Goal: Task Accomplishment & Management: Manage account settings

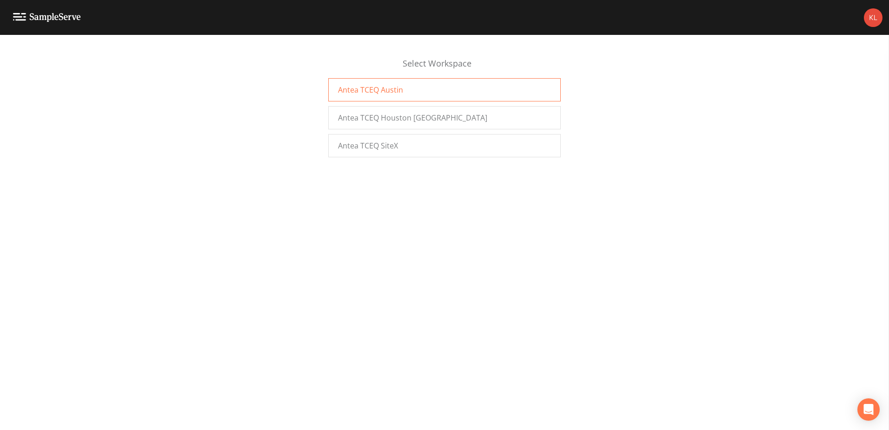
click at [449, 90] on div "Antea TCEQ Austin" at bounding box center [444, 89] width 232 height 23
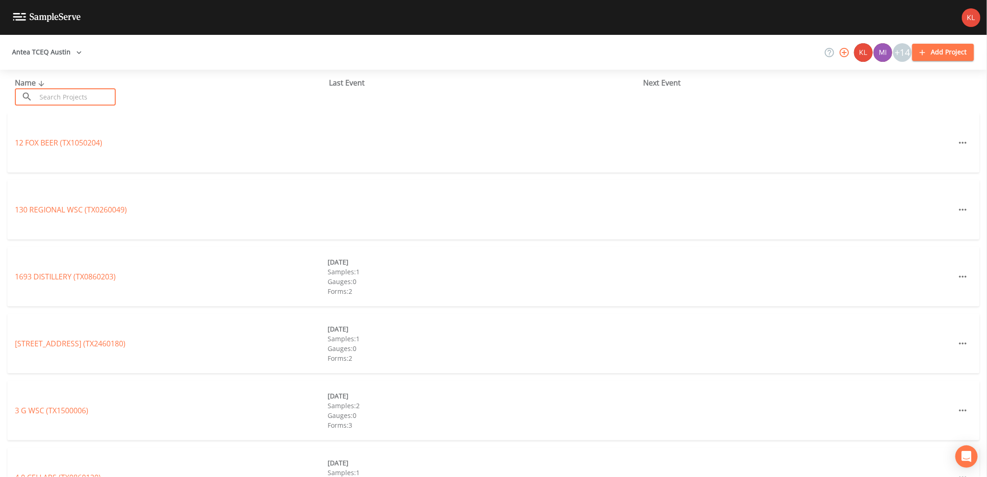
click at [44, 92] on input "text" at bounding box center [75, 96] width 79 height 17
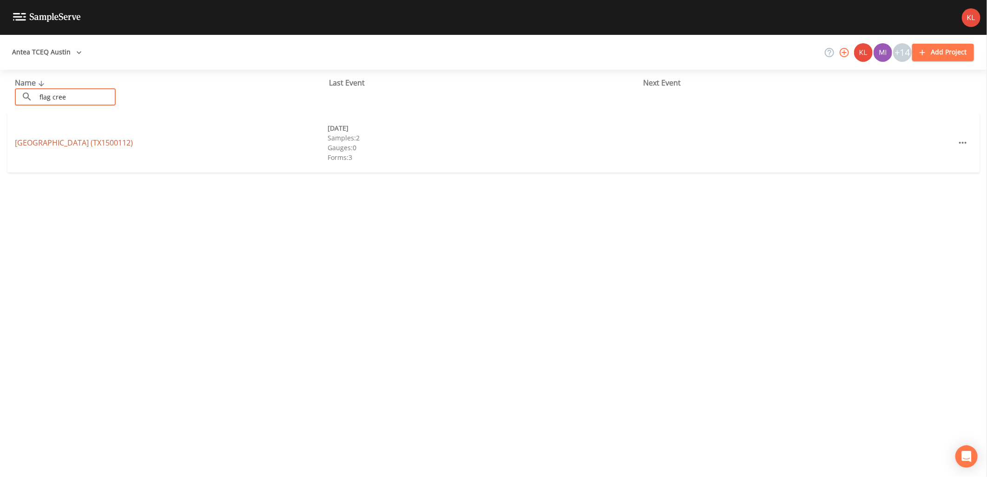
type input "flag cree"
click at [62, 145] on link "FLAG CREEK RANCH (TX1500112)" at bounding box center [74, 143] width 118 height 10
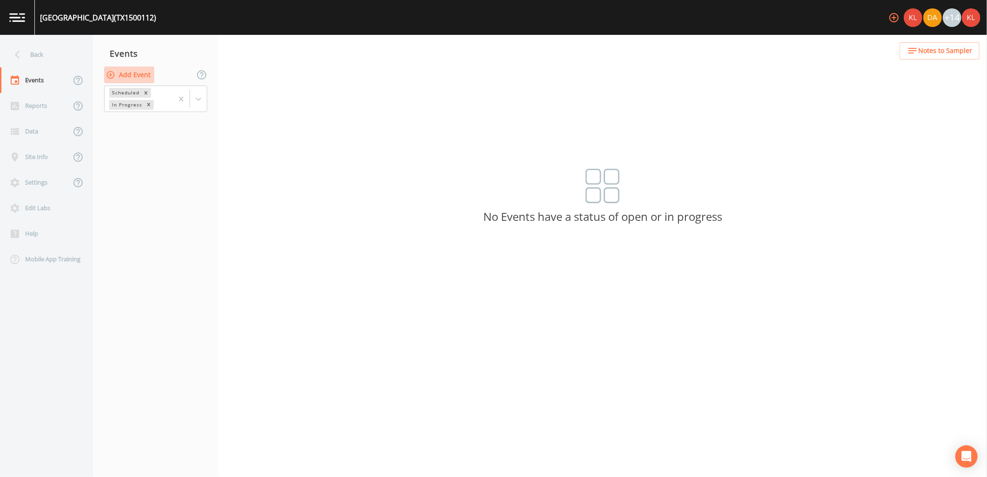
click at [143, 76] on button "Add Event" at bounding box center [129, 74] width 50 height 17
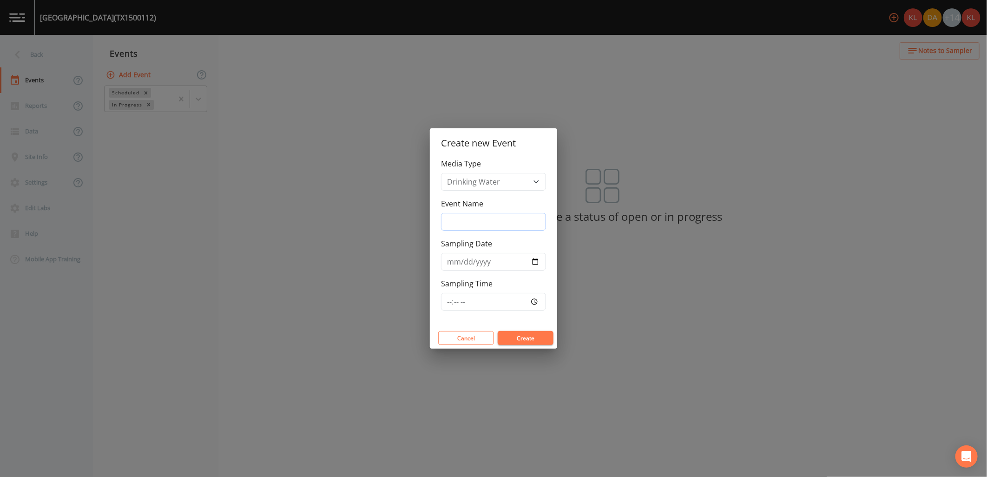
click at [530, 225] on input "Event Name" at bounding box center [493, 222] width 105 height 18
type input "10/8/25"
click at [540, 265] on input "Sampling Date" at bounding box center [493, 262] width 105 height 18
type input "2025-10-08"
click at [537, 301] on input "Sampling Time" at bounding box center [493, 302] width 105 height 18
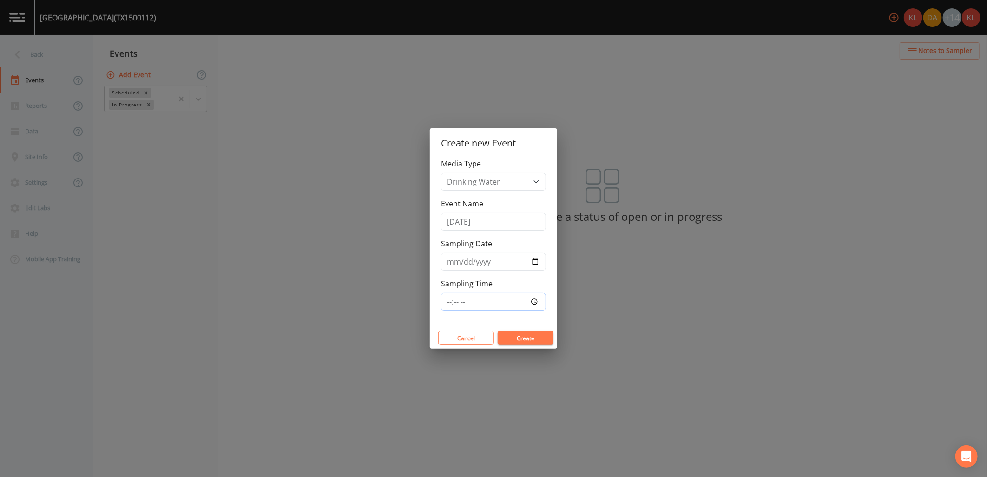
click at [537, 301] on input "Sampling Time" at bounding box center [493, 302] width 105 height 18
click at [537, 342] on button "Create" at bounding box center [526, 338] width 56 height 14
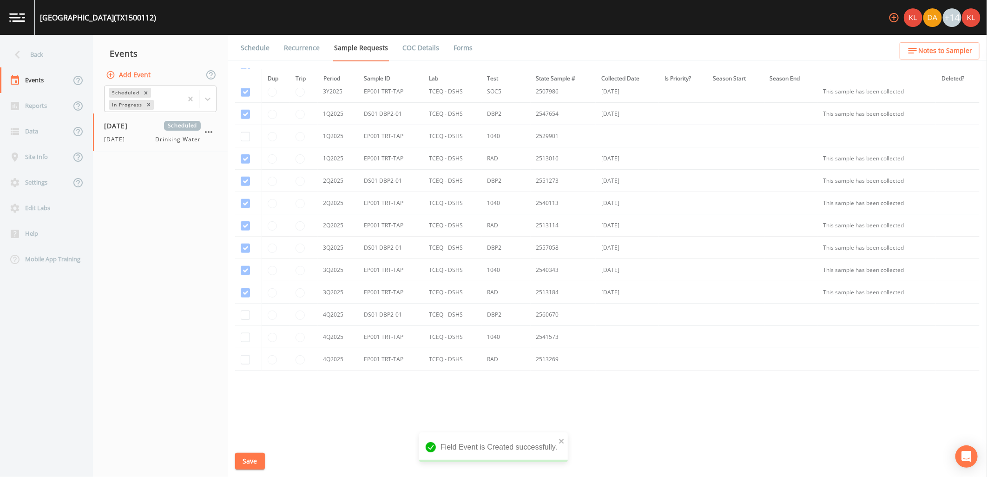
scroll to position [595, 0]
click at [247, 310] on input "checkbox" at bounding box center [245, 309] width 9 height 9
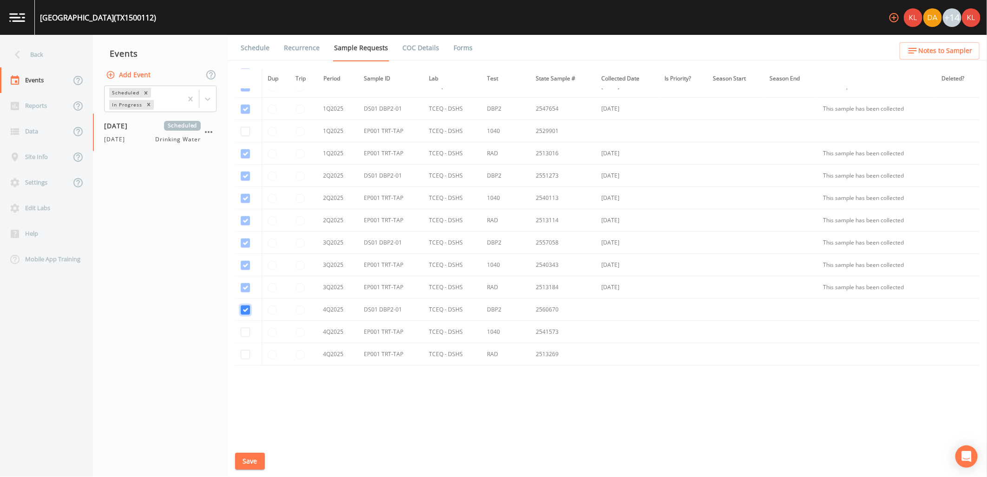
checkbox input "true"
click at [243, 333] on input "checkbox" at bounding box center [245, 332] width 9 height 9
checkbox input "true"
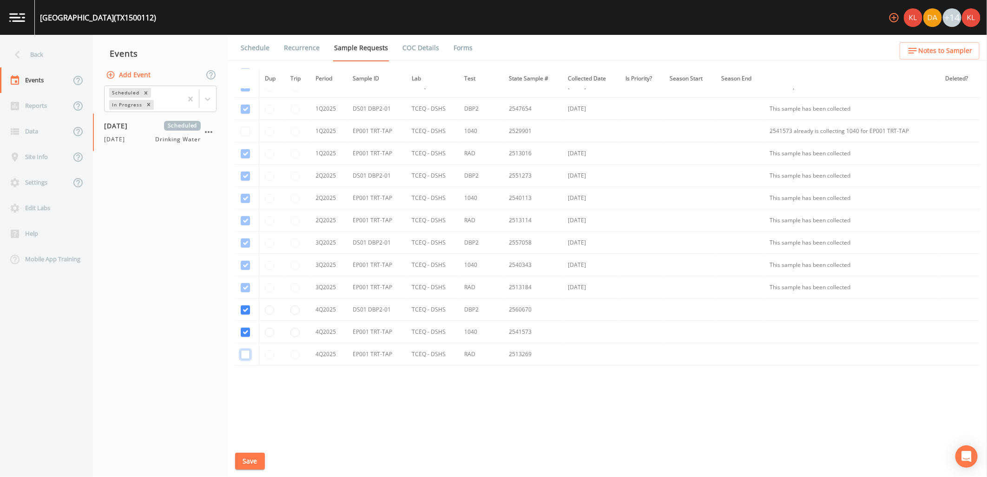
click at [245, 357] on input "checkbox" at bounding box center [245, 354] width 9 height 9
checkbox input "true"
click at [259, 459] on button "Save" at bounding box center [250, 461] width 30 height 17
click at [468, 48] on link "Forms" at bounding box center [463, 48] width 22 height 26
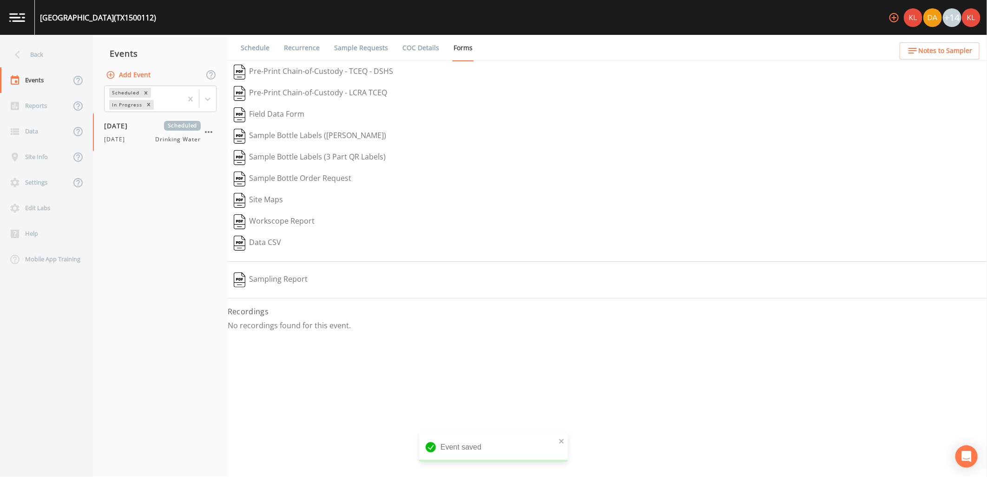
click at [258, 46] on link "Schedule" at bounding box center [255, 48] width 32 height 26
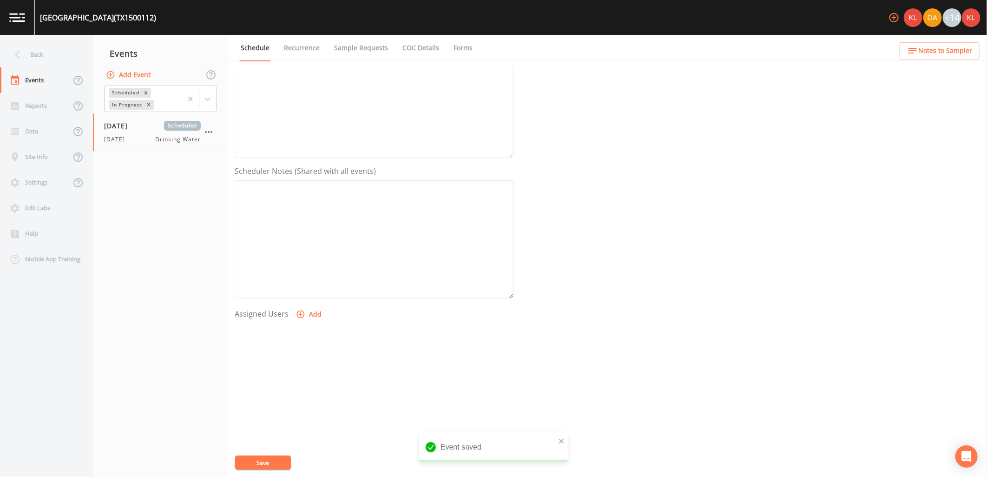
scroll to position [179, 0]
click at [309, 298] on button "Add" at bounding box center [309, 296] width 31 height 17
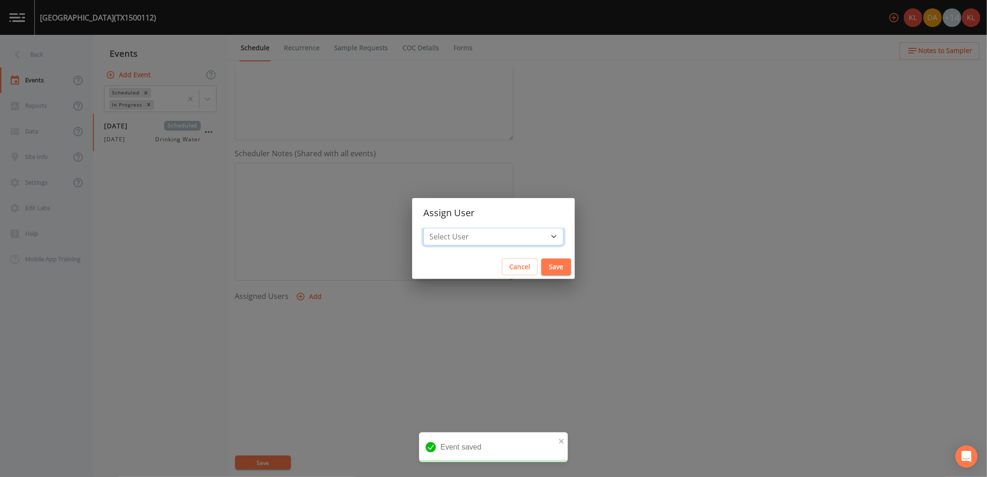
click at [475, 239] on select "Select User Kler Teran David Weber Joshua gere Paul Mike Franklin Rodolfo Ramir…" at bounding box center [493, 237] width 140 height 18
select select "cc3a99b6-42a3-44aa-bed9-88599eb009c7"
click at [449, 228] on select "Select User Kler Teran David Weber Joshua gere Paul Mike Franklin Rodolfo Ramir…" at bounding box center [493, 237] width 140 height 18
click at [542, 262] on button "Save" at bounding box center [557, 266] width 30 height 17
select select
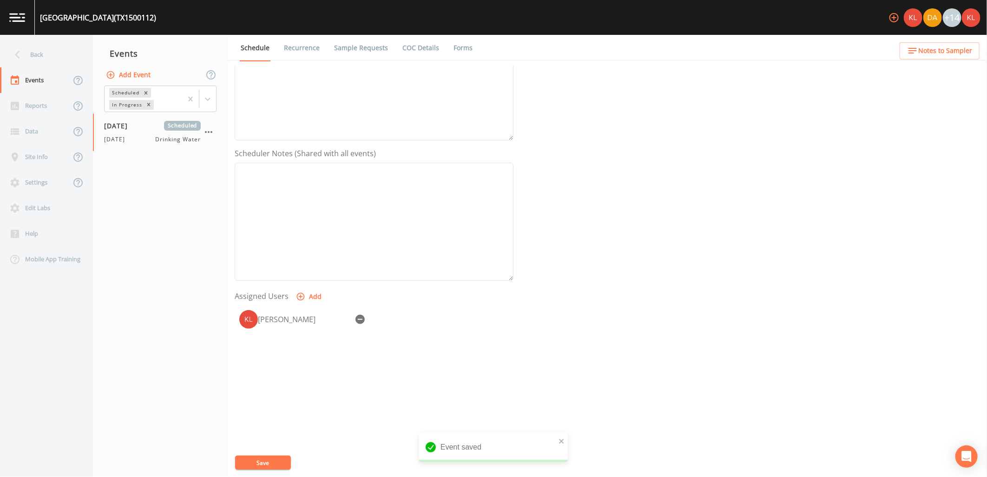
click at [265, 459] on button "Save" at bounding box center [263, 463] width 56 height 14
click at [27, 23] on link at bounding box center [17, 17] width 35 height 35
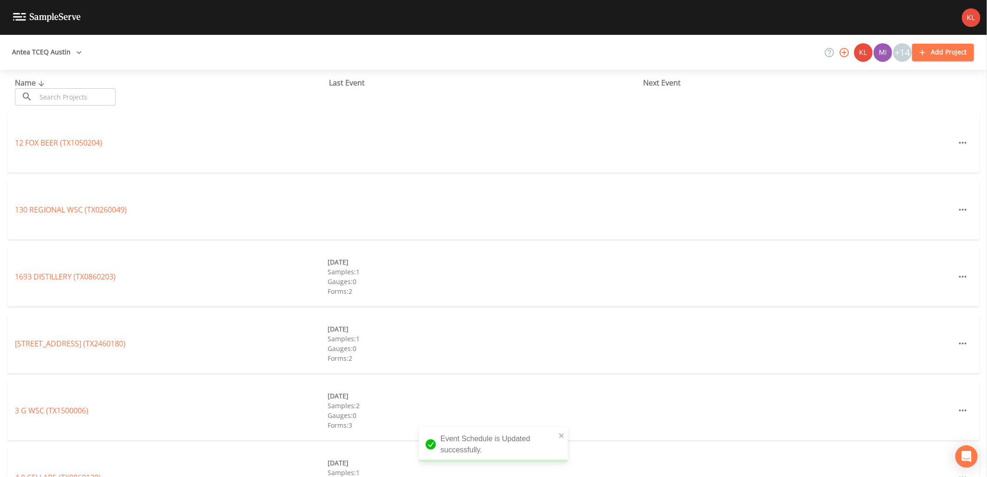
drag, startPoint x: 75, startPoint y: 85, endPoint x: 76, endPoint y: 93, distance: 8.4
click at [75, 89] on div "Name ​ ​" at bounding box center [172, 91] width 314 height 28
click at [79, 104] on input "text" at bounding box center [75, 96] width 79 height 17
click at [81, 100] on input "text" at bounding box center [75, 96] width 79 height 17
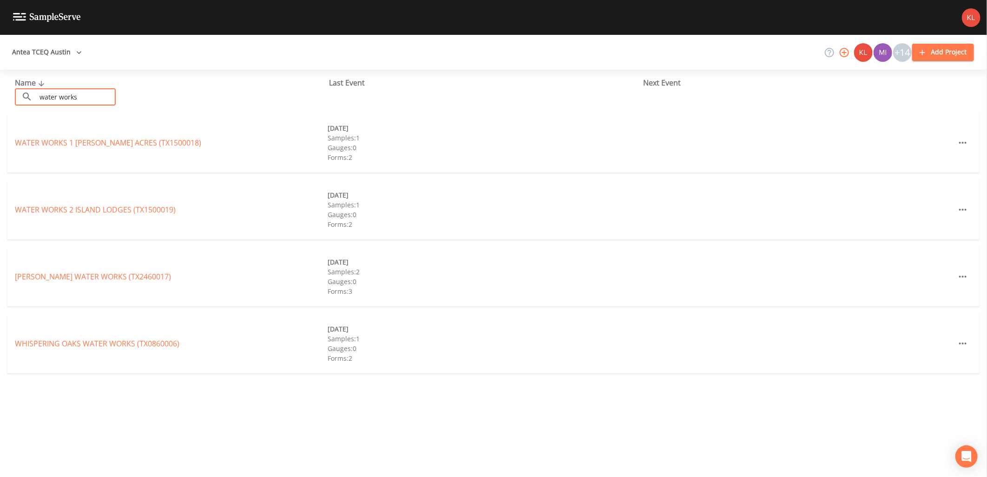
type input "water works"
click at [192, 421] on div "Name ​ water works ​ Last Event Next Event WATER WORKS 1 FLOYD ACRES (TX1500018…" at bounding box center [493, 273] width 987 height 407
click at [135, 133] on div "WATER WORKS 1 FLOYD ACRES (TX1500018) 08/19/2025 Samples: 1 Gauges: 0 Forms: 2" at bounding box center [493, 143] width 973 height 60
click at [134, 145] on link "WATER WORKS 1 FLOYD ACRES (TX1500018)" at bounding box center [108, 143] width 186 height 10
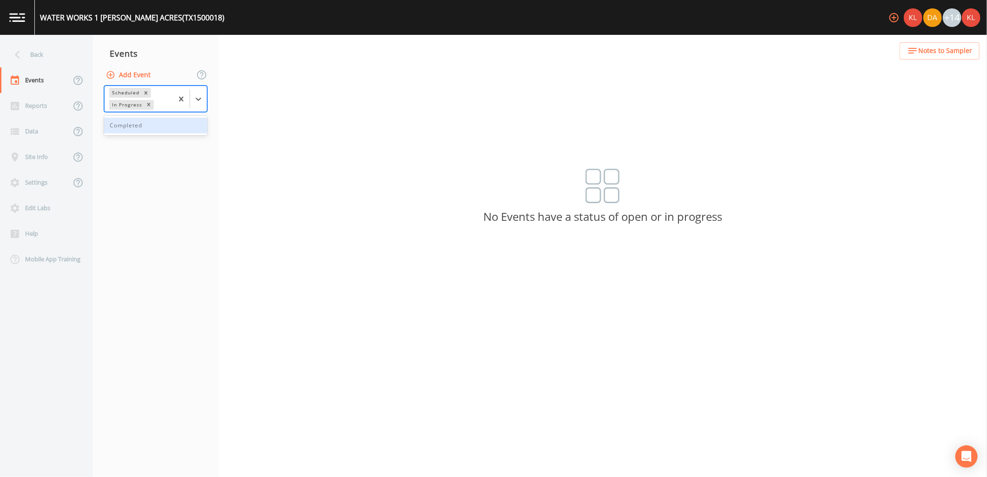
click at [197, 88] on div at bounding box center [190, 99] width 34 height 26
click at [143, 70] on button "Add Event" at bounding box center [129, 74] width 50 height 17
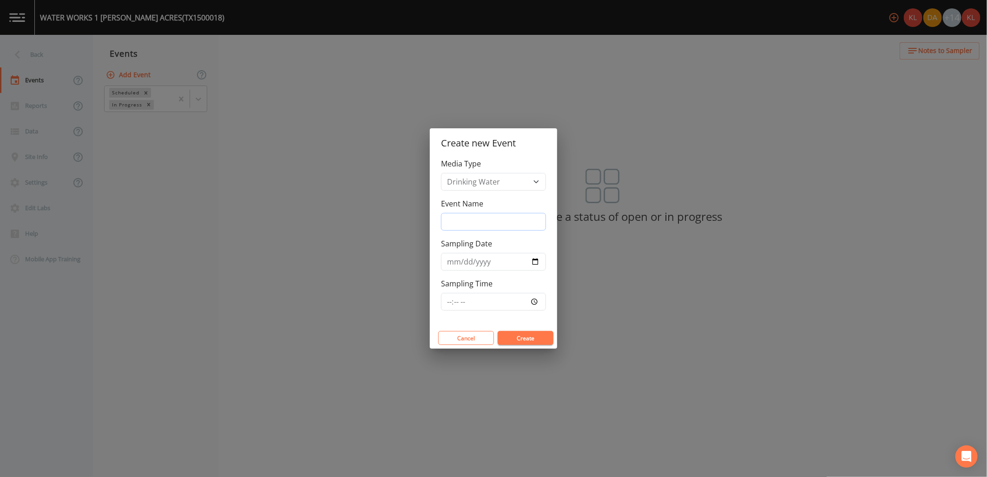
click at [505, 230] on input "Event Name" at bounding box center [493, 222] width 105 height 18
type input "10/8/25"
click at [532, 260] on input "Sampling Date" at bounding box center [493, 262] width 105 height 18
type input "2025-10-08"
click at [526, 337] on button "Create" at bounding box center [526, 338] width 56 height 14
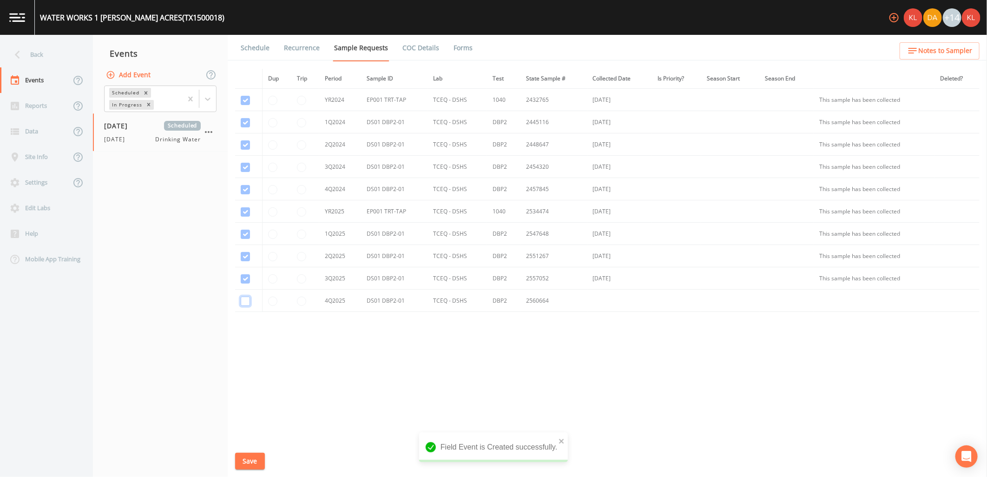
click at [241, 298] on input "checkbox" at bounding box center [245, 301] width 9 height 9
checkbox input "true"
click at [251, 461] on button "Save" at bounding box center [250, 461] width 30 height 17
click at [453, 44] on link "Forms" at bounding box center [463, 48] width 22 height 26
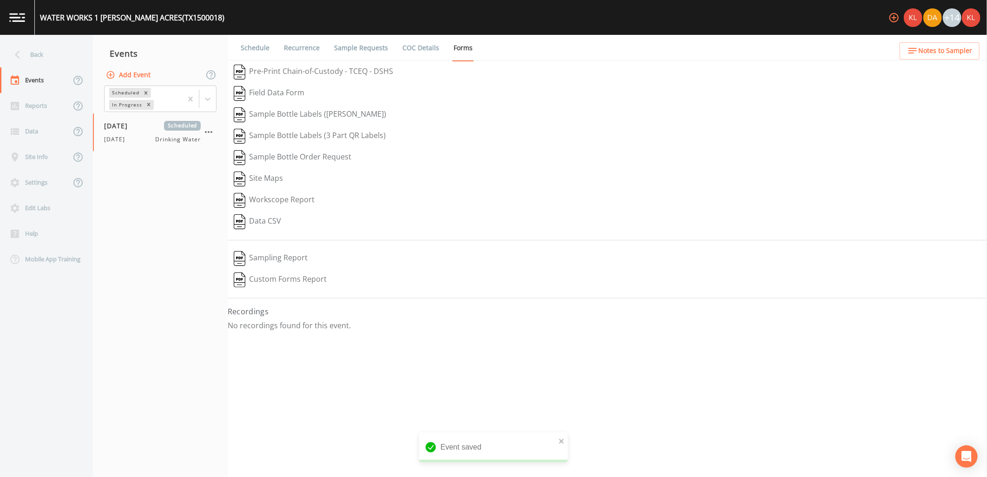
click at [264, 49] on link "Schedule" at bounding box center [255, 48] width 32 height 26
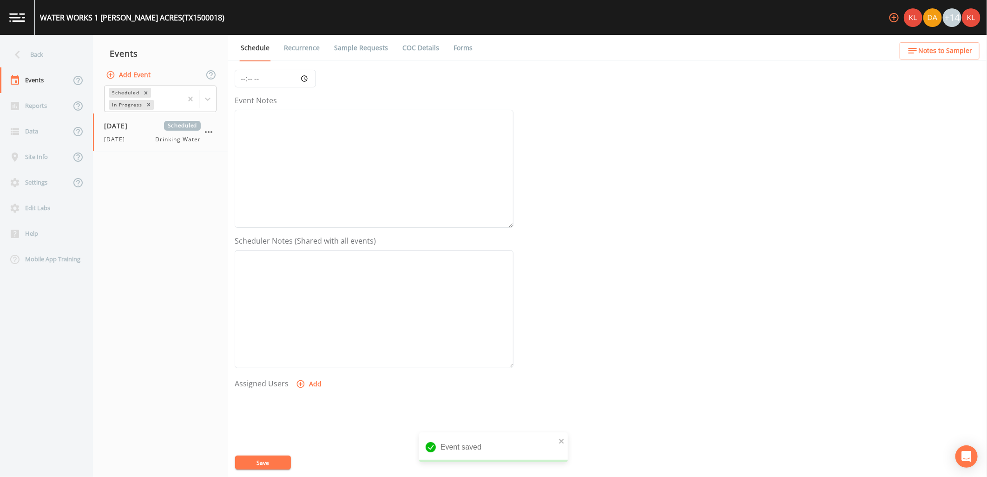
scroll to position [179, 0]
click at [308, 294] on button "Add" at bounding box center [309, 296] width 31 height 17
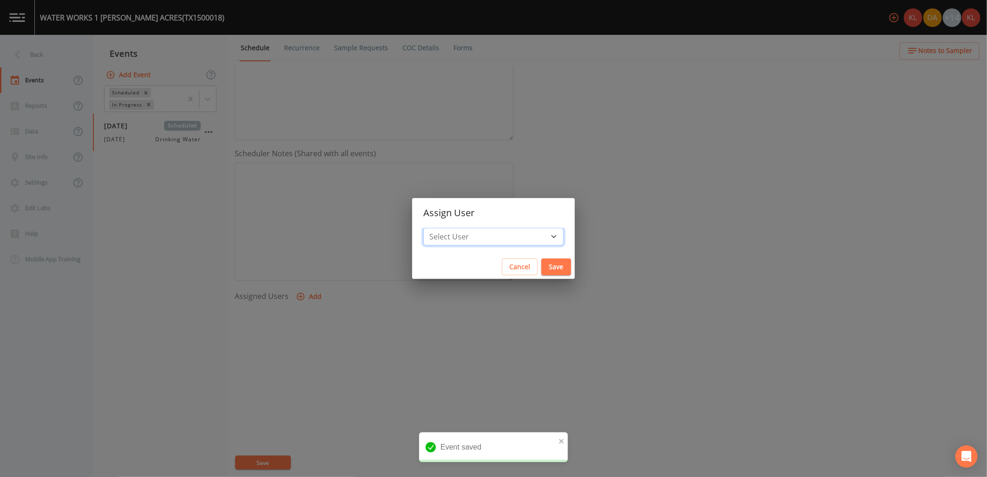
click at [515, 231] on select "Select User Kler Teran David Weber Joshua gere Paul Mike Franklin Rodolfo Ramir…" at bounding box center [493, 237] width 140 height 18
click at [496, 228] on select "Select User Kler Teran David Weber Joshua gere Paul Mike Franklin Rodolfo Ramir…" at bounding box center [493, 237] width 140 height 18
select select "cc3a99b6-42a3-44aa-bed9-88599eb009c7"
click at [449, 228] on select "Select User Kler Teran David Weber Joshua gere Paul Mike Franklin Rodolfo Ramir…" at bounding box center [493, 237] width 140 height 18
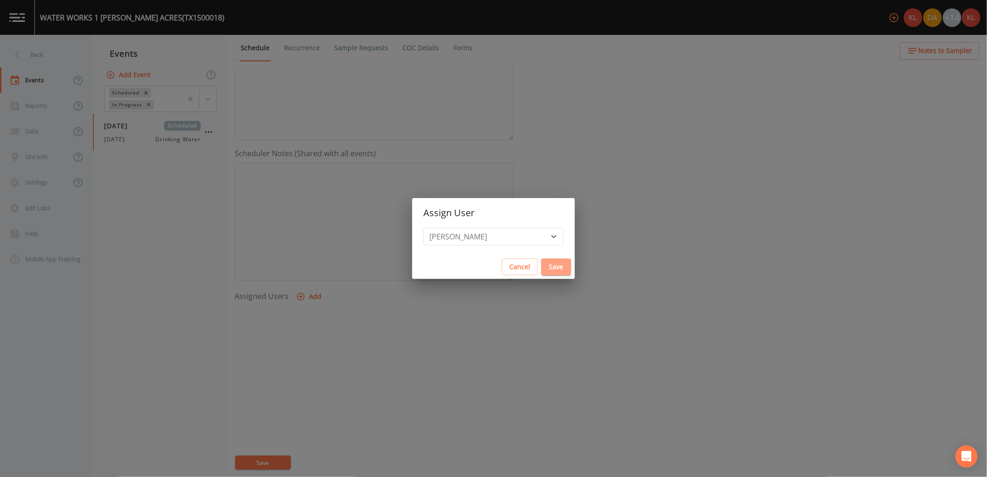
click at [542, 261] on button "Save" at bounding box center [557, 266] width 30 height 17
select select
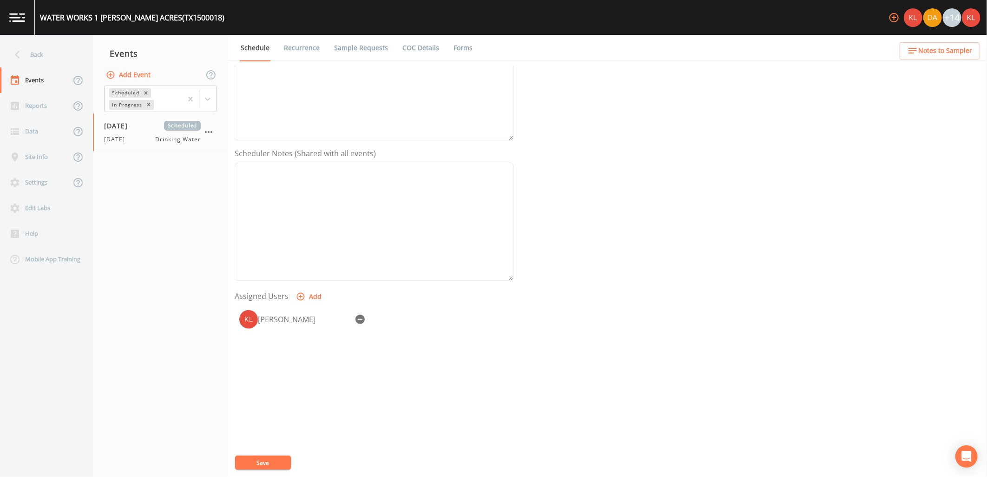
click at [280, 466] on button "Save" at bounding box center [263, 463] width 56 height 14
click at [26, 19] on link at bounding box center [17, 17] width 35 height 35
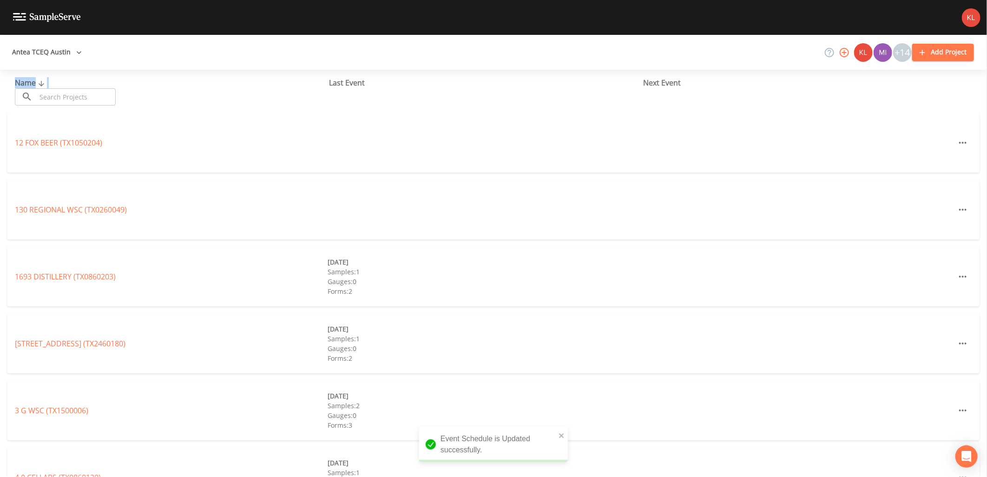
drag, startPoint x: 61, startPoint y: 86, endPoint x: 62, endPoint y: 98, distance: 12.1
click at [62, 98] on div "Name ​ ​" at bounding box center [172, 91] width 314 height 28
click at [62, 98] on input "text" at bounding box center [75, 96] width 79 height 17
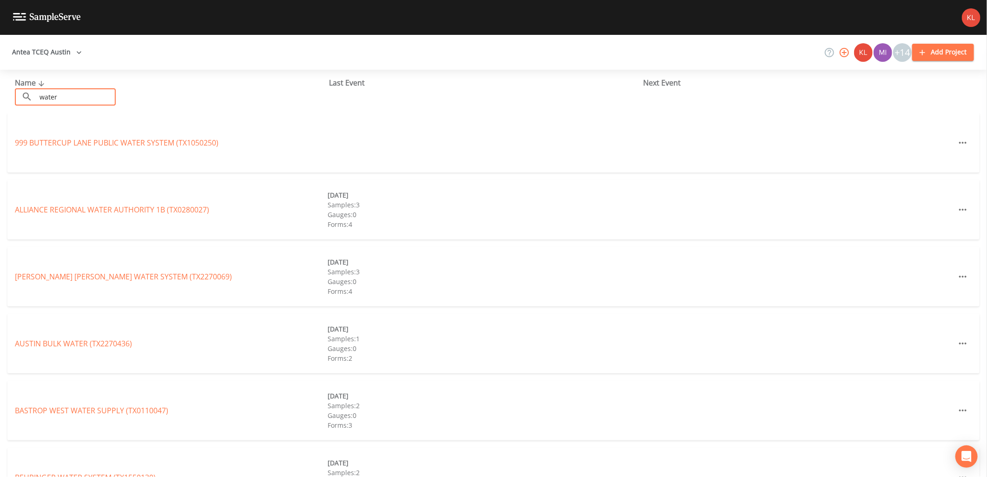
type input "water works"
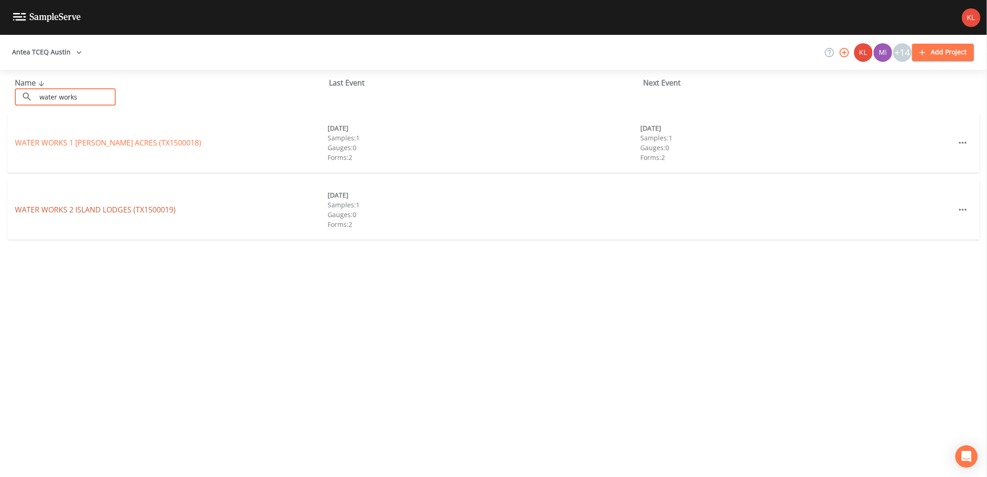
click at [91, 209] on link "WATER WORKS 2 ISLAND LODGES (TX1500019)" at bounding box center [95, 210] width 161 height 10
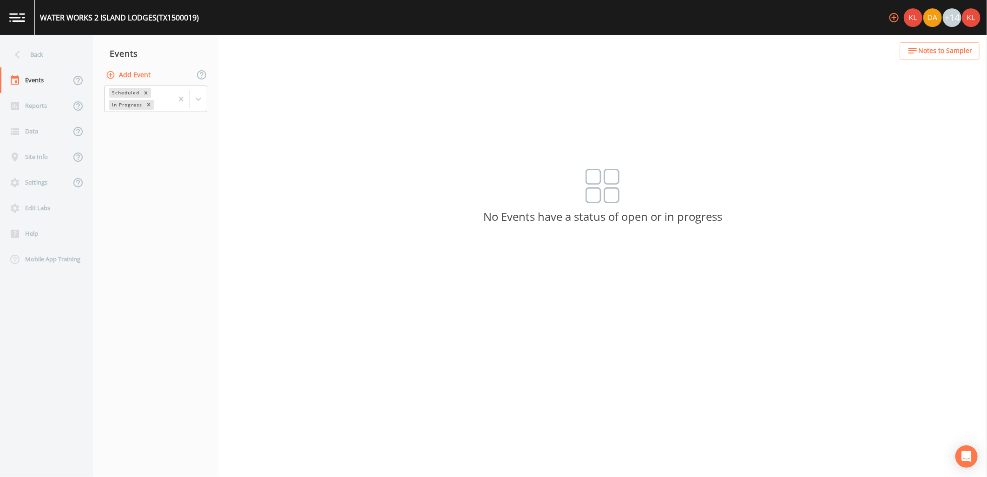
click at [130, 82] on button "Add Event" at bounding box center [129, 74] width 50 height 17
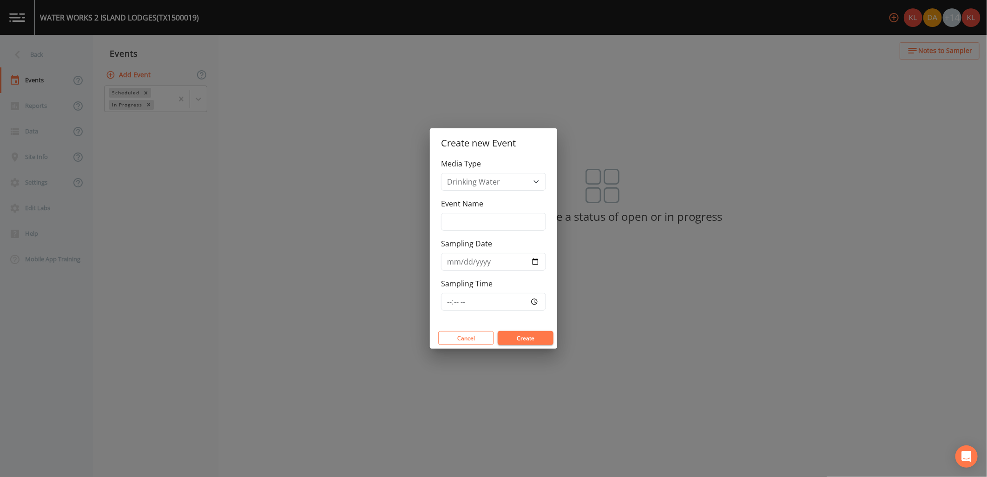
click at [445, 220] on div "Media Type Drinking Water Event Name Sampling Date Sampling Time" at bounding box center [493, 242] width 127 height 169
click at [453, 223] on input "Event Name" at bounding box center [493, 222] width 105 height 18
type input "10/8/25"
click at [532, 265] on input "Sampling Date" at bounding box center [493, 262] width 105 height 18
type input "2025-10-08"
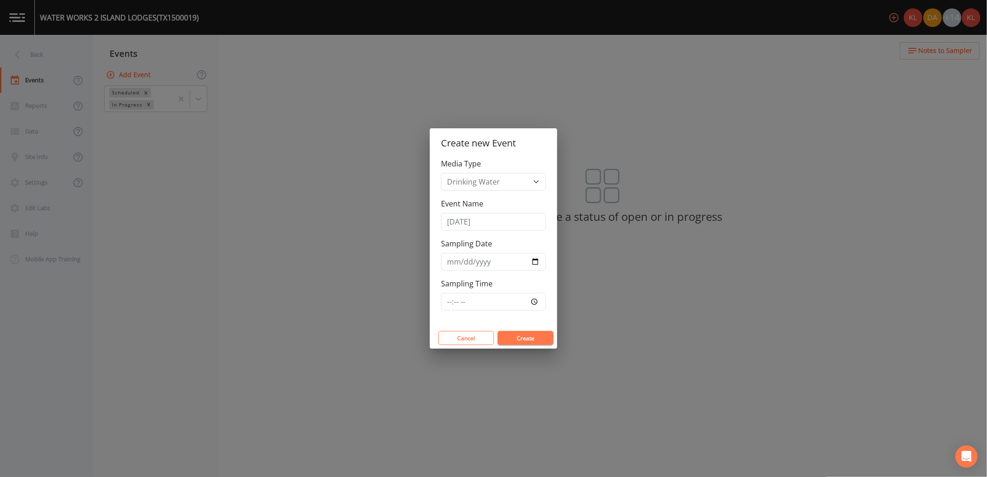
click at [529, 333] on button "Create" at bounding box center [526, 338] width 56 height 14
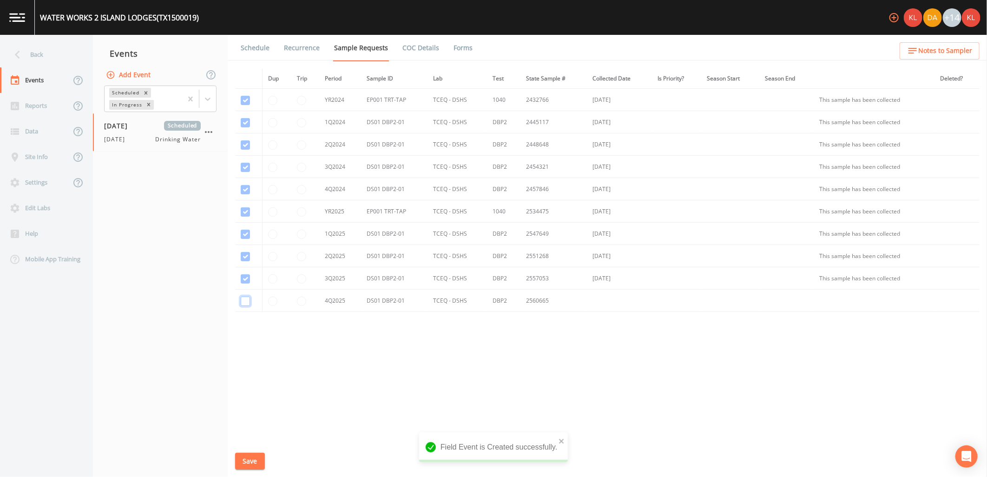
click at [243, 298] on input "checkbox" at bounding box center [245, 301] width 9 height 9
checkbox input "true"
click at [246, 461] on button "Save" at bounding box center [250, 461] width 30 height 17
click at [251, 42] on link "Schedule" at bounding box center [255, 48] width 32 height 26
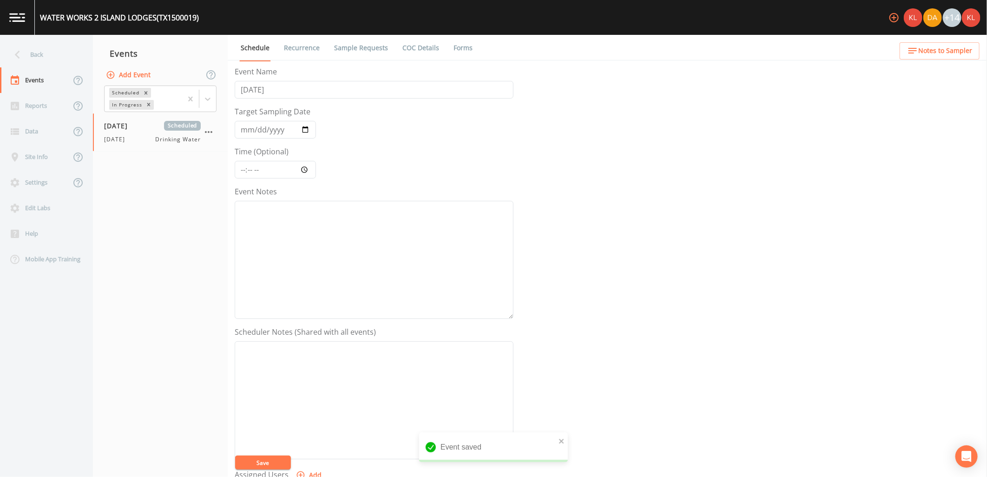
scroll to position [179, 0]
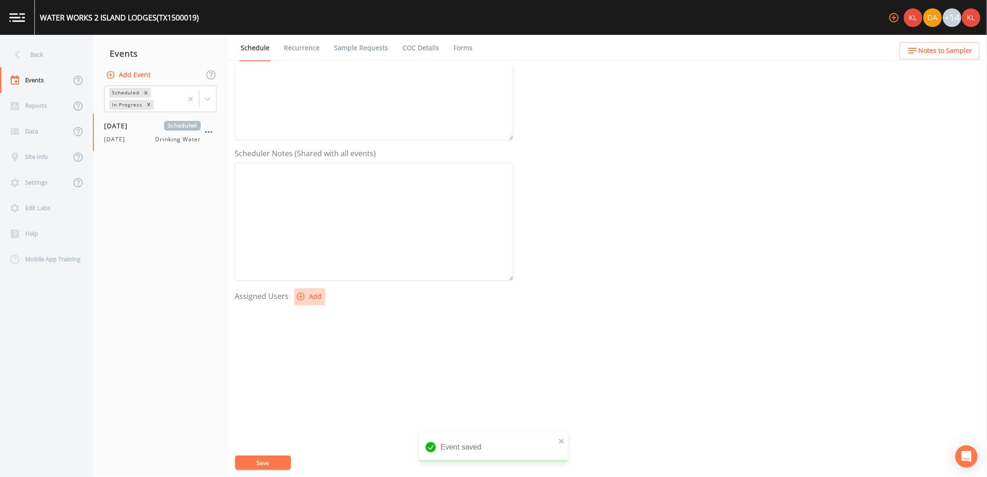
click at [310, 300] on button "Add" at bounding box center [309, 296] width 31 height 17
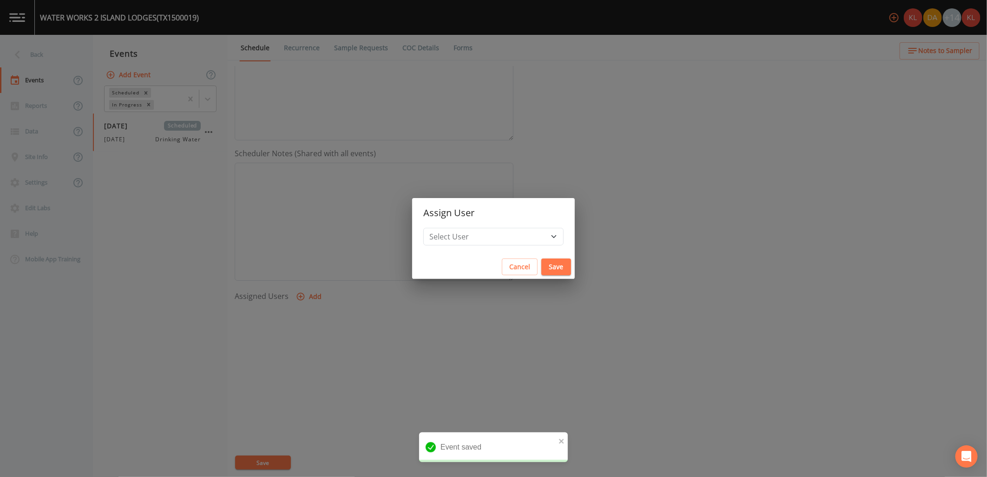
click at [463, 229] on div "Assign User Select User Kler Teran David Weber Joshua gere Paul Mike Franklin R…" at bounding box center [493, 238] width 163 height 81
click at [466, 235] on select "Select User Kler Teran David Weber Joshua gere Paul Mike Franklin Rodolfo Ramir…" at bounding box center [493, 237] width 140 height 18
select select "cc3a99b6-42a3-44aa-bed9-88599eb009c7"
click at [449, 228] on select "Select User Kler Teran David Weber Joshua gere Paul Mike Franklin Rodolfo Ramir…" at bounding box center [493, 237] width 140 height 18
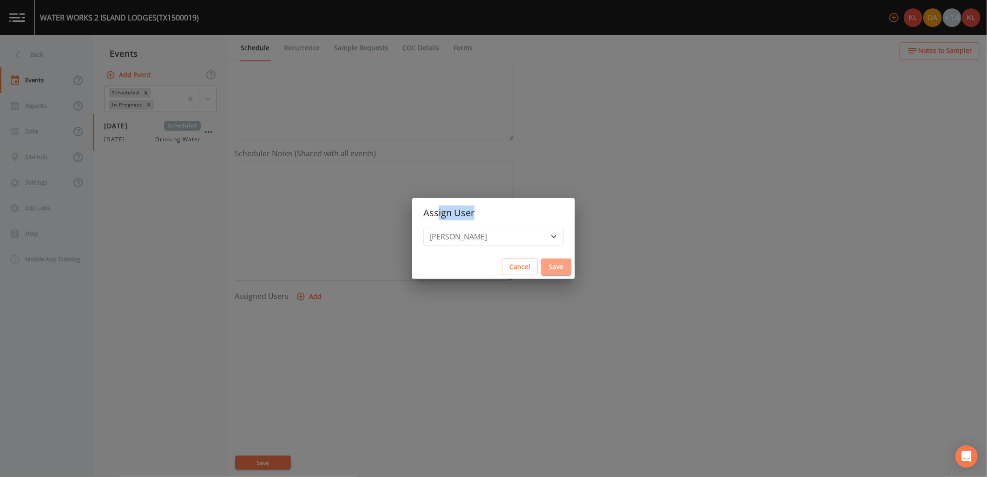
click at [542, 267] on button "Save" at bounding box center [557, 266] width 30 height 17
select select
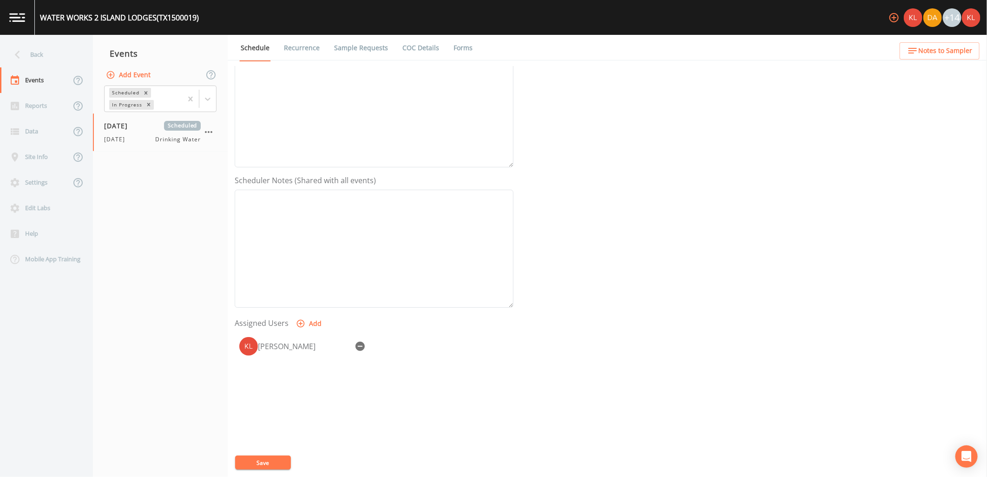
scroll to position [127, 0]
click at [246, 457] on button "Save" at bounding box center [263, 463] width 56 height 14
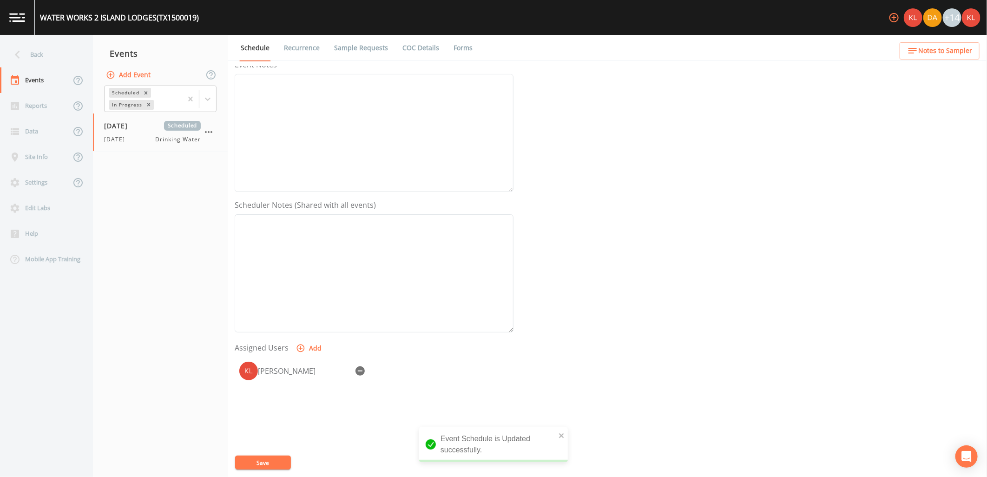
click at [3, 14] on link at bounding box center [17, 17] width 35 height 35
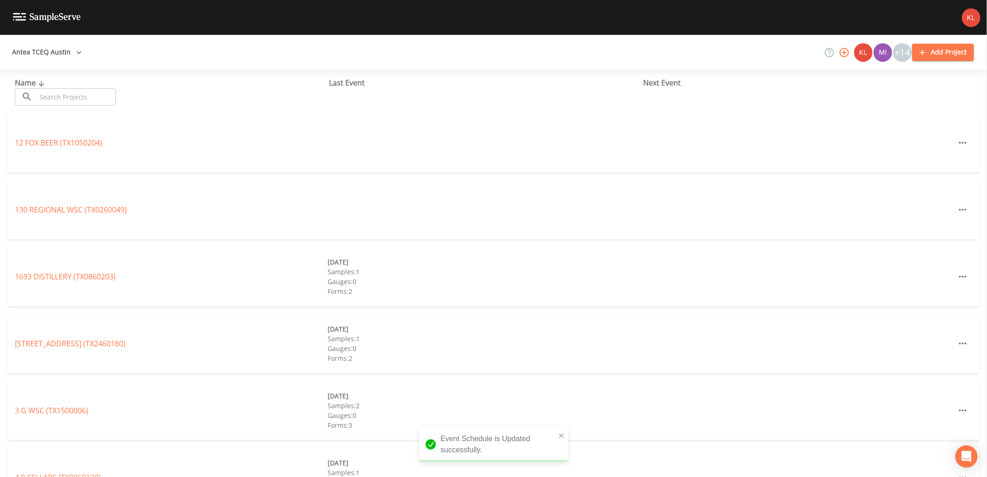
click at [79, 96] on input "text" at bounding box center [75, 96] width 79 height 17
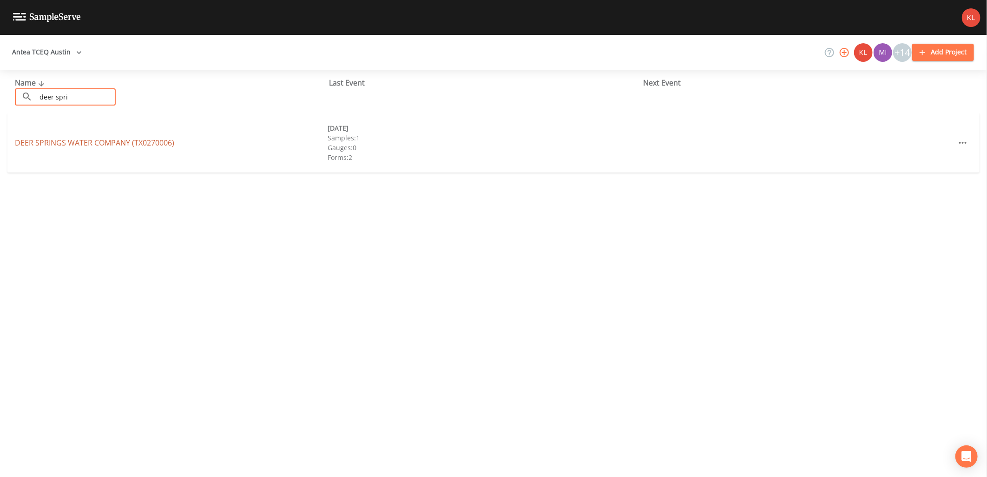
type input "deer spri"
click at [44, 143] on link "DEER SPRINGS WATER COMPANY (TX0270006)" at bounding box center [94, 143] width 159 height 10
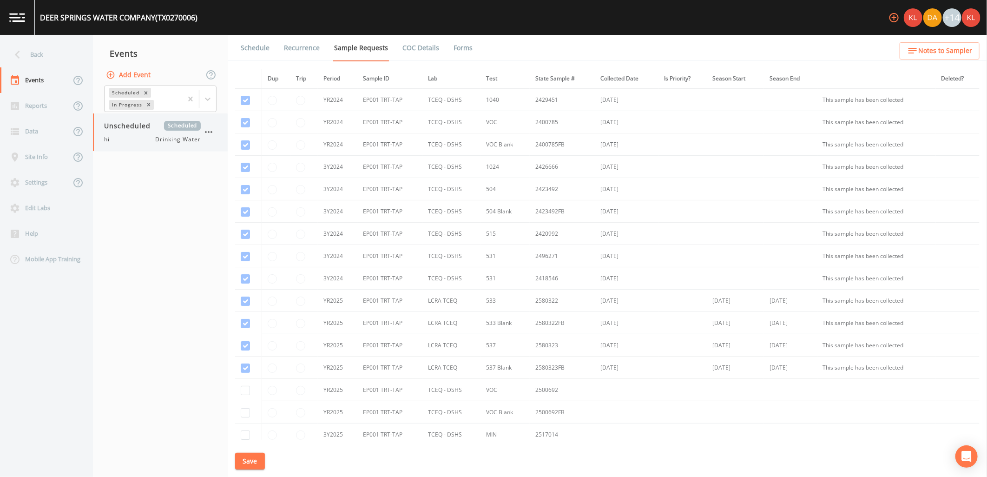
click at [159, 131] on div "Unscheduled Scheduled hi Drinking Water" at bounding box center [152, 132] width 97 height 23
click at [133, 72] on button "Add Event" at bounding box center [129, 74] width 50 height 17
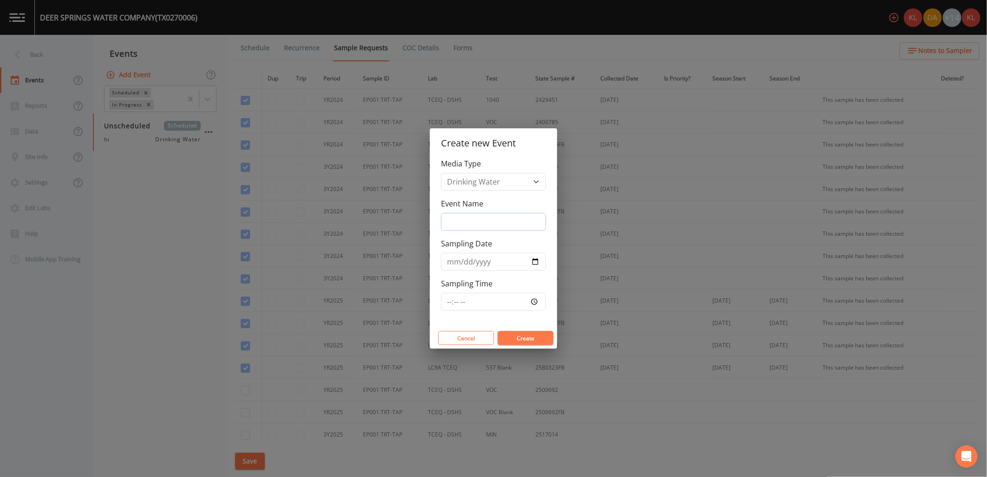
click at [502, 225] on input "Event Name" at bounding box center [493, 222] width 105 height 18
type input "10/8/2025"
click at [535, 254] on input "Sampling Date" at bounding box center [493, 262] width 105 height 18
click at [531, 261] on input "Sampling Date" at bounding box center [493, 262] width 105 height 18
type input "2025-10-08"
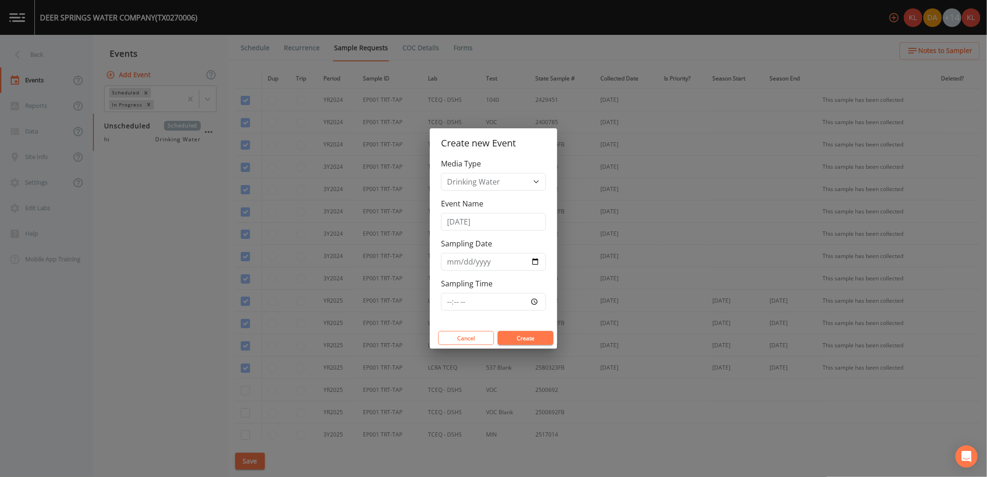
click at [530, 338] on button "Create" at bounding box center [526, 338] width 56 height 14
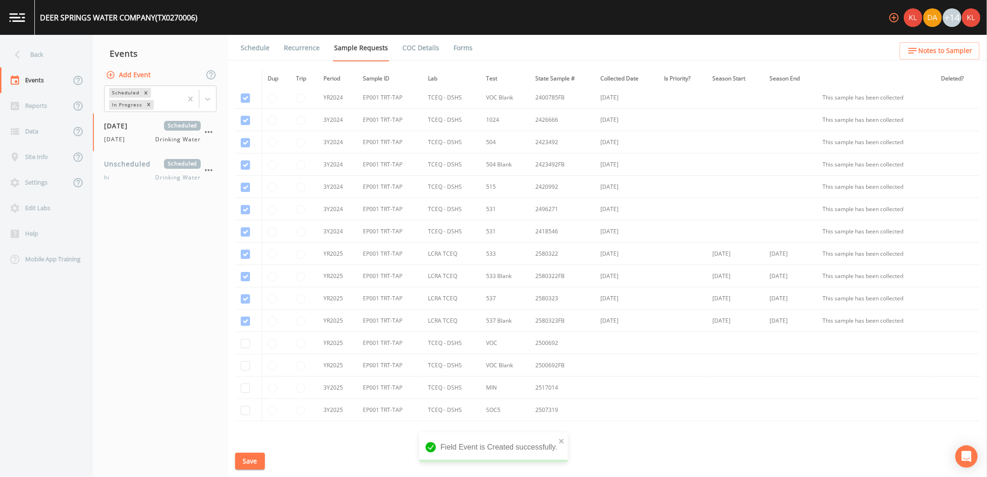
scroll to position [103, 0]
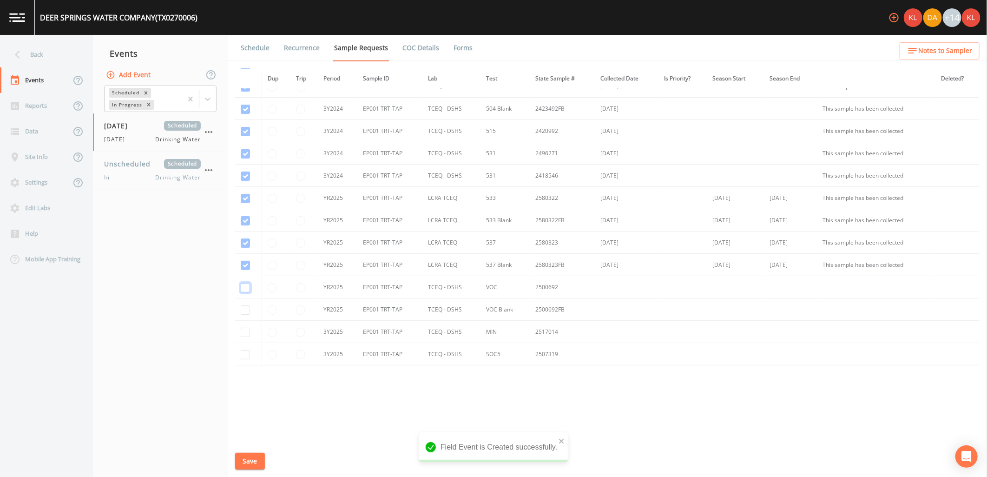
click at [248, 287] on input "checkbox" at bounding box center [245, 287] width 9 height 9
checkbox input "true"
click at [244, 312] on input "checkbox" at bounding box center [245, 309] width 9 height 9
checkbox input "true"
click at [244, 332] on input "checkbox" at bounding box center [245, 332] width 9 height 9
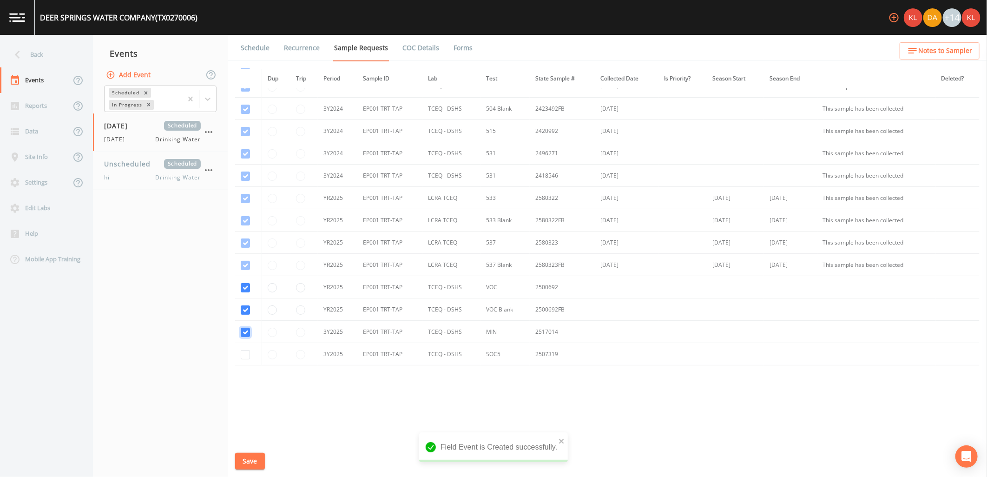
checkbox input "true"
click at [247, 358] on input "checkbox" at bounding box center [245, 354] width 9 height 9
checkbox input "true"
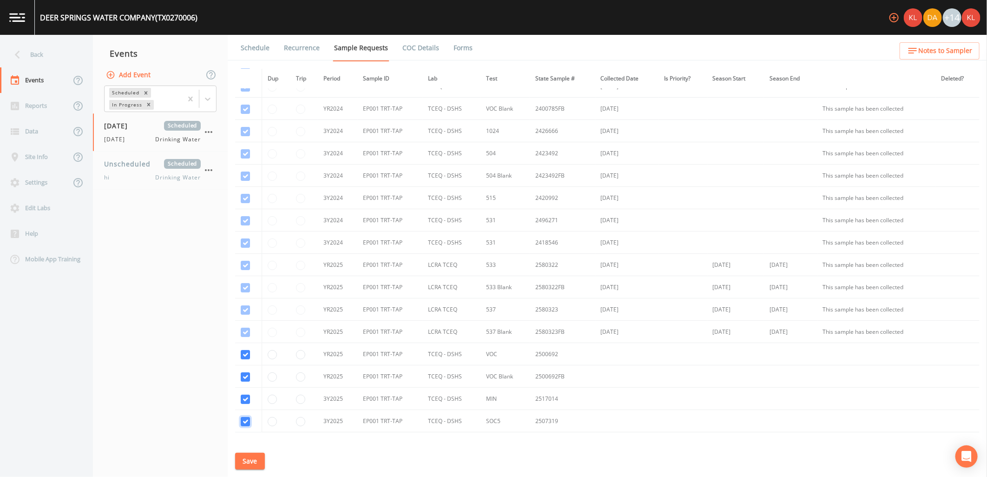
scroll to position [52, 0]
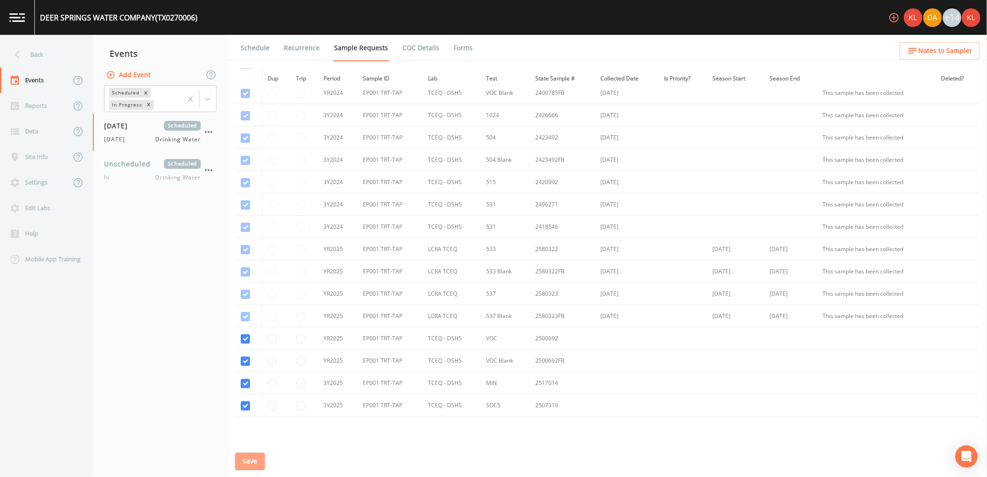
click at [236, 463] on button "Save" at bounding box center [250, 461] width 30 height 17
click at [265, 47] on link "Schedule" at bounding box center [255, 48] width 32 height 26
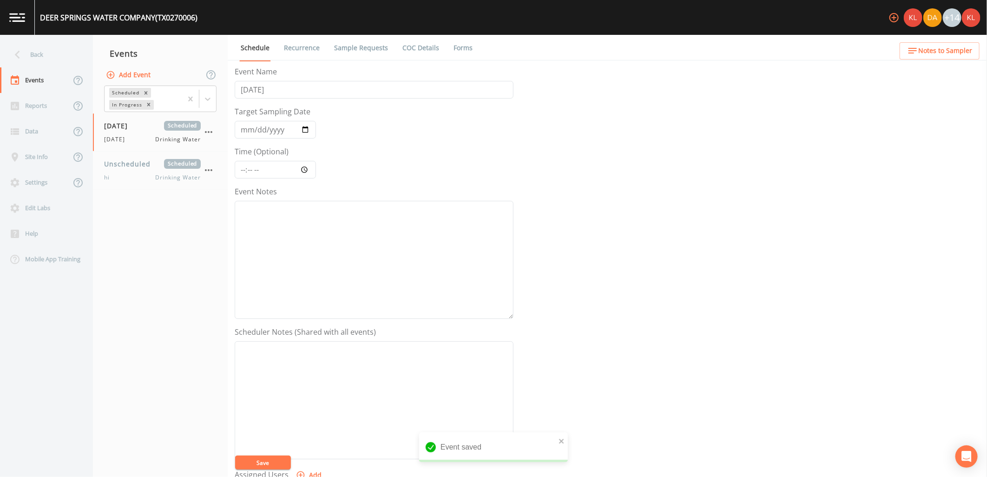
scroll to position [179, 0]
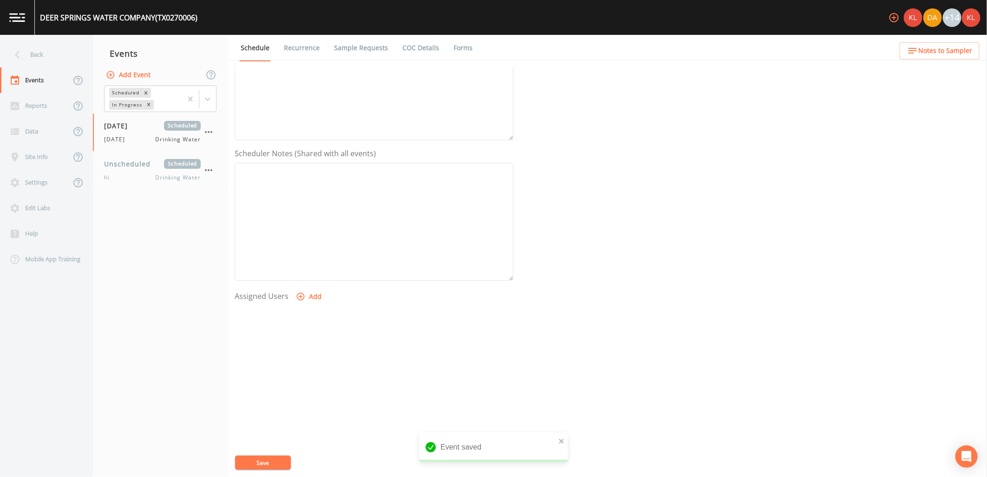
click at [310, 296] on button "Add" at bounding box center [309, 296] width 31 height 17
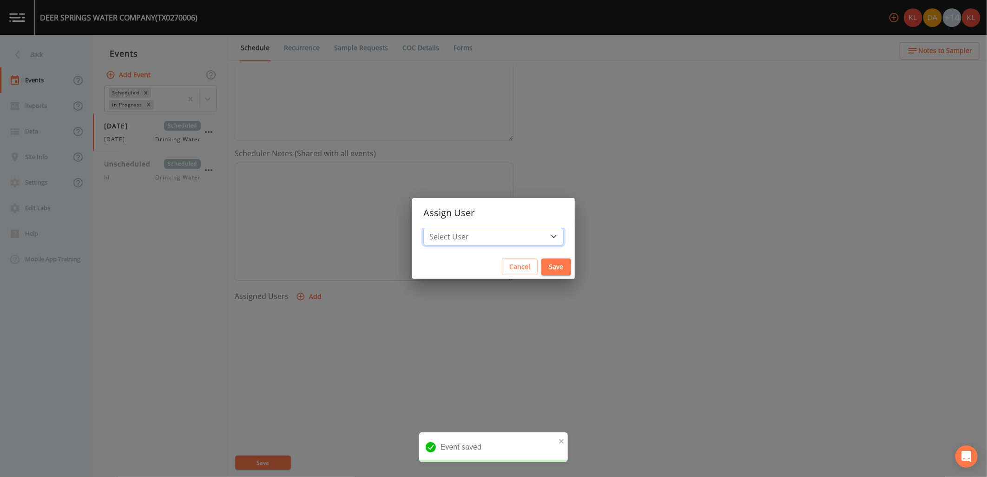
click at [496, 239] on select "Select User Kler Teran David Weber Joshua gere Paul Mike Franklin Rodolfo Ramir…" at bounding box center [493, 237] width 140 height 18
select select "cc3a99b6-42a3-44aa-bed9-88599eb009c7"
click at [449, 228] on select "Select User Kler Teran David Weber Joshua gere Paul Mike Franklin Rodolfo Ramir…" at bounding box center [493, 237] width 140 height 18
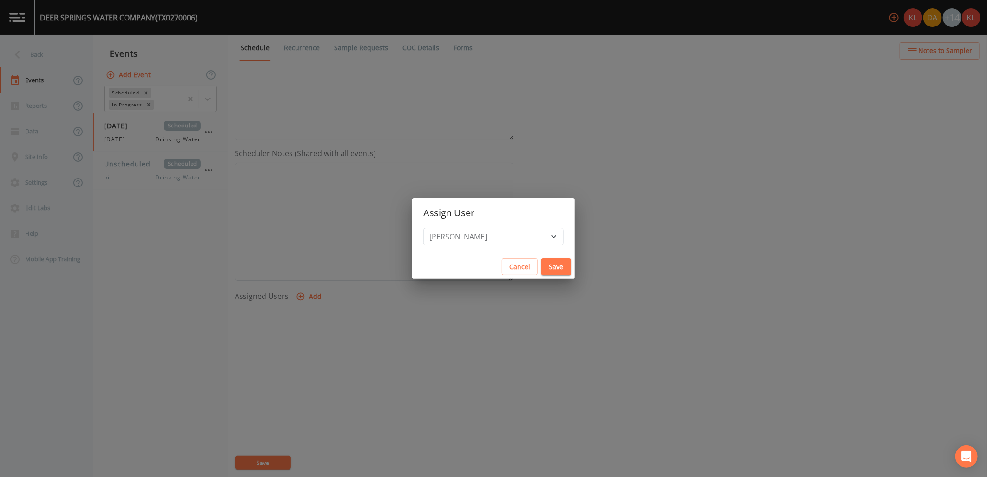
click at [542, 271] on button "Save" at bounding box center [557, 266] width 30 height 17
select select
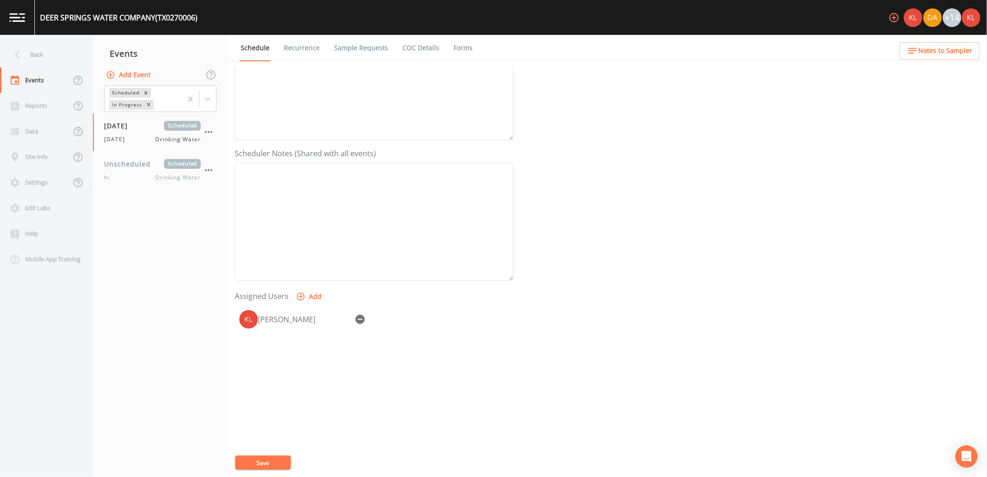
click at [282, 465] on button "Save" at bounding box center [263, 463] width 56 height 14
click at [30, 19] on link at bounding box center [17, 17] width 35 height 35
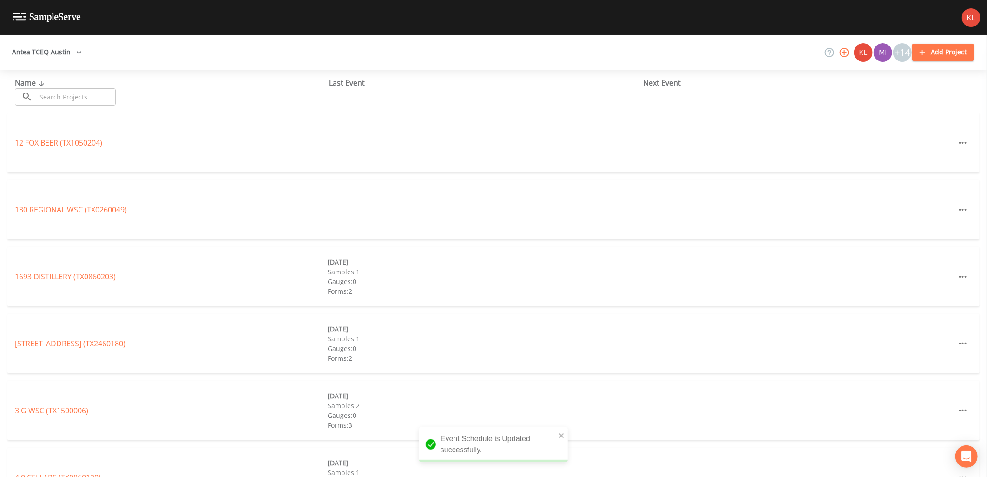
click at [62, 98] on input "text" at bounding box center [75, 96] width 79 height 17
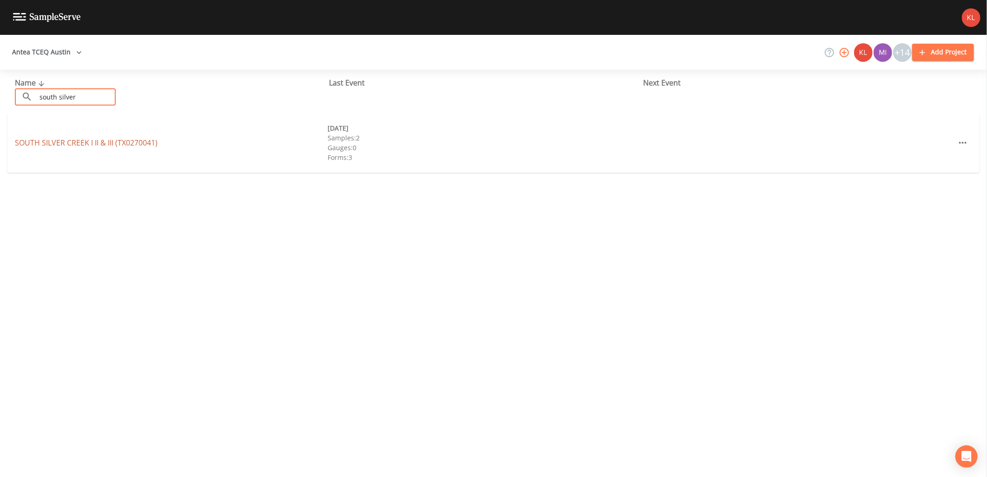
type input "south silver"
click at [79, 145] on link "SOUTH SILVER CREEK I II & III (TX0270041)" at bounding box center [86, 143] width 143 height 10
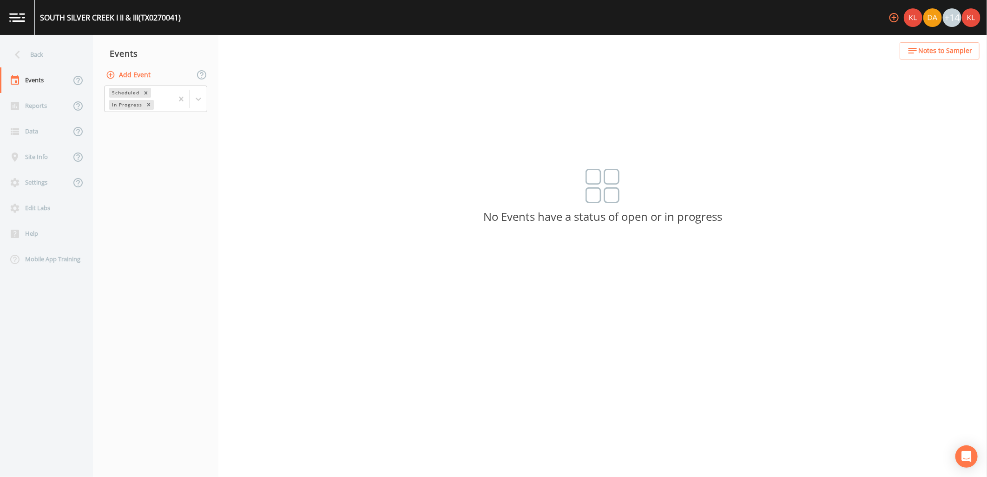
click at [141, 70] on button "Add Event" at bounding box center [129, 74] width 50 height 17
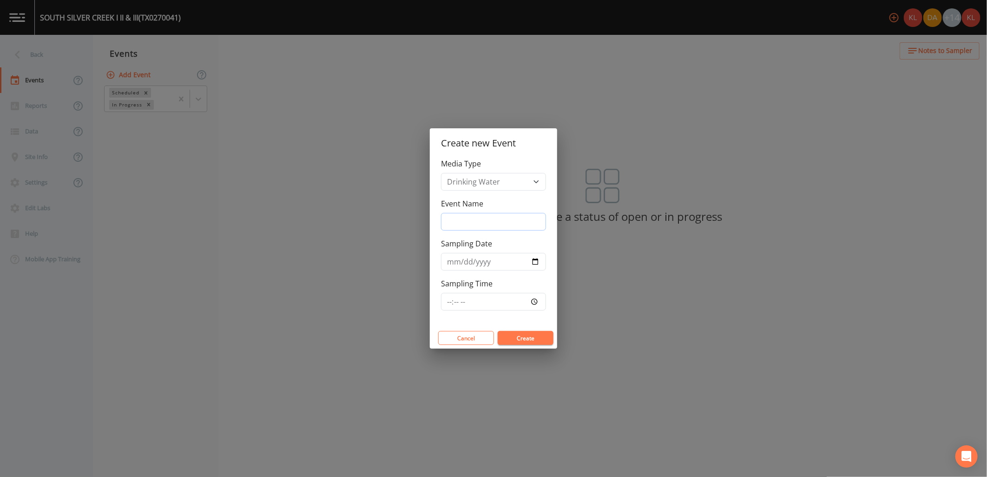
click at [480, 220] on input "Event Name" at bounding box center [493, 222] width 105 height 18
type input "10/8/25"
click at [536, 264] on input "Sampling Date" at bounding box center [493, 262] width 105 height 18
type input "2025-10-08"
click at [530, 331] on button "Create" at bounding box center [526, 338] width 56 height 14
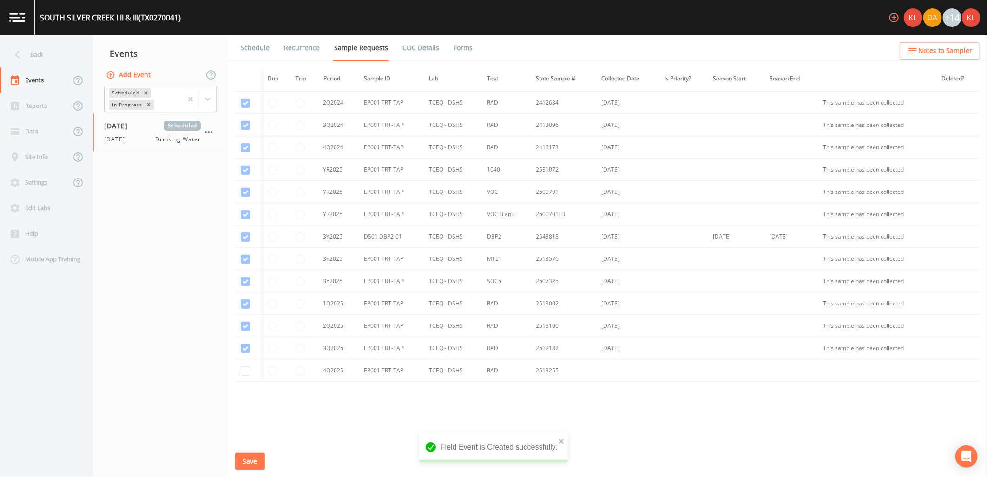
scroll to position [326, 0]
click at [251, 355] on td at bounding box center [248, 354] width 26 height 22
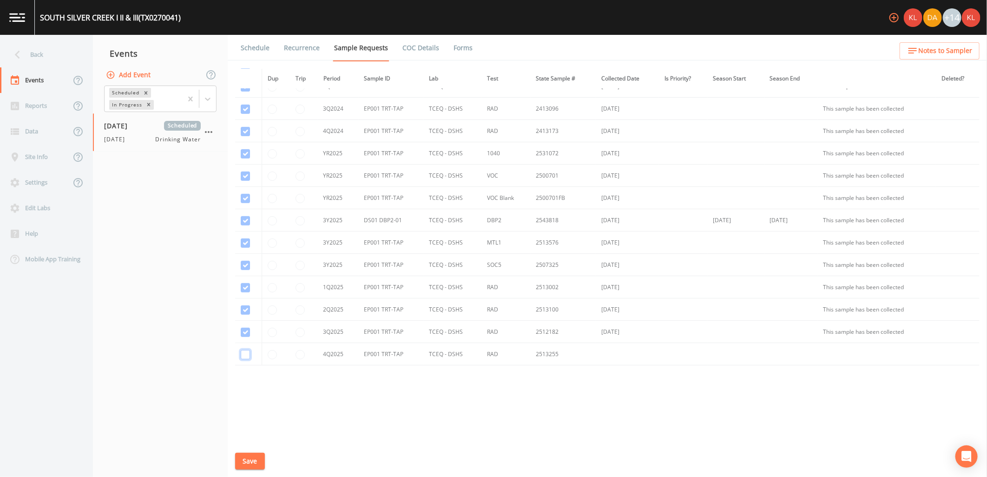
click at [249, 354] on input "checkbox" at bounding box center [245, 354] width 9 height 9
checkbox input "true"
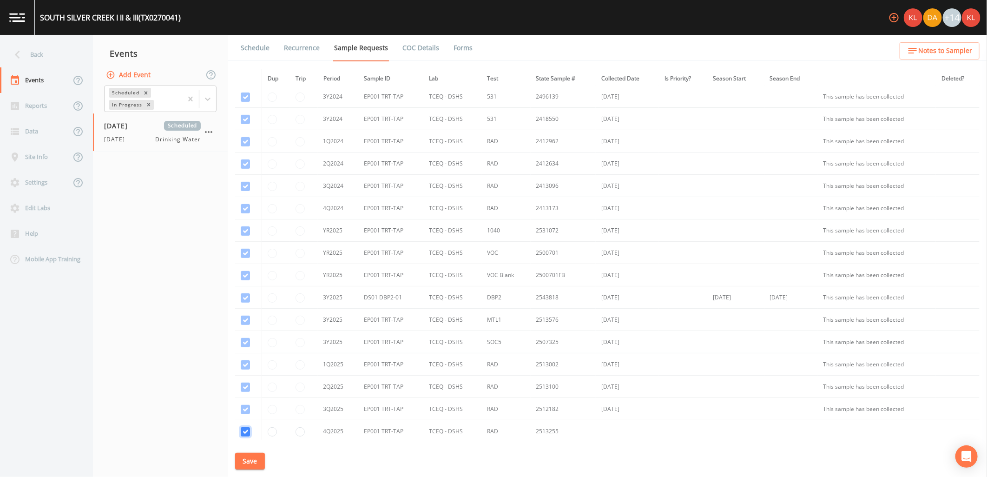
scroll to position [275, 0]
click at [265, 454] on div "Schedule Recurrence Sample Requests COC Details Forms Dup Trip Period Sample ID…" at bounding box center [608, 256] width 760 height 442
click at [254, 457] on button "Save" at bounding box center [250, 461] width 30 height 17
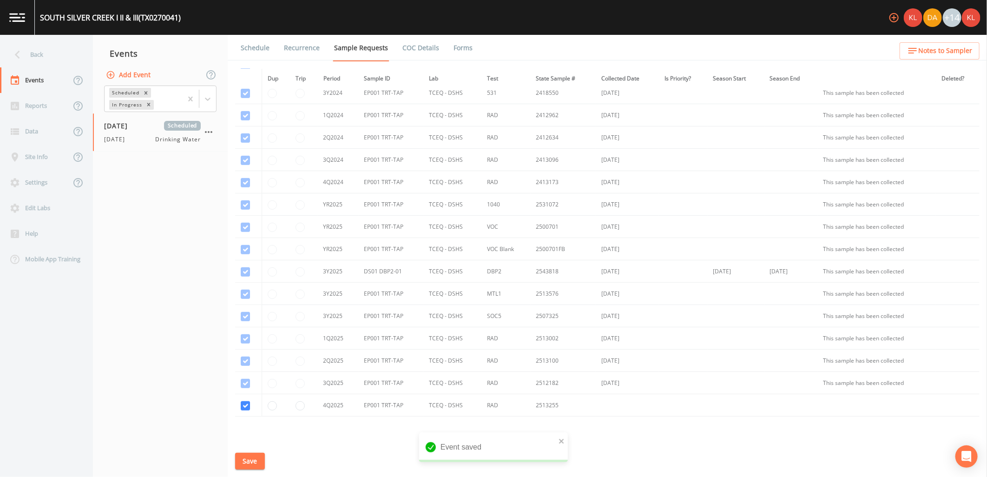
click at [248, 45] on link "Schedule" at bounding box center [255, 48] width 32 height 26
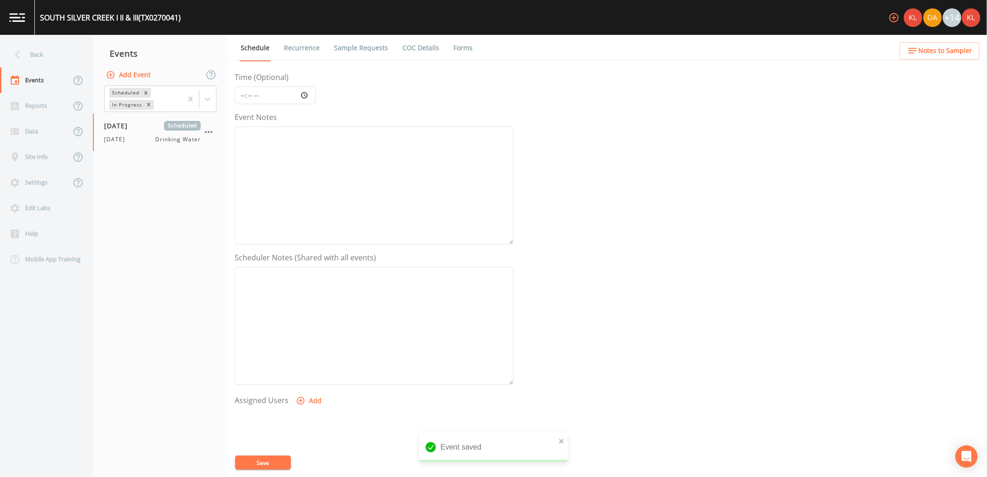
scroll to position [179, 0]
click at [315, 301] on button "Add" at bounding box center [309, 296] width 31 height 17
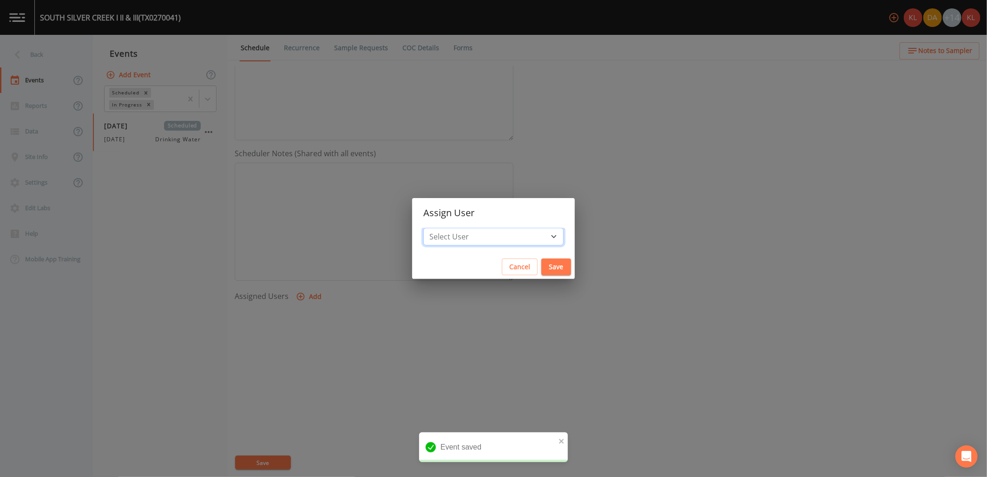
click at [492, 238] on select "Select User Kler Teran David Weber Joshua gere Paul Mike Franklin Rodolfo Ramir…" at bounding box center [493, 237] width 140 height 18
select select "cc3a99b6-42a3-44aa-bed9-88599eb009c7"
click at [449, 228] on select "Select User Kler Teran David Weber Joshua gere Paul Mike Franklin Rodolfo Ramir…" at bounding box center [493, 237] width 140 height 18
click at [542, 268] on button "Save" at bounding box center [557, 266] width 30 height 17
select select
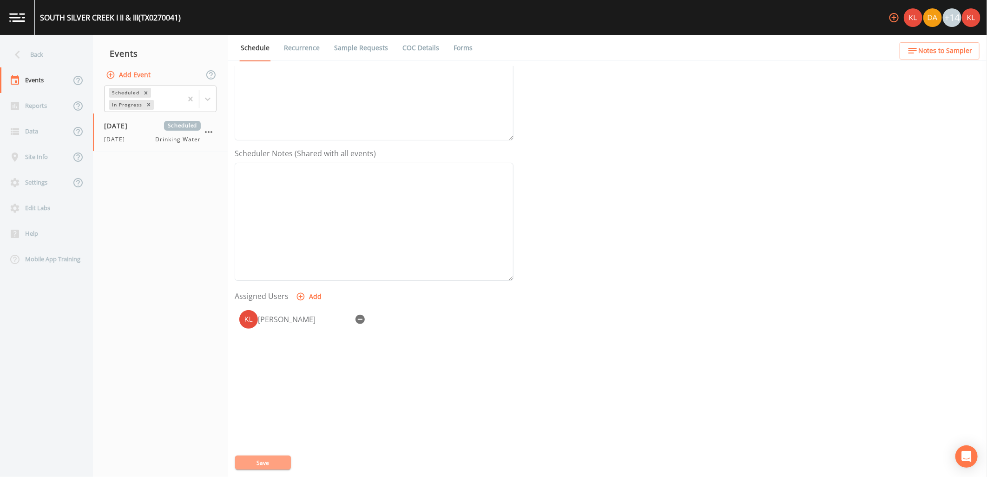
click at [247, 460] on button "Save" at bounding box center [263, 463] width 56 height 14
click at [16, 17] on img at bounding box center [17, 17] width 16 height 9
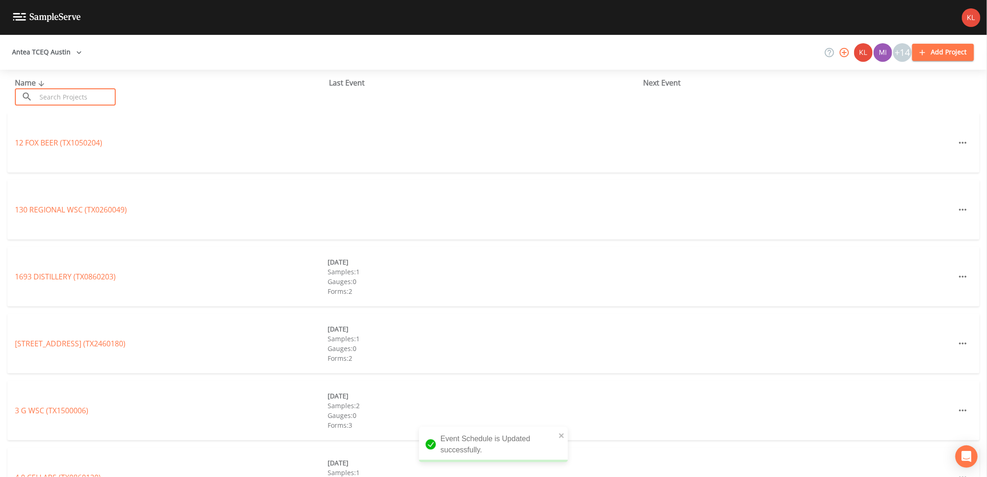
click at [50, 99] on input "text" at bounding box center [75, 96] width 79 height 17
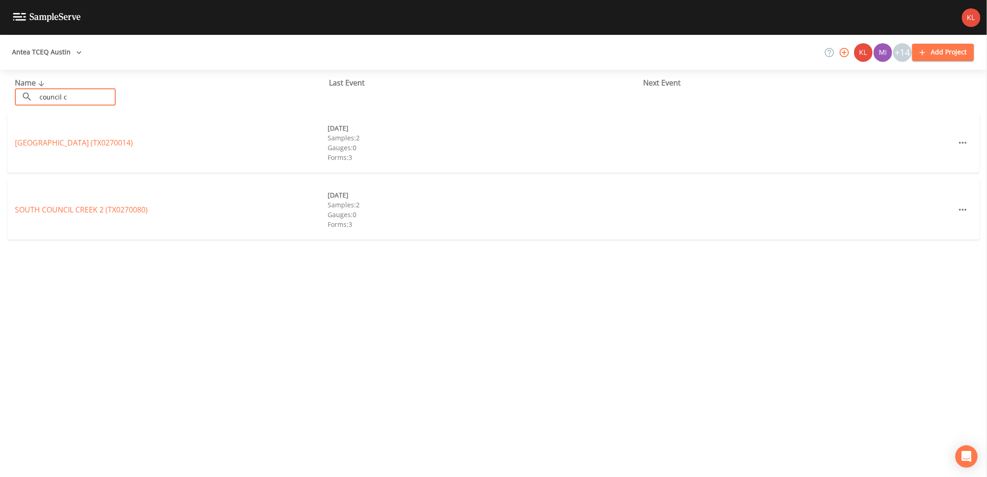
type input "council creek"
click at [112, 144] on link "COUNCIL CREEK VILLAGE (TX0270014)" at bounding box center [74, 143] width 118 height 10
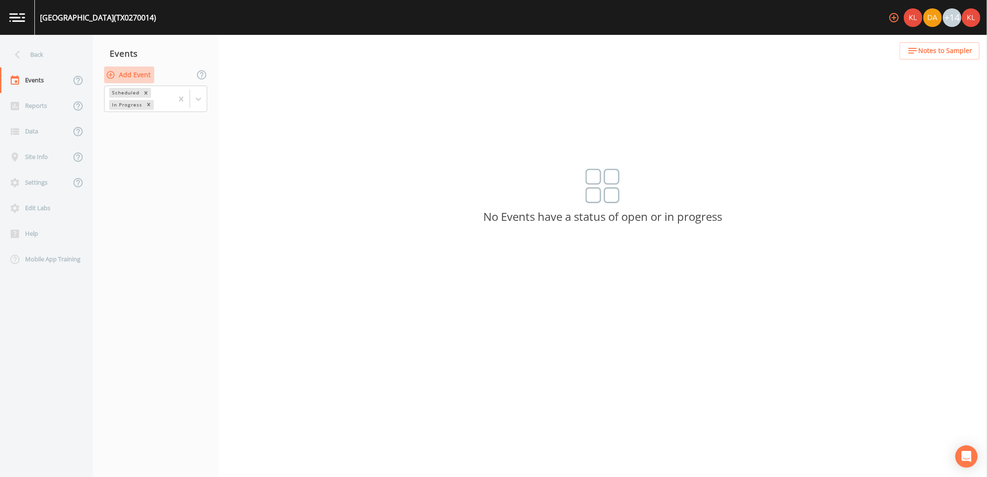
click at [141, 68] on button "Add Event" at bounding box center [129, 74] width 50 height 17
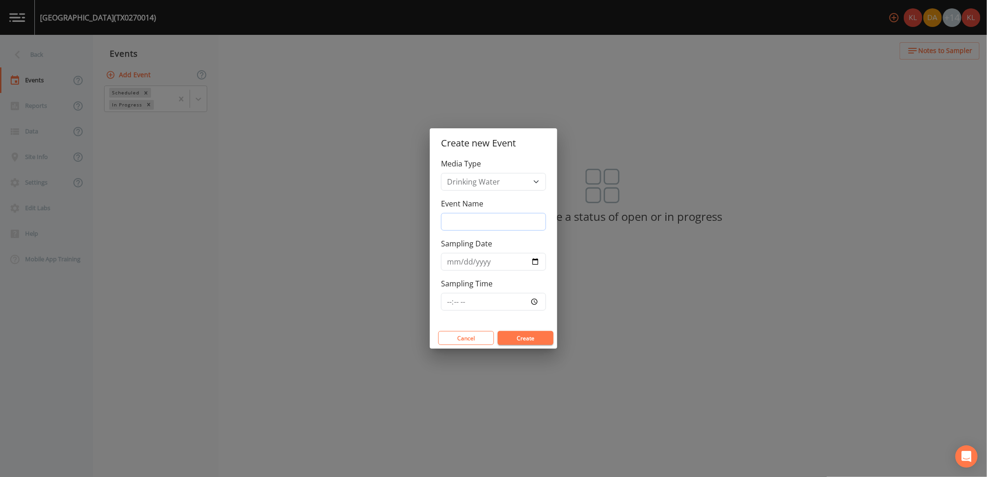
click at [521, 218] on input "Event Name" at bounding box center [493, 222] width 105 height 18
type input "10/8/2025"
click at [531, 258] on input "Sampling Date" at bounding box center [493, 262] width 105 height 18
type input "2025-10-08"
click at [538, 339] on button "Create" at bounding box center [526, 338] width 56 height 14
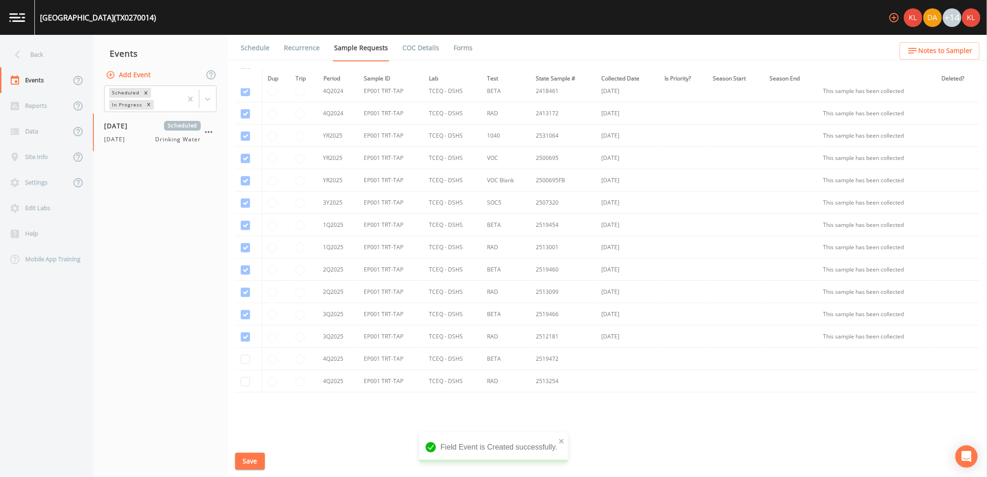
scroll to position [461, 0]
click at [247, 336] on input "checkbox" at bounding box center [245, 332] width 9 height 9
checkbox input "true"
click at [245, 351] on input "checkbox" at bounding box center [245, 354] width 9 height 9
checkbox input "true"
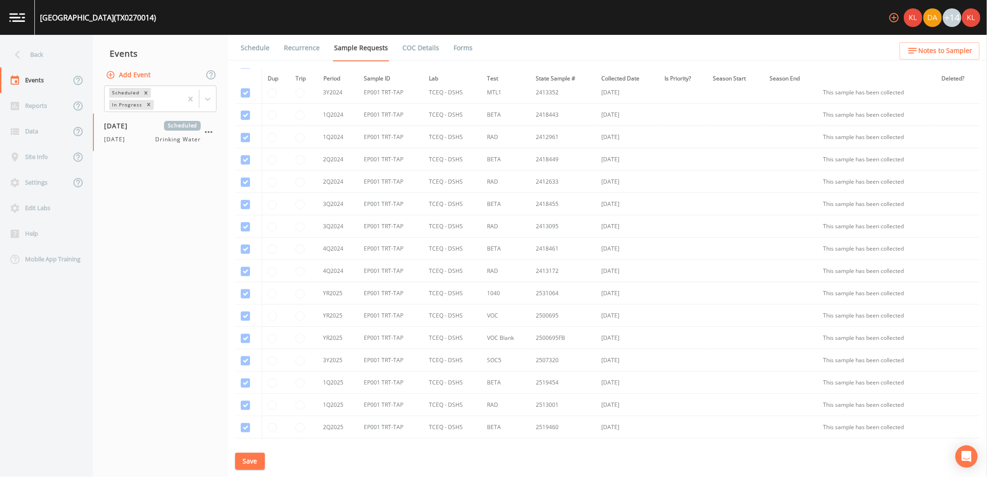
scroll to position [310, 0]
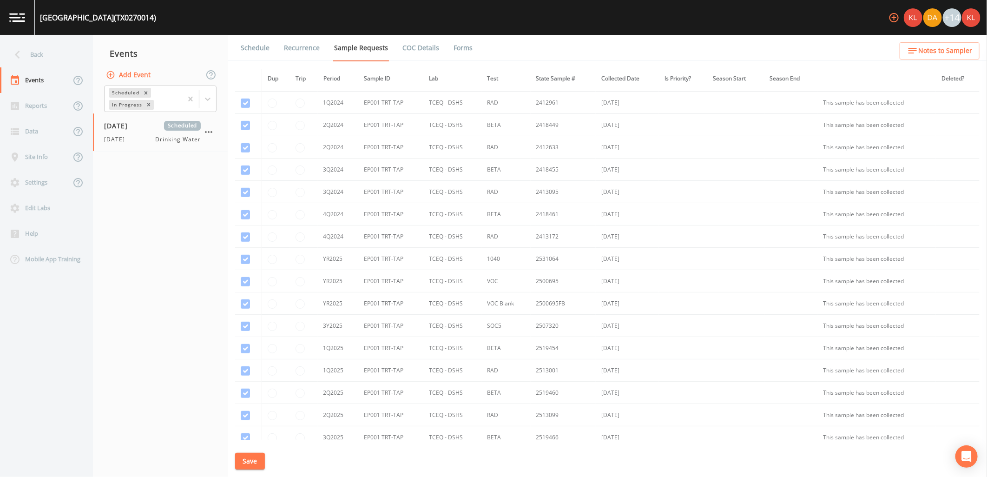
click at [248, 463] on button "Save" at bounding box center [250, 461] width 30 height 17
click at [267, 46] on link "Schedule" at bounding box center [255, 48] width 32 height 26
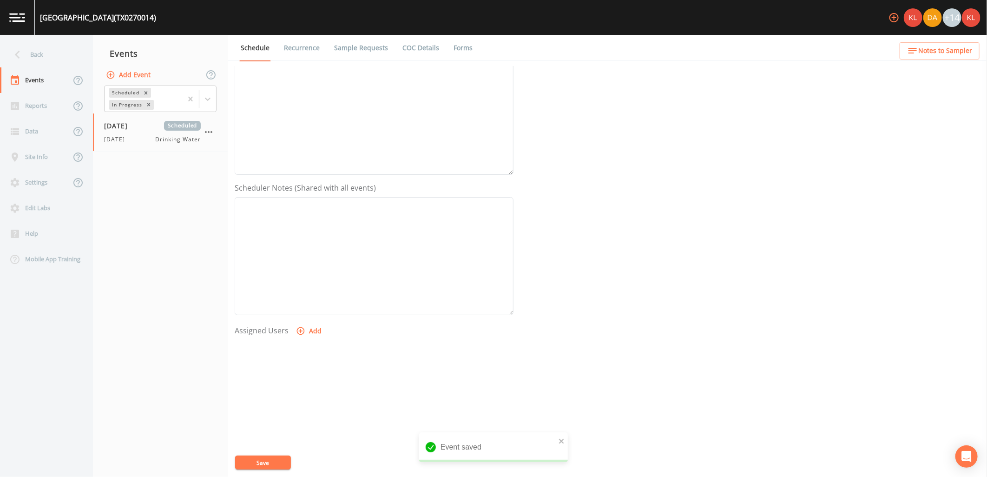
scroll to position [179, 0]
click at [313, 285] on form "Event Name 10/8/2025 Target Sampling Date 2025-10-08 Time (Optional) Event Note…" at bounding box center [374, 146] width 279 height 516
click at [314, 290] on form "Event Name 10/8/2025 Target Sampling Date 2025-10-08 Time (Optional) Event Note…" at bounding box center [374, 146] width 279 height 516
drag, startPoint x: 314, startPoint y: 290, endPoint x: 317, endPoint y: 304, distance: 14.2
click at [317, 304] on button "Add" at bounding box center [309, 296] width 31 height 17
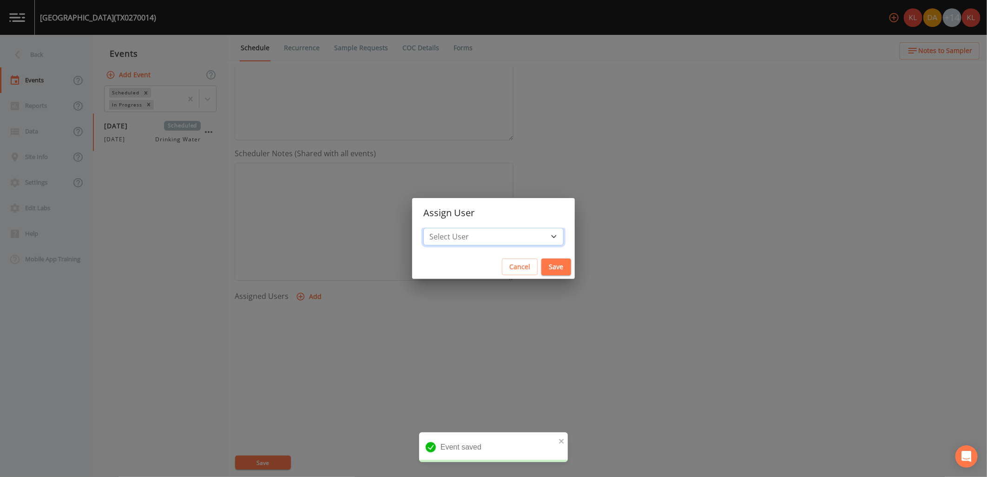
click at [524, 232] on select "Select User Kler Teran David Weber Joshua gere Paul Mike Franklin Rodolfo Ramir…" at bounding box center [493, 237] width 140 height 18
select select "cc3a99b6-42a3-44aa-bed9-88599eb009c7"
click at [449, 228] on select "Select User Kler Teran David Weber Joshua gere Paul Mike Franklin Rodolfo Ramir…" at bounding box center [493, 237] width 140 height 18
drag, startPoint x: 540, startPoint y: 271, endPoint x: 528, endPoint y: 289, distance: 21.7
click at [542, 271] on button "Save" at bounding box center [557, 266] width 30 height 17
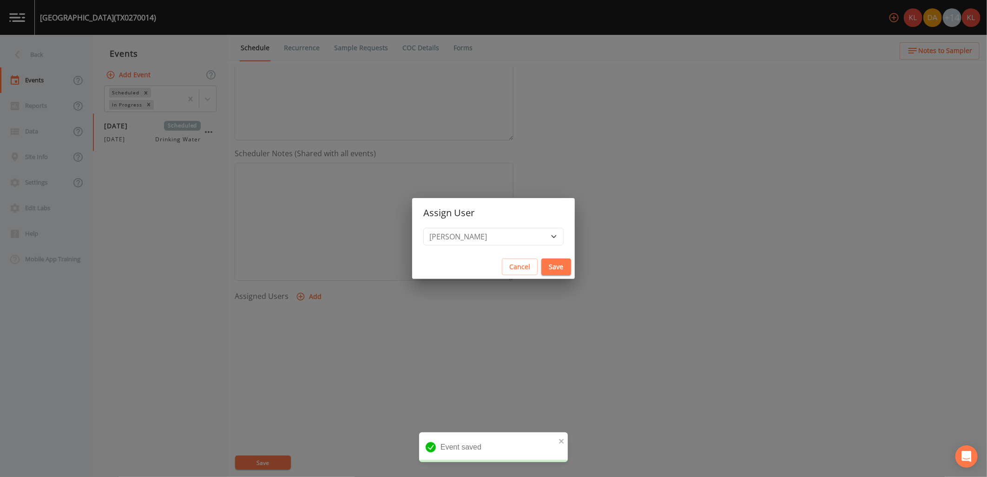
select select
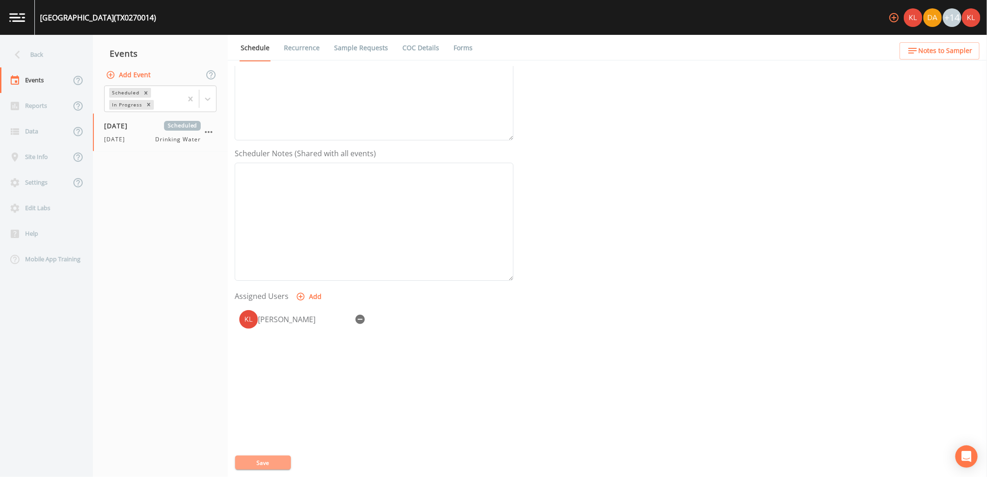
click at [289, 460] on button "Save" at bounding box center [263, 463] width 56 height 14
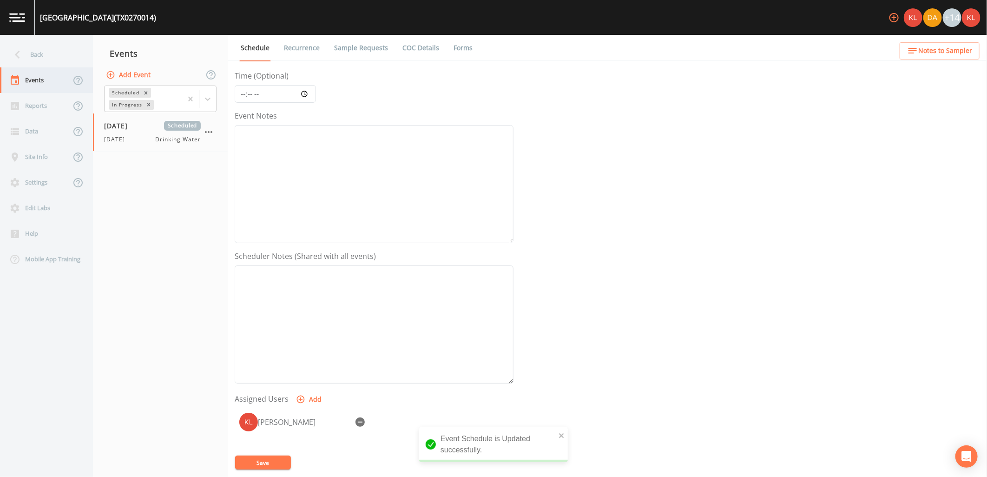
scroll to position [75, 0]
click at [30, 12] on link at bounding box center [17, 17] width 35 height 35
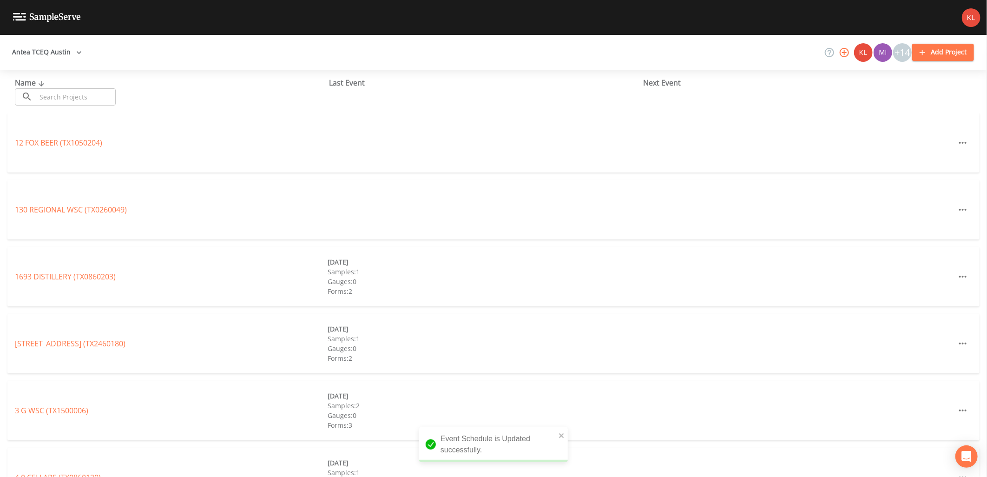
click at [77, 104] on input "text" at bounding box center [75, 96] width 79 height 17
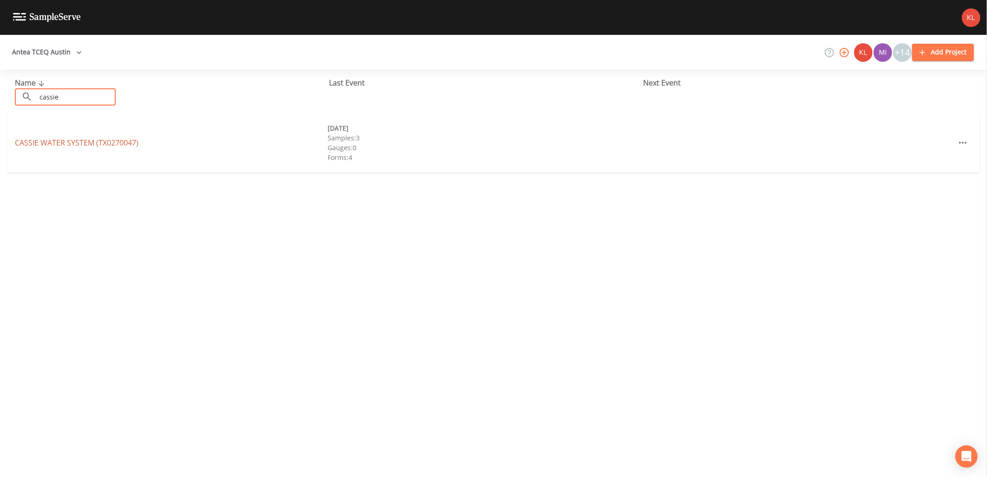
type input "cassie"
click at [49, 139] on link "CASSIE WATER SYSTEM (TX0270047)" at bounding box center [77, 143] width 124 height 10
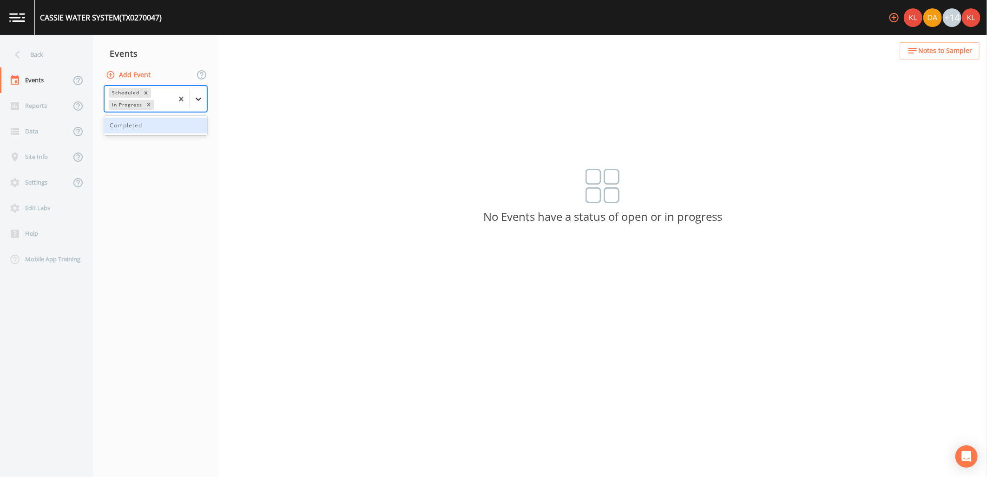
click at [202, 99] on icon at bounding box center [198, 98] width 9 height 9
click at [132, 71] on button "Add Event" at bounding box center [129, 74] width 50 height 17
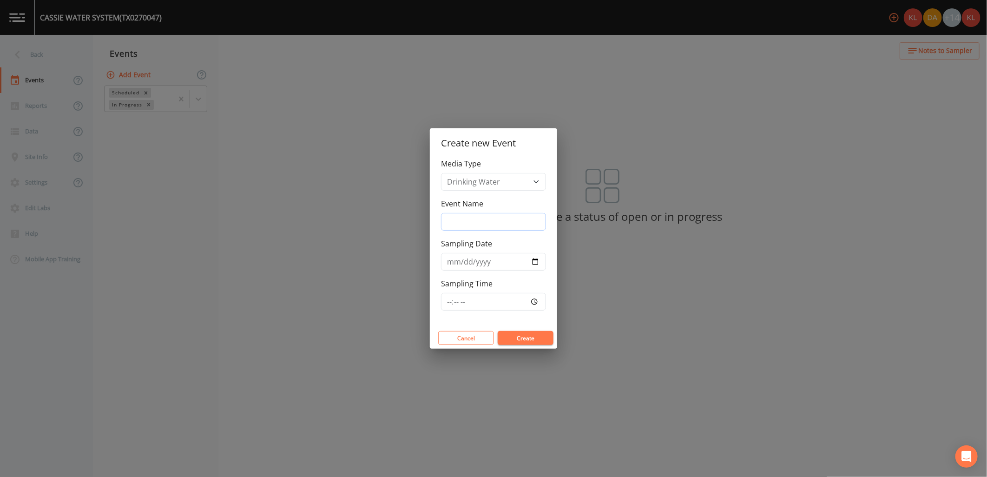
click at [482, 228] on input "Event Name" at bounding box center [493, 222] width 105 height 18
type input "[DATE]"
type input "2025-10-07"
click at [525, 340] on button "Create" at bounding box center [526, 338] width 56 height 14
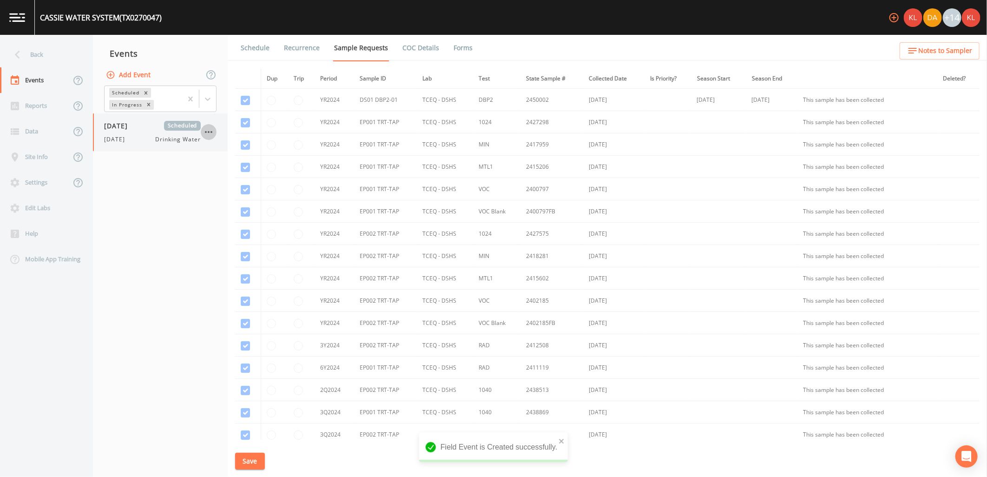
click at [211, 126] on button "button" at bounding box center [209, 132] width 16 height 16
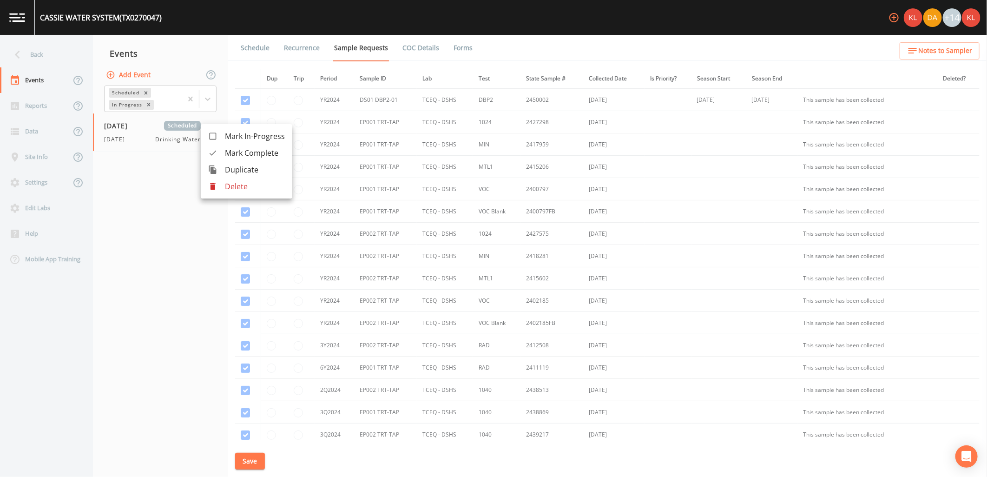
click at [229, 324] on div at bounding box center [493, 238] width 987 height 477
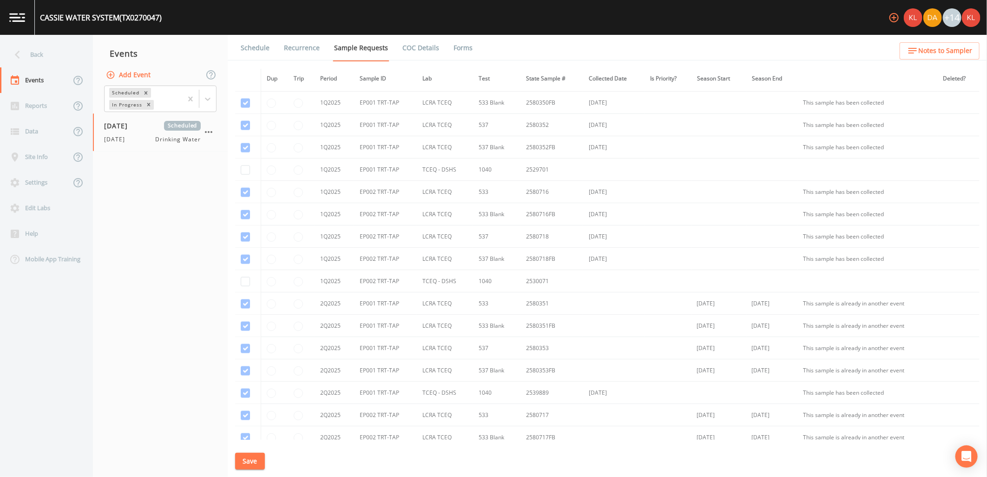
scroll to position [1131, 0]
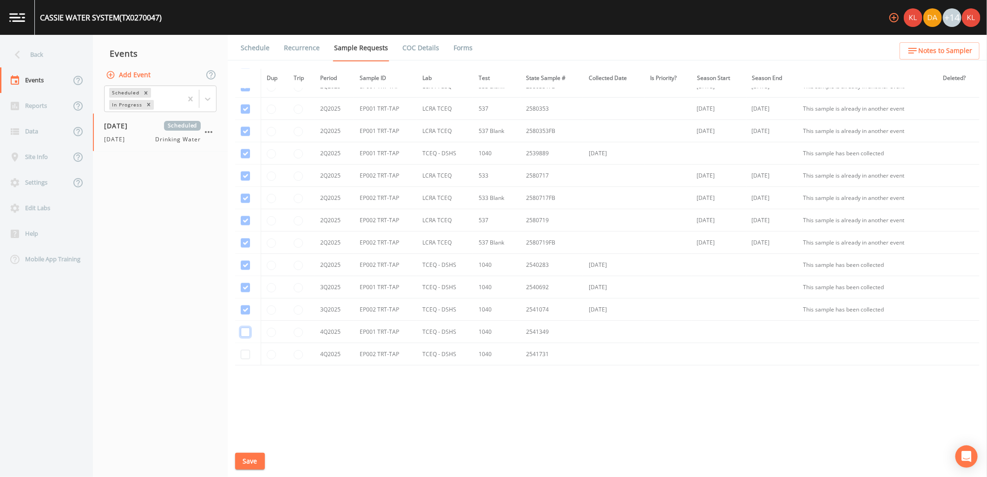
click at [245, 334] on input "checkbox" at bounding box center [245, 332] width 9 height 9
checkbox input "true"
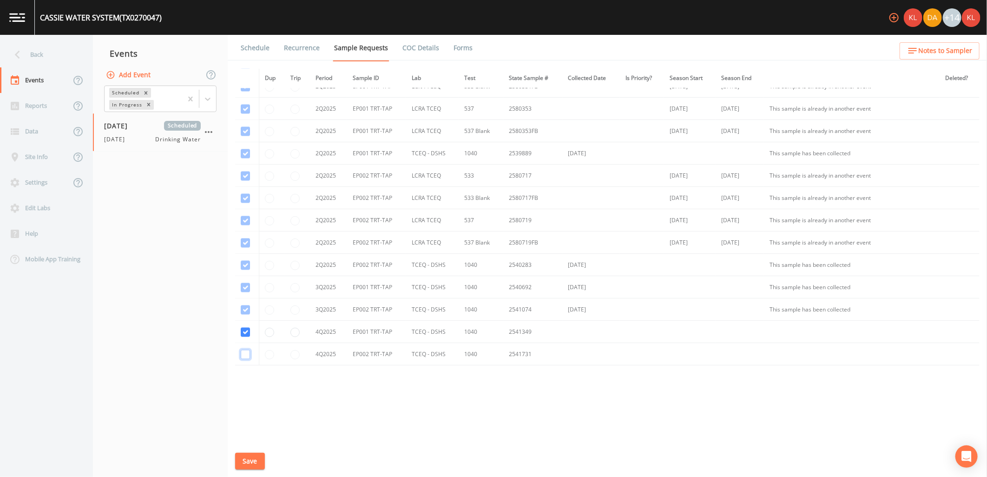
click at [241, 357] on input "checkbox" at bounding box center [245, 354] width 9 height 9
checkbox input "true"
click at [239, 458] on button "Save" at bounding box center [250, 461] width 30 height 17
click at [254, 58] on link "Schedule" at bounding box center [255, 48] width 32 height 26
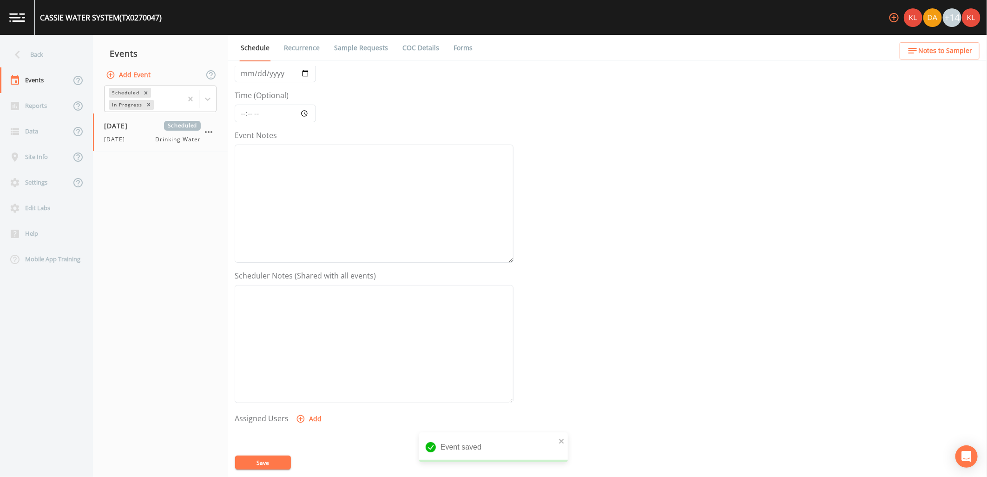
scroll to position [179, 0]
click at [314, 296] on button "Add" at bounding box center [309, 296] width 31 height 17
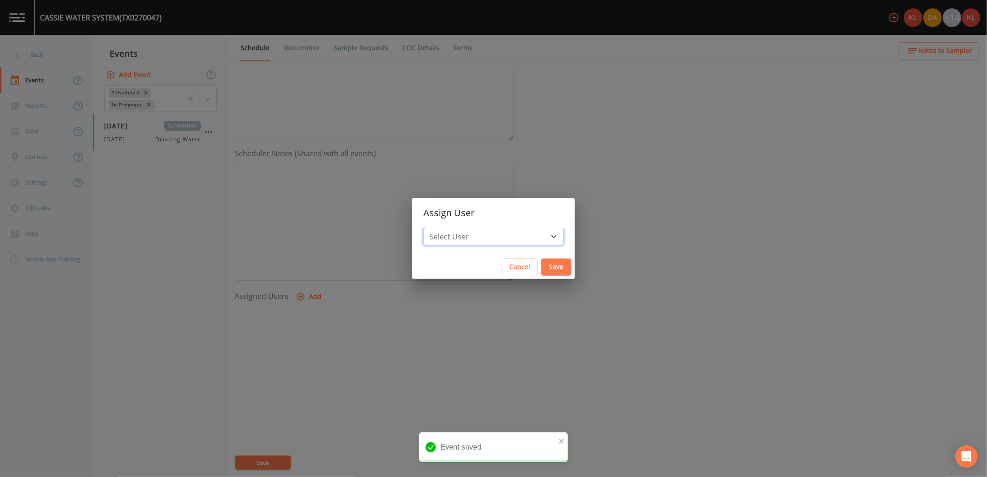
click at [483, 232] on select "Select User Kler Teran David Weber Joshua gere Paul Mike Franklin Rodolfo Ramir…" at bounding box center [493, 237] width 140 height 18
select select "cc3a99b6-42a3-44aa-bed9-88599eb009c7"
click at [449, 228] on select "Select User Kler Teran David Weber Joshua gere Paul Mike Franklin Rodolfo Ramir…" at bounding box center [493, 237] width 140 height 18
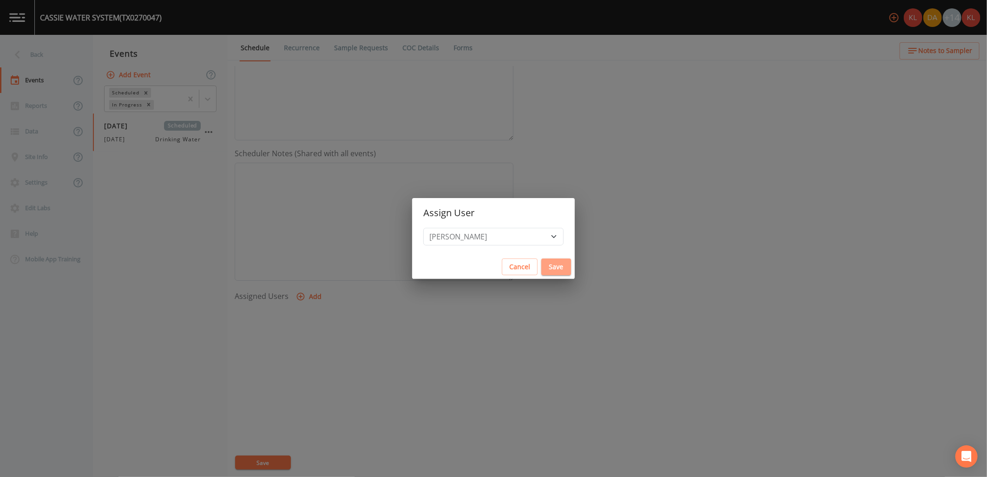
click at [542, 271] on button "Save" at bounding box center [557, 266] width 30 height 17
select select
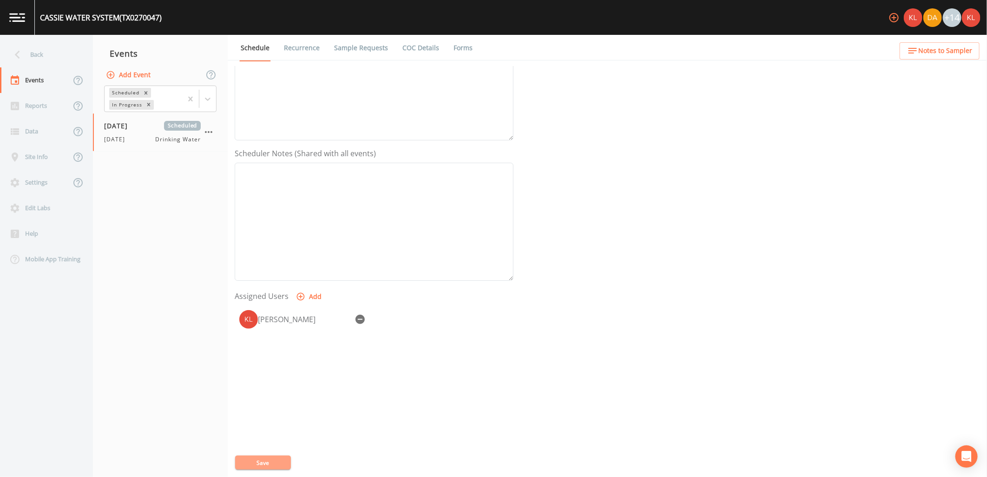
click at [262, 459] on button "Save" at bounding box center [263, 463] width 56 height 14
click at [30, 10] on link at bounding box center [17, 17] width 35 height 35
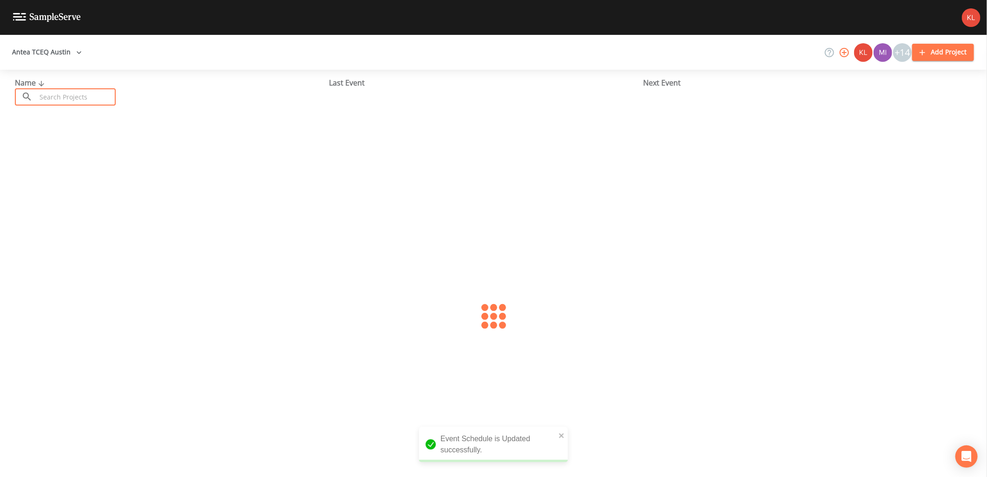
click at [36, 97] on input "text" at bounding box center [75, 96] width 79 height 17
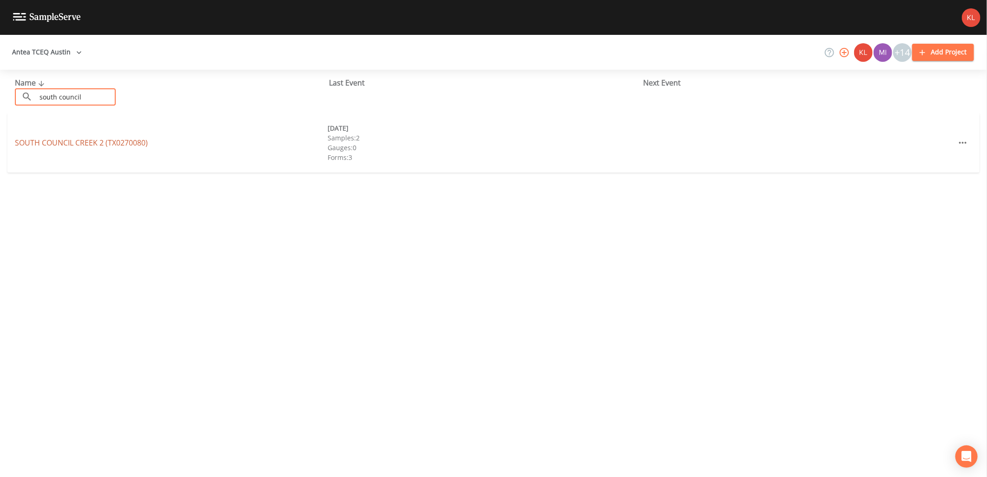
type input "south council"
click at [135, 142] on link "SOUTH COUNCIL CREEK 2 (TX0270080)" at bounding box center [81, 143] width 133 height 10
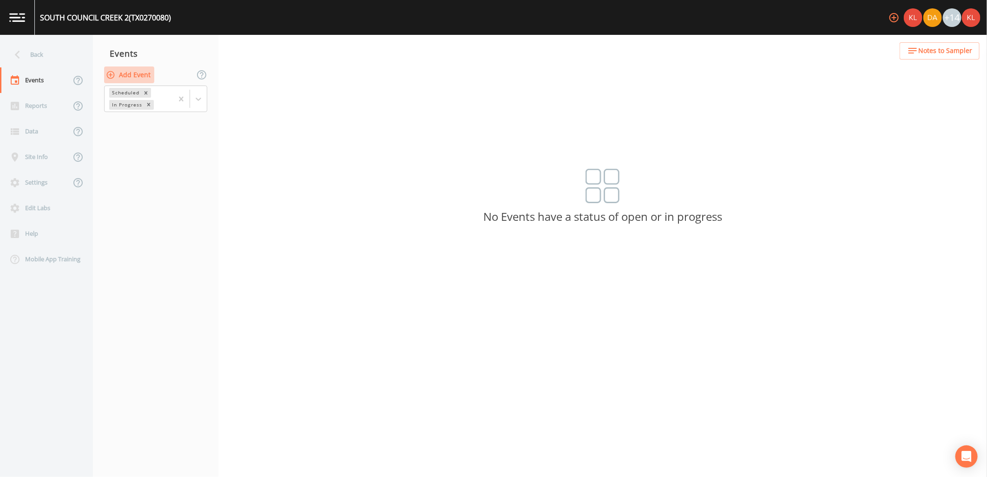
click at [122, 70] on button "Add Event" at bounding box center [129, 74] width 50 height 17
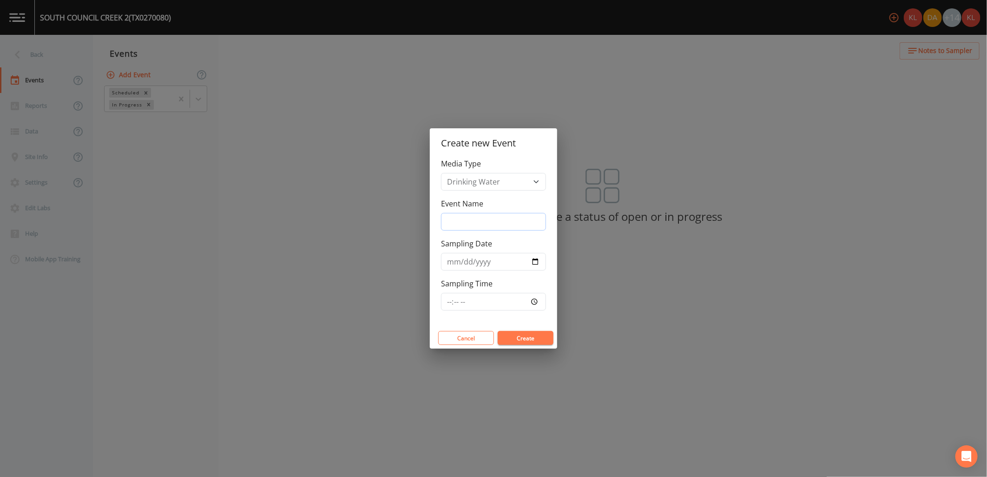
click at [482, 218] on input "Event Name" at bounding box center [493, 222] width 105 height 18
click at [475, 216] on input "Event Name" at bounding box center [493, 222] width 105 height 18
type input "10/8/25"
click at [540, 263] on input "Sampling Date" at bounding box center [493, 262] width 105 height 18
click at [539, 262] on input "Sampling Date" at bounding box center [493, 262] width 105 height 18
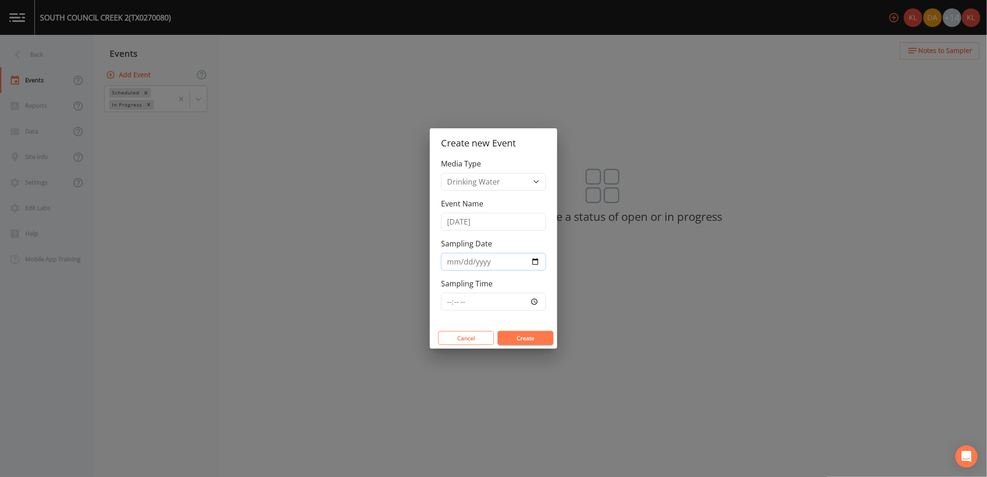
type input "2025-10-08"
click at [536, 332] on button "Create" at bounding box center [526, 338] width 56 height 14
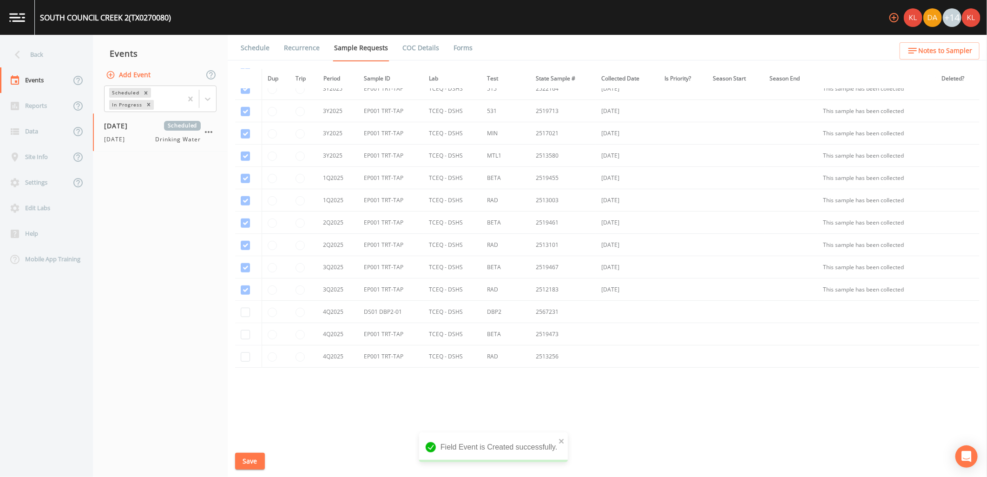
scroll to position [483, 0]
click at [247, 310] on input "checkbox" at bounding box center [245, 309] width 9 height 9
checkbox input "true"
click at [243, 335] on input "checkbox" at bounding box center [245, 332] width 9 height 9
checkbox input "true"
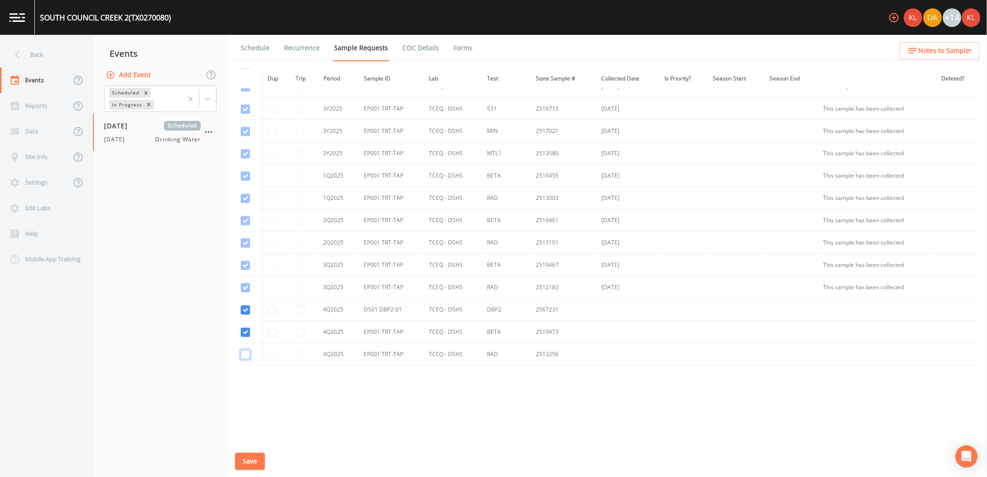
click at [245, 355] on input "checkbox" at bounding box center [245, 354] width 9 height 9
checkbox input "true"
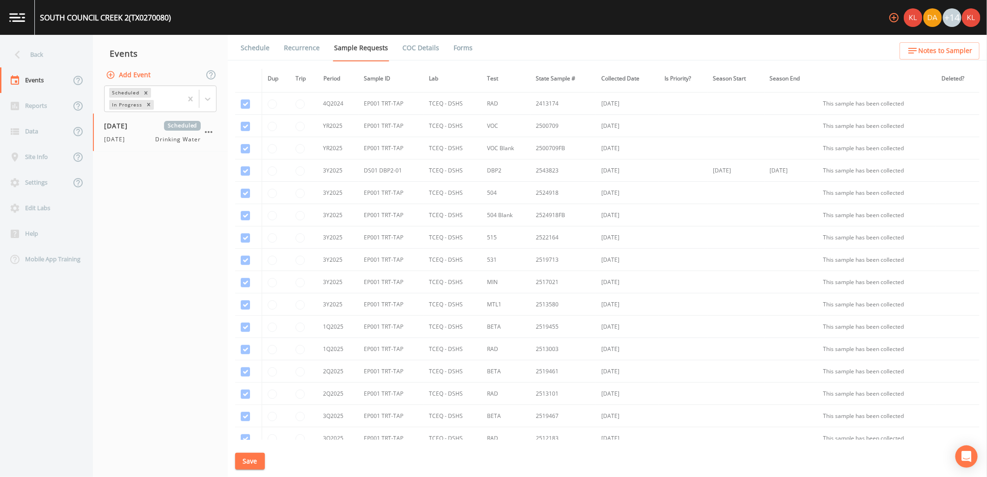
scroll to position [413, 0]
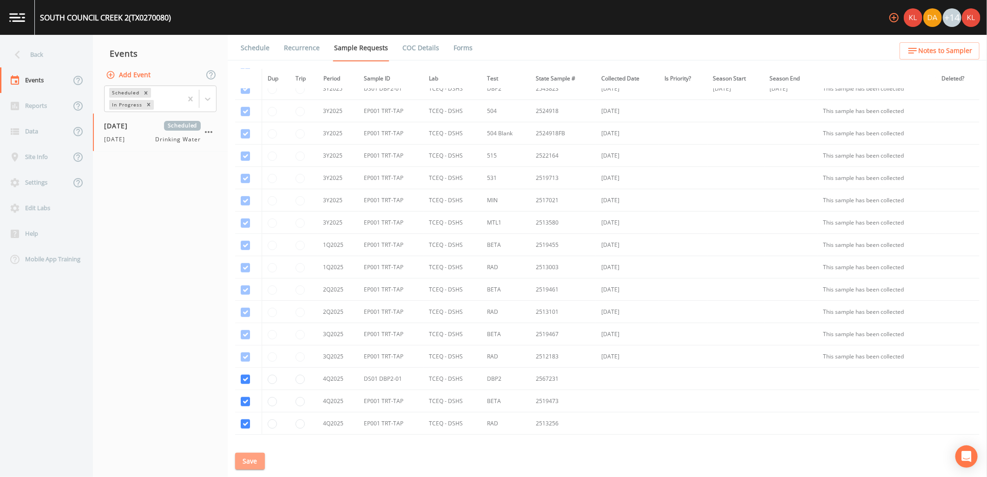
click at [258, 458] on button "Save" at bounding box center [250, 461] width 30 height 17
click at [262, 51] on link "Schedule" at bounding box center [255, 48] width 32 height 26
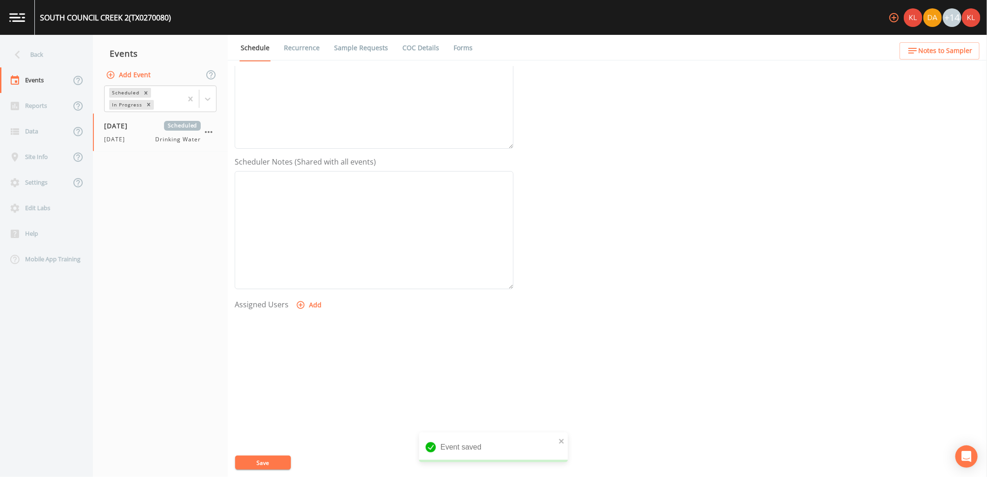
scroll to position [179, 0]
click at [304, 296] on button "Add" at bounding box center [309, 296] width 31 height 17
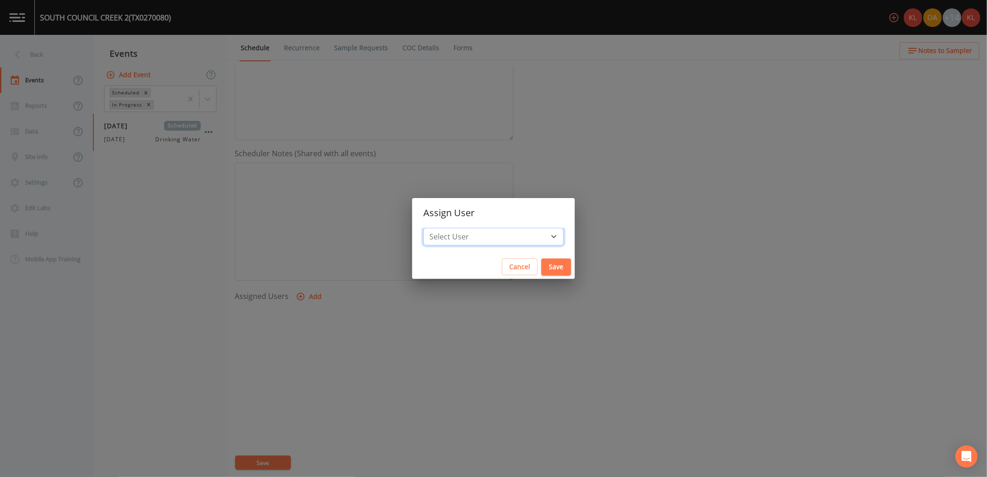
click at [462, 241] on select "Select User Kler Teran David Weber Joshua gere Paul Mike Franklin Rodolfo Ramir…" at bounding box center [493, 237] width 140 height 18
select select "cc3a99b6-42a3-44aa-bed9-88599eb009c7"
click at [449, 228] on select "Select User Kler Teran David Weber Joshua gere Paul Mike Franklin Rodolfo Ramir…" at bounding box center [493, 237] width 140 height 18
click at [542, 270] on button "Save" at bounding box center [557, 266] width 30 height 17
select select
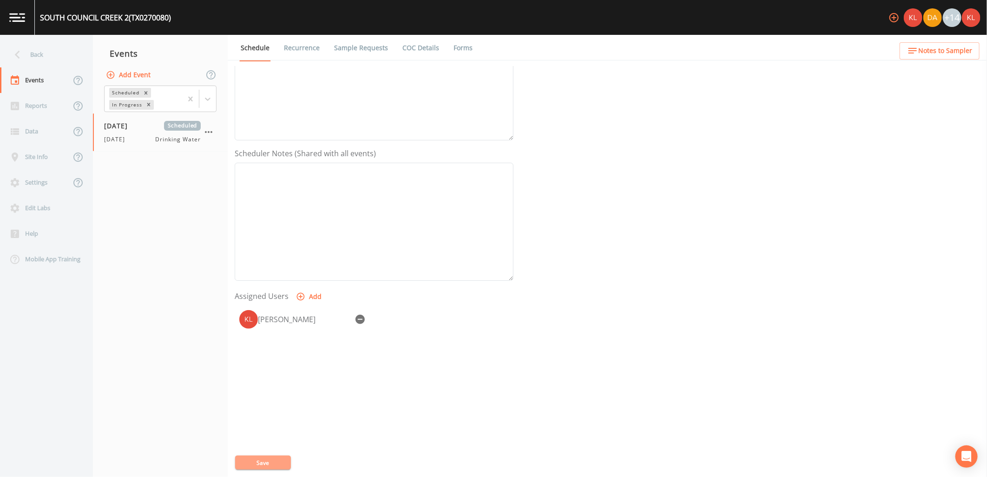
click at [278, 456] on button "Save" at bounding box center [263, 463] width 56 height 14
click at [21, 24] on link at bounding box center [17, 17] width 35 height 35
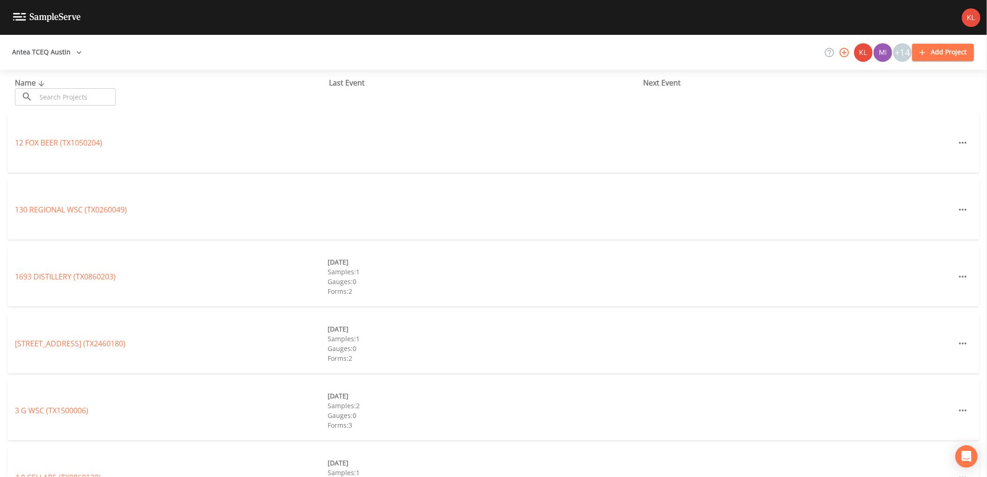
click at [116, 104] on input "text" at bounding box center [75, 96] width 79 height 17
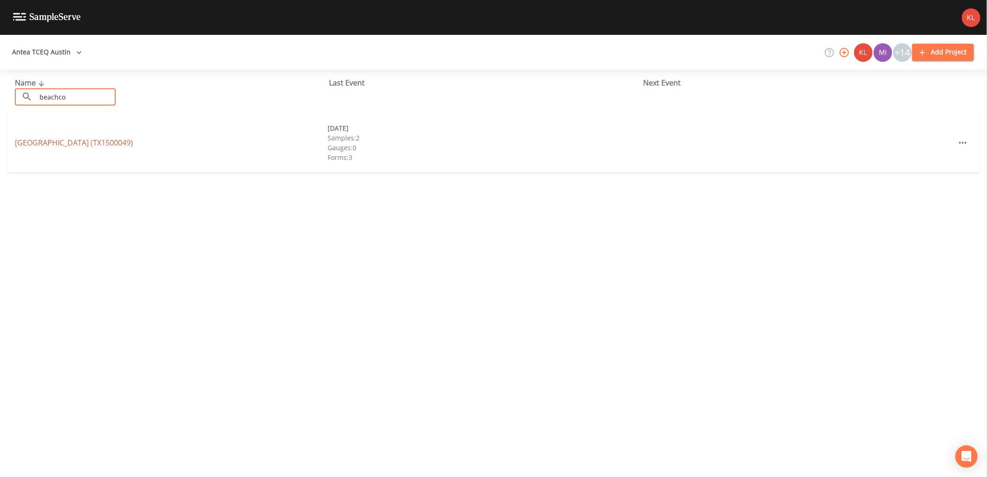
type input "beachco"
click at [112, 146] on link "BEACHCOMBER PARK (TX1500049)" at bounding box center [74, 143] width 118 height 10
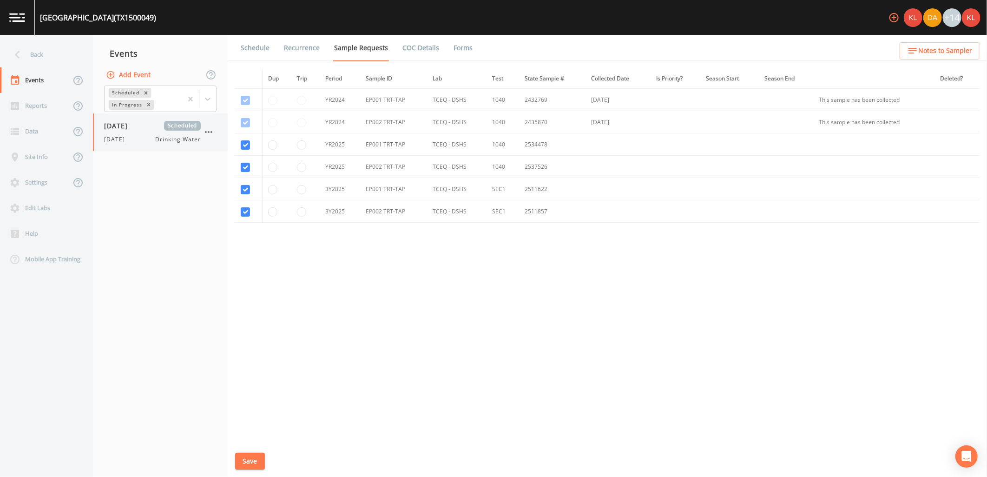
click at [205, 127] on icon "button" at bounding box center [208, 131] width 11 height 11
click at [224, 183] on div at bounding box center [216, 186] width 17 height 9
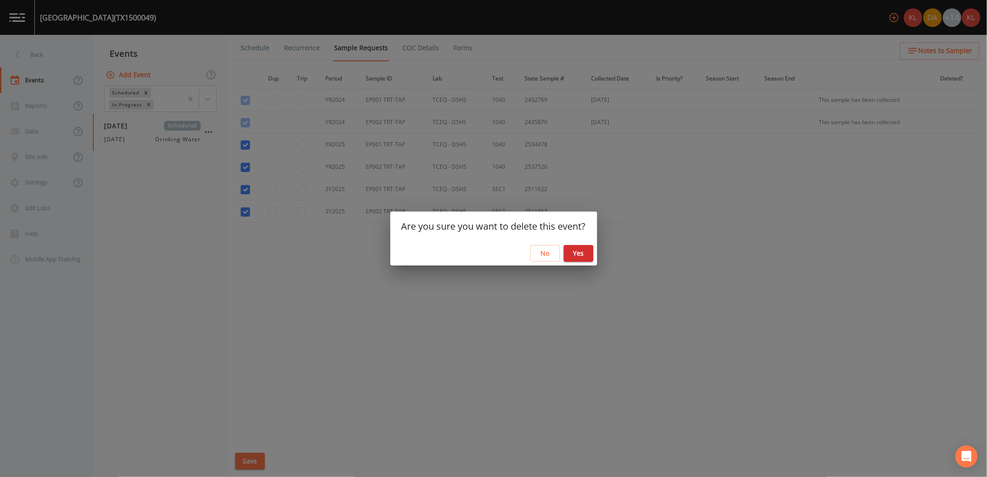
click at [591, 258] on button "Yes" at bounding box center [579, 253] width 30 height 17
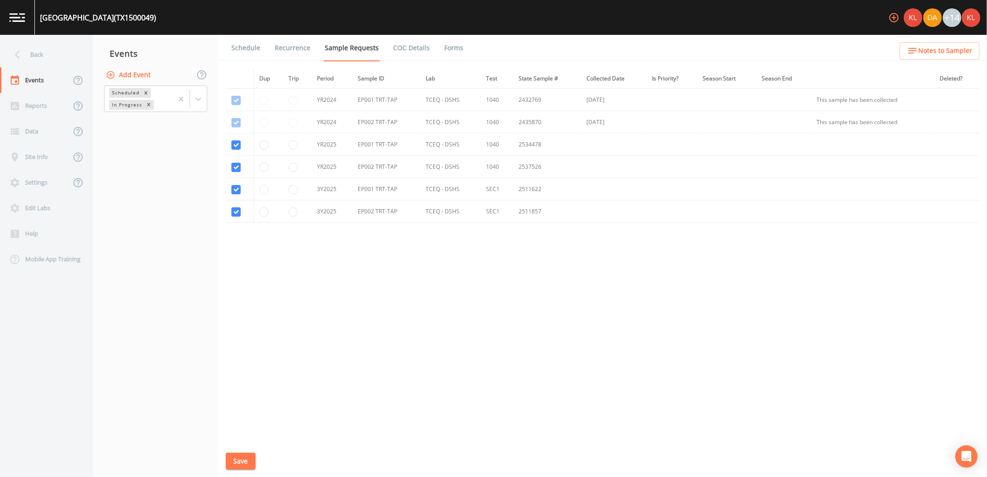
click at [16, 15] on img at bounding box center [17, 17] width 16 height 9
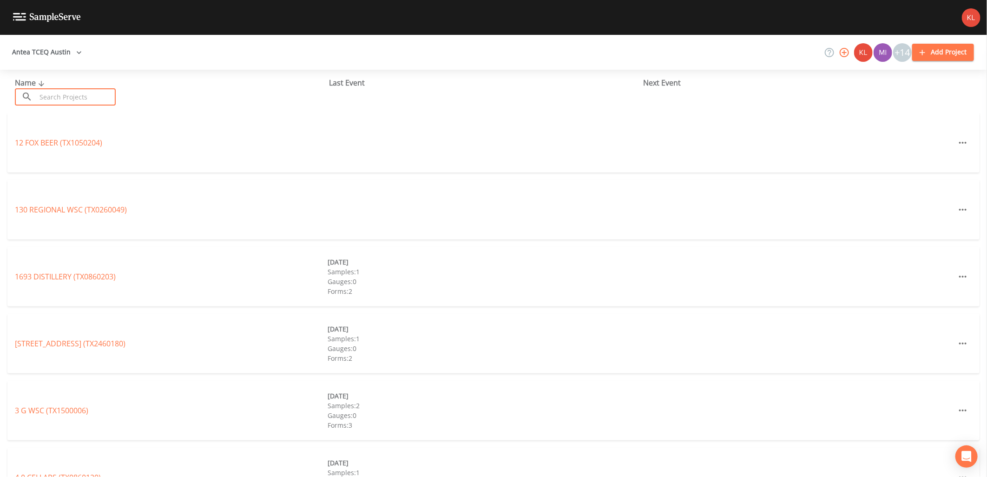
click at [103, 95] on input "text" at bounding box center [75, 96] width 79 height 17
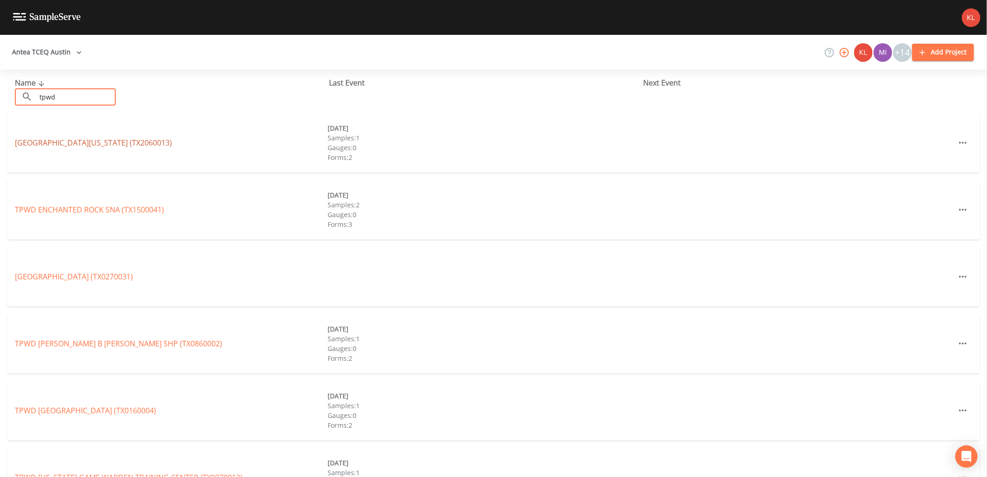
type input "tpwd"
click at [111, 145] on link "TPWD COLORADO BEND STATE PARK (TX2060013)" at bounding box center [93, 143] width 157 height 10
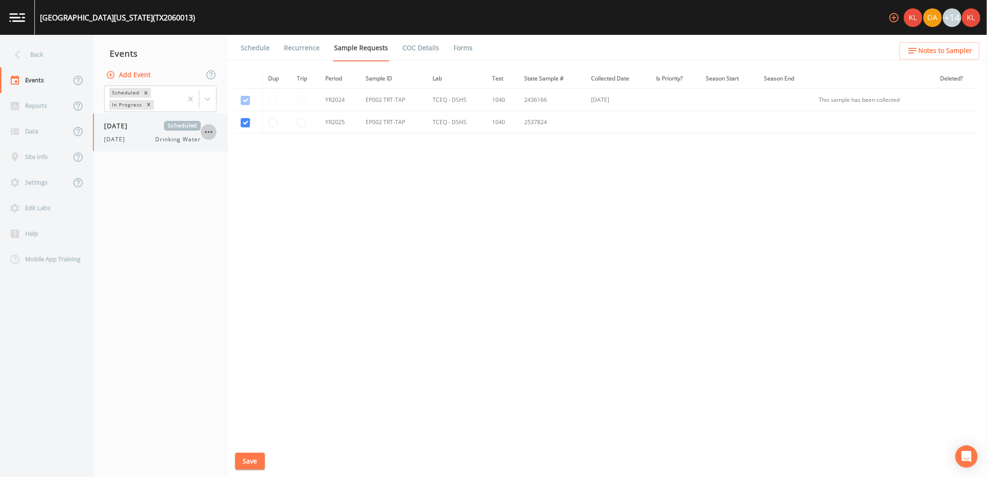
click at [210, 133] on icon "button" at bounding box center [208, 131] width 11 height 11
click at [232, 187] on p "Delete" at bounding box center [255, 186] width 60 height 11
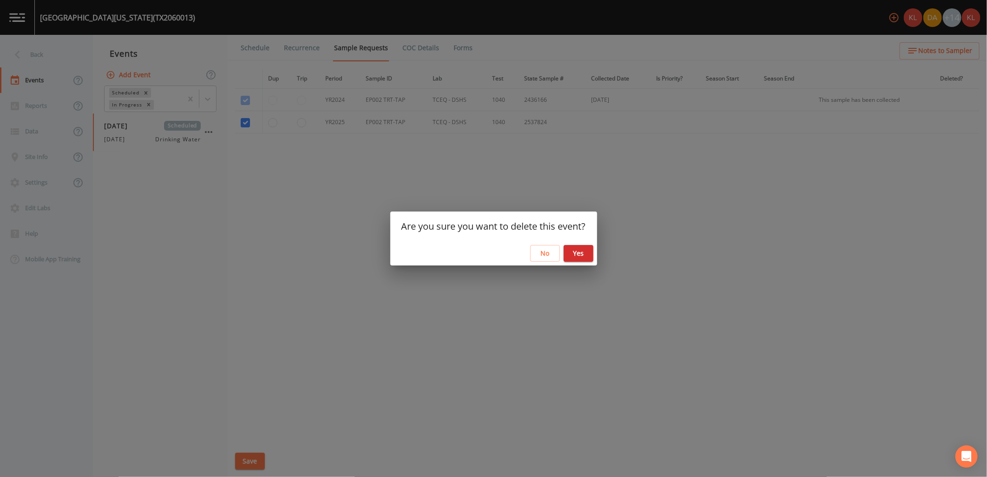
click at [579, 252] on button "Yes" at bounding box center [579, 253] width 30 height 17
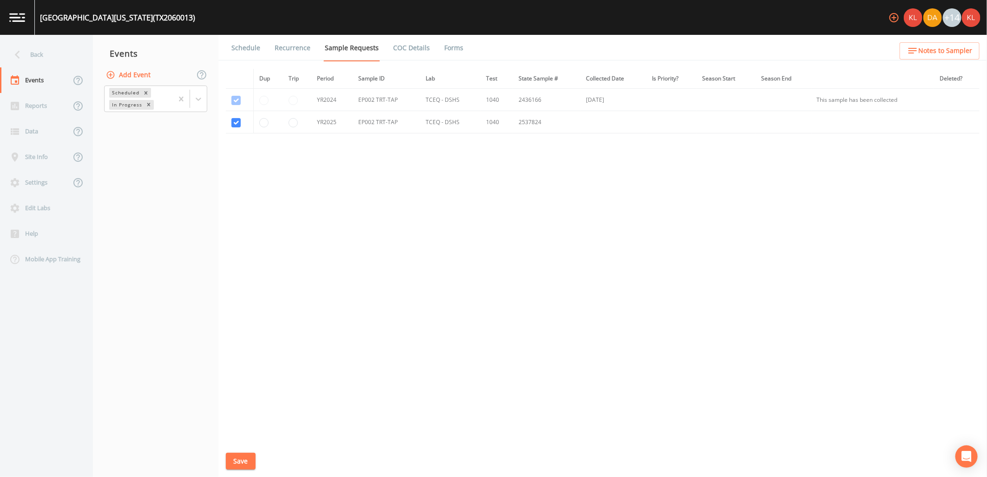
click at [18, 6] on link at bounding box center [17, 17] width 35 height 35
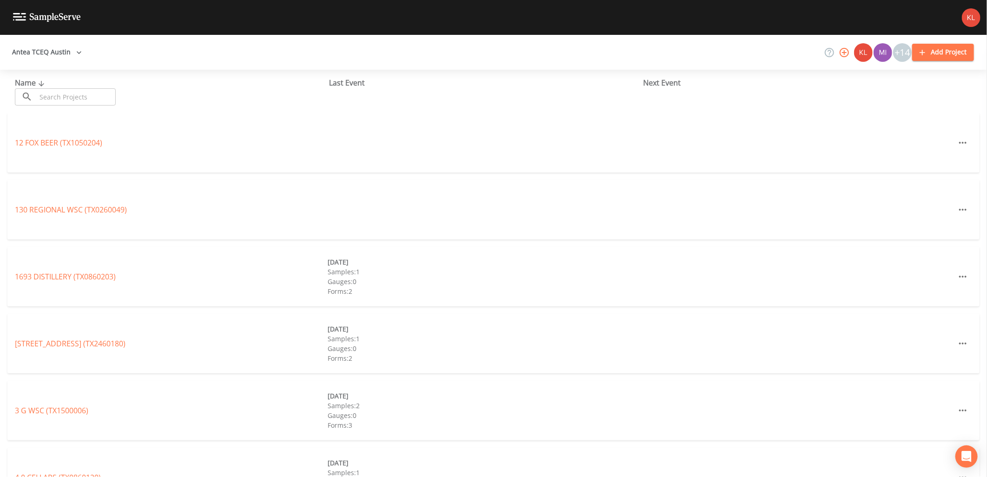
click at [107, 93] on input "text" at bounding box center [75, 96] width 79 height 17
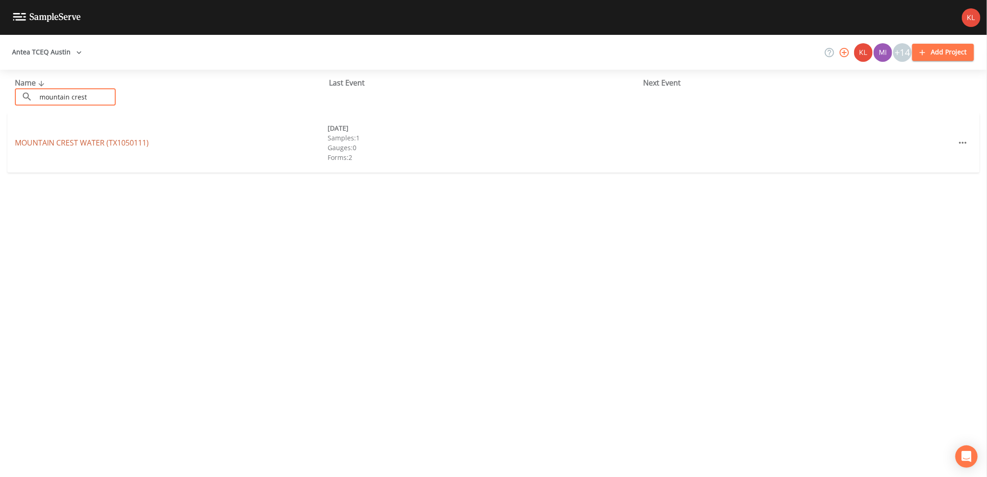
type input "mountain crest"
click at [94, 142] on link "MOUNTAIN CREST WATER (TX1050111)" at bounding box center [82, 143] width 134 height 10
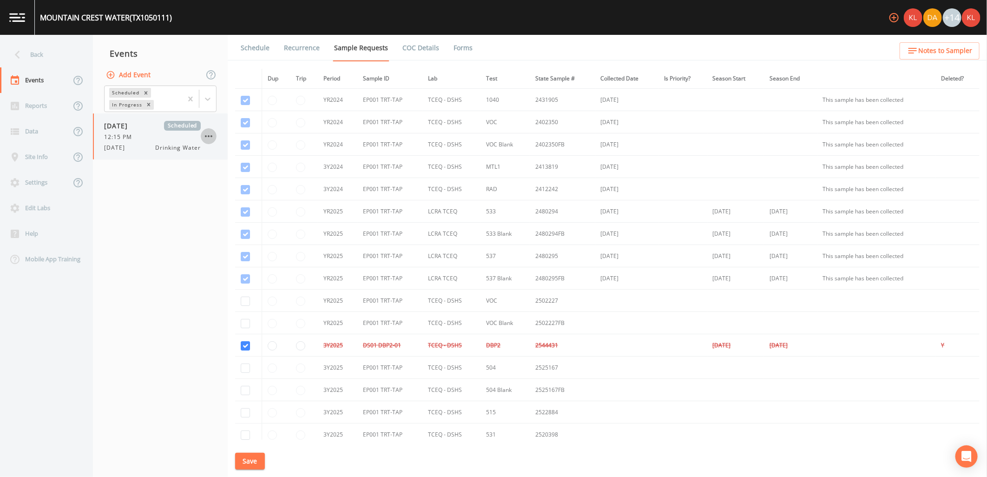
click at [211, 135] on icon "button" at bounding box center [208, 136] width 11 height 11
click at [220, 196] on li "Delete" at bounding box center [247, 190] width 92 height 17
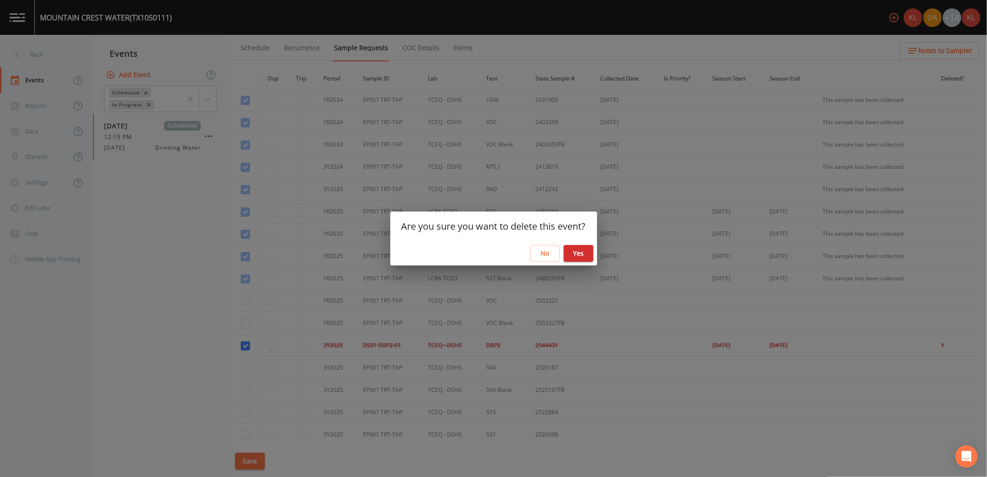
click at [589, 255] on button "Yes" at bounding box center [579, 253] width 30 height 17
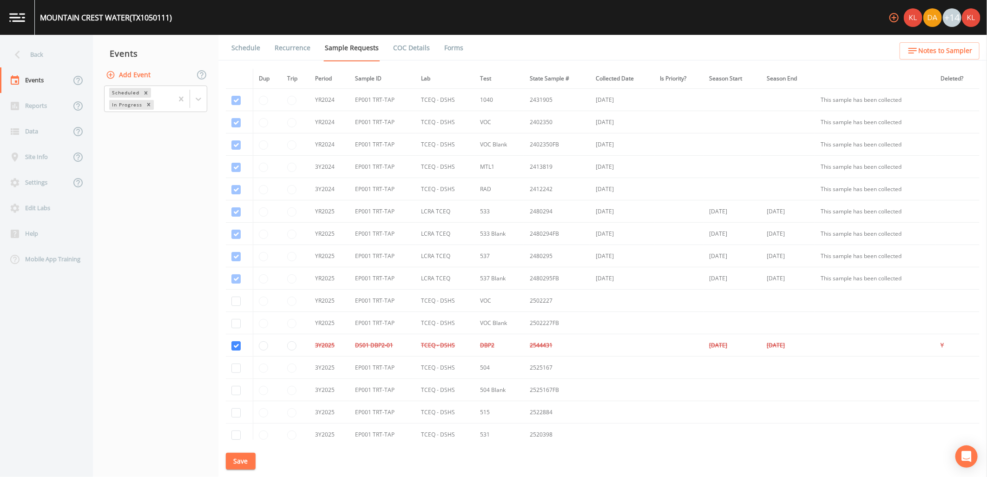
click at [32, 28] on link at bounding box center [17, 17] width 35 height 35
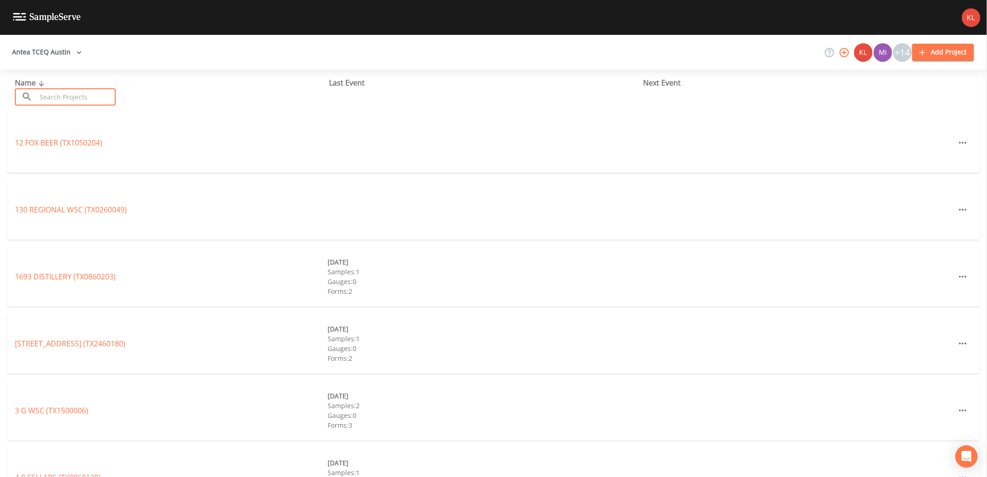
click at [106, 101] on input "text" at bounding box center [75, 96] width 79 height 17
click at [75, 61] on div "Antea TCEQ Austin +14 Add Project" at bounding box center [493, 52] width 987 height 35
click at [71, 49] on button "Antea TCEQ Austin" at bounding box center [46, 52] width 77 height 17
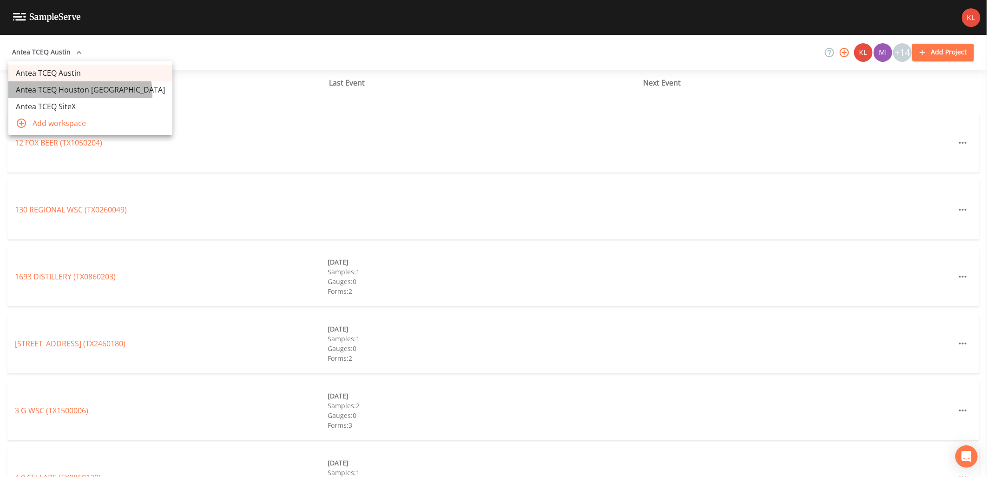
click at [79, 94] on link "Antea TCEQ Houston San Antonio" at bounding box center [90, 89] width 164 height 17
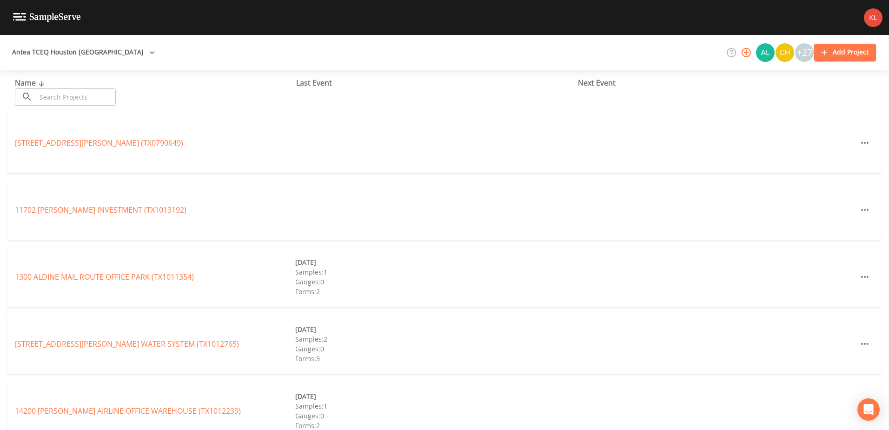
click at [81, 88] on input "text" at bounding box center [75, 96] width 79 height 17
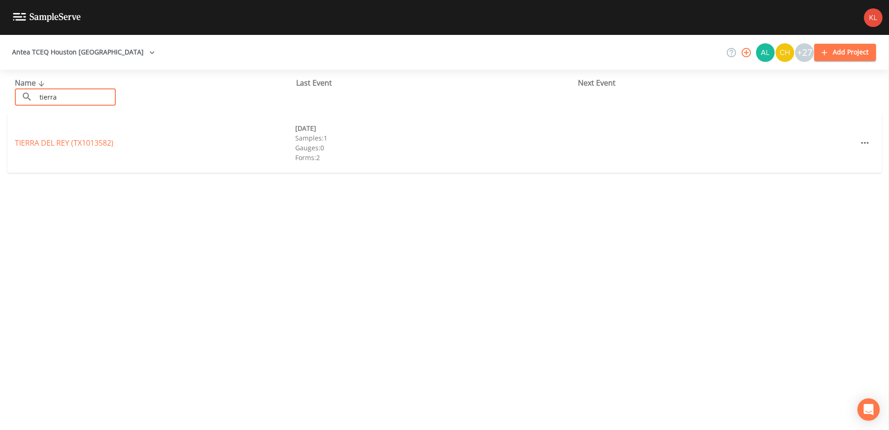
type input "tierra"
click at [78, 134] on div "TIERRA DEL REY (TX1013582) 08/27/2025 Samples: 1 Gauges: 0 Forms: 2" at bounding box center [444, 143] width 874 height 60
click at [79, 138] on link "TIERRA DEL REY (TX1013582)" at bounding box center [64, 143] width 99 height 10
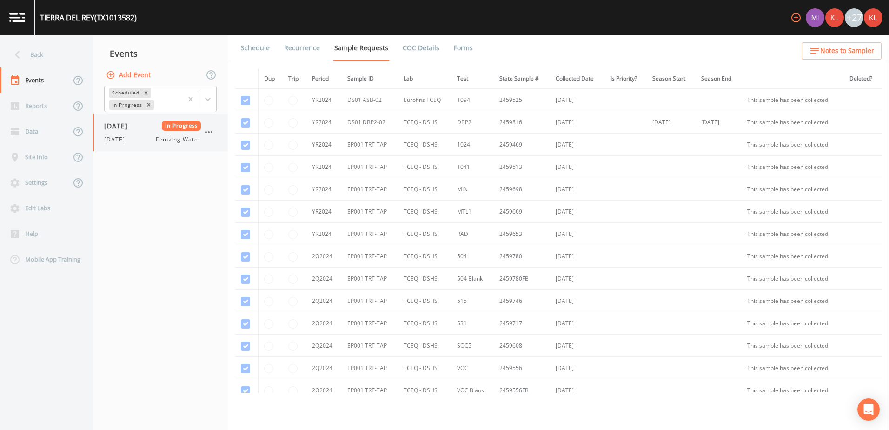
click at [211, 132] on icon "button" at bounding box center [208, 131] width 11 height 11
click at [247, 188] on p "Delete" at bounding box center [256, 186] width 62 height 11
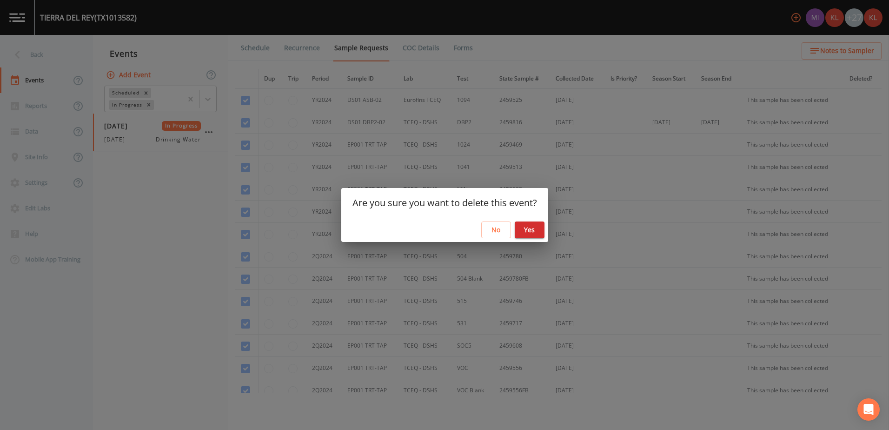
click at [526, 232] on button "Yes" at bounding box center [530, 229] width 30 height 17
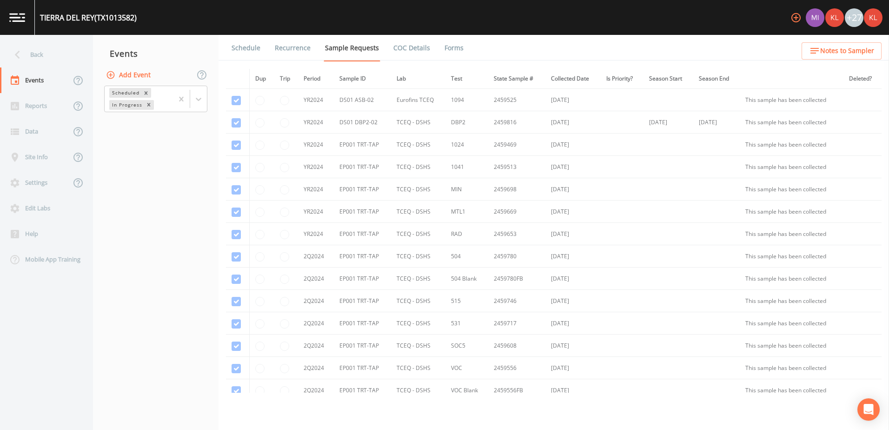
click at [18, 18] on img at bounding box center [17, 17] width 16 height 9
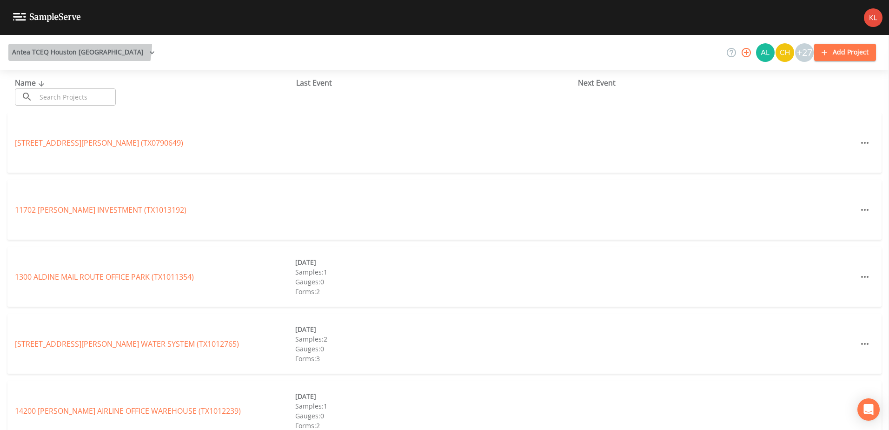
click at [79, 45] on button "Antea TCEQ Houston San Antonio" at bounding box center [83, 52] width 150 height 17
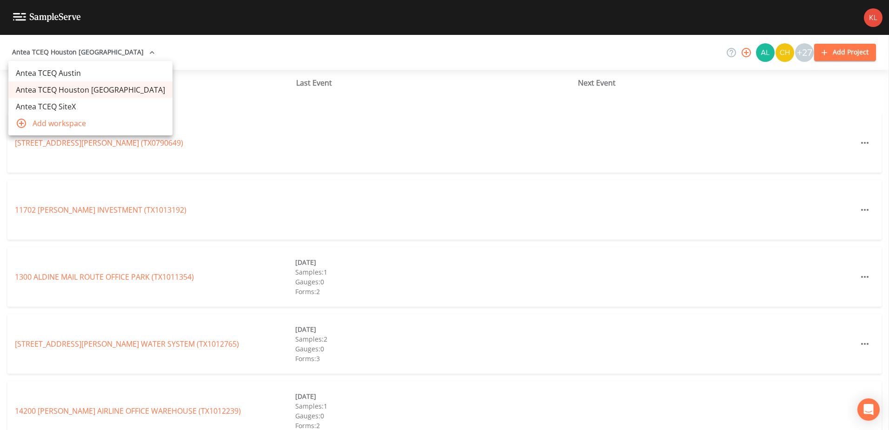
click at [90, 105] on link "Antea TCEQ SiteX" at bounding box center [90, 106] width 164 height 17
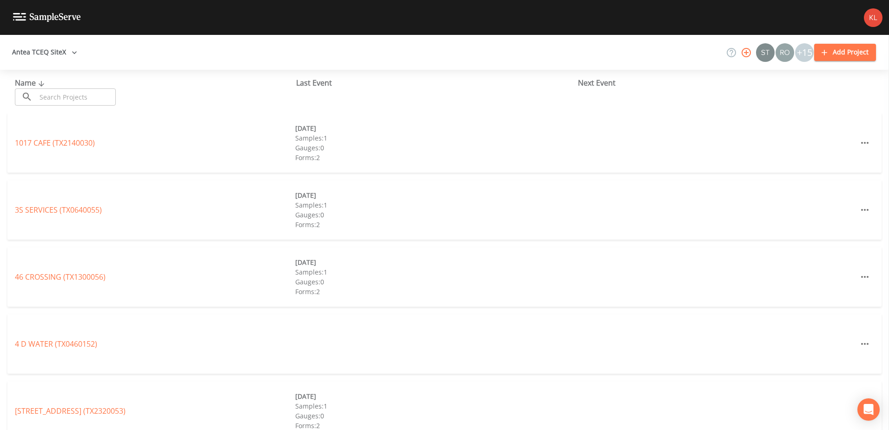
click at [105, 90] on input "text" at bounding box center [75, 96] width 79 height 17
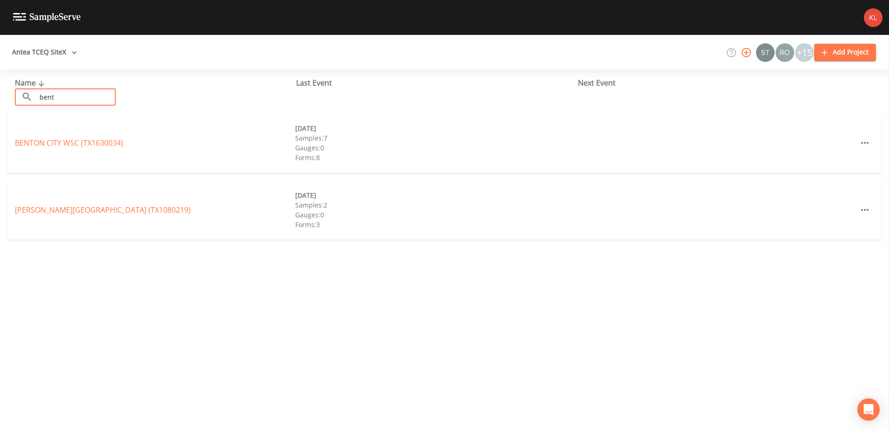
type input "bent"
click at [71, 202] on div "BENTSEN GROVE RESORT (TX1080219) 09/25/2025 Samples: 2 Gauges: 0 Forms: 3" at bounding box center [444, 210] width 874 height 60
click at [77, 216] on div "BENTSEN GROVE RESORT (TX1080219) 09/25/2025 Samples: 2 Gauges: 0 Forms: 3" at bounding box center [444, 210] width 874 height 60
click at [79, 212] on link "BENTSEN GROVE RESORT (TX1080219)" at bounding box center [103, 210] width 176 height 10
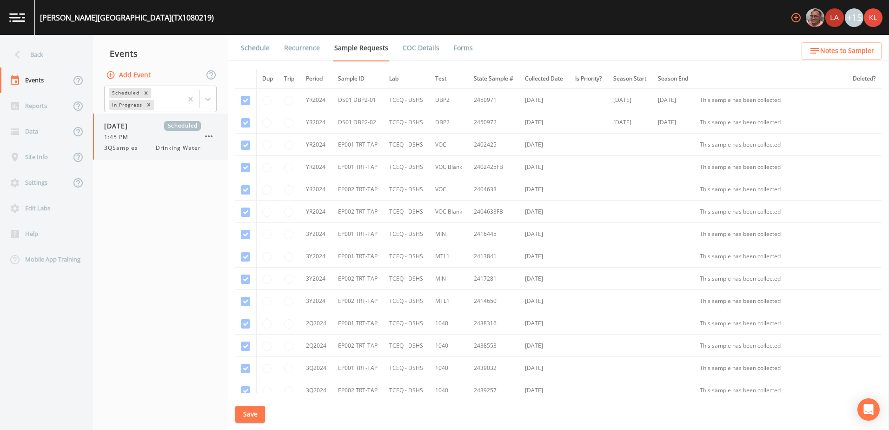
click at [209, 135] on icon "button" at bounding box center [208, 136] width 11 height 11
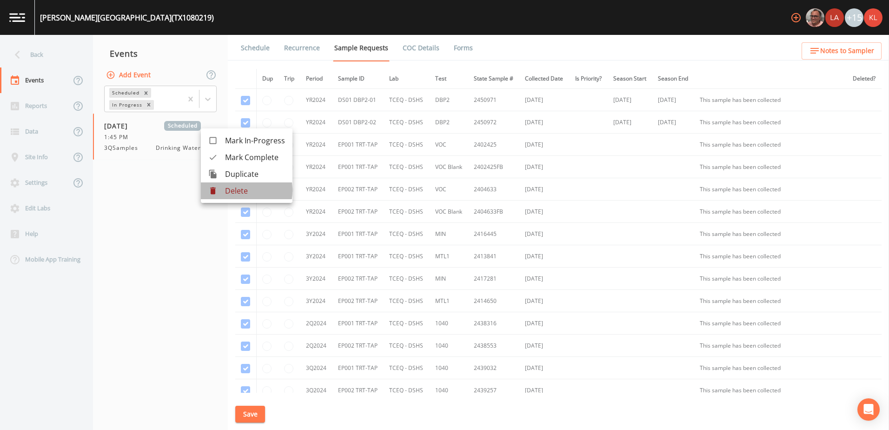
click at [226, 190] on p "Delete" at bounding box center [255, 190] width 60 height 11
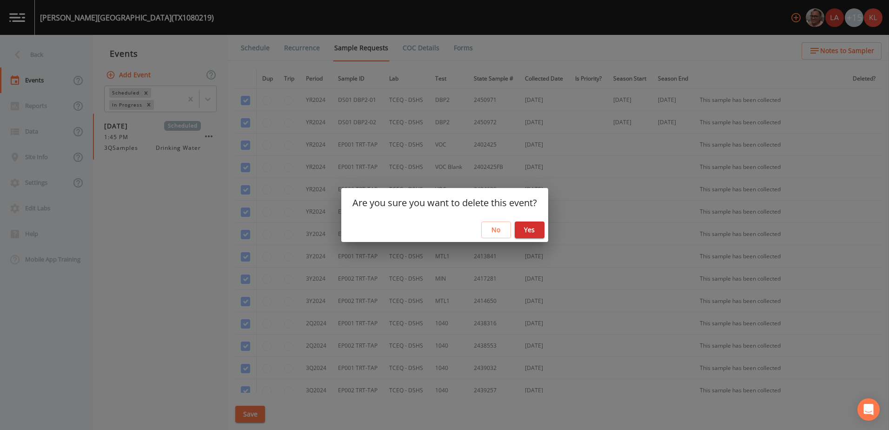
click at [529, 236] on button "Yes" at bounding box center [530, 229] width 30 height 17
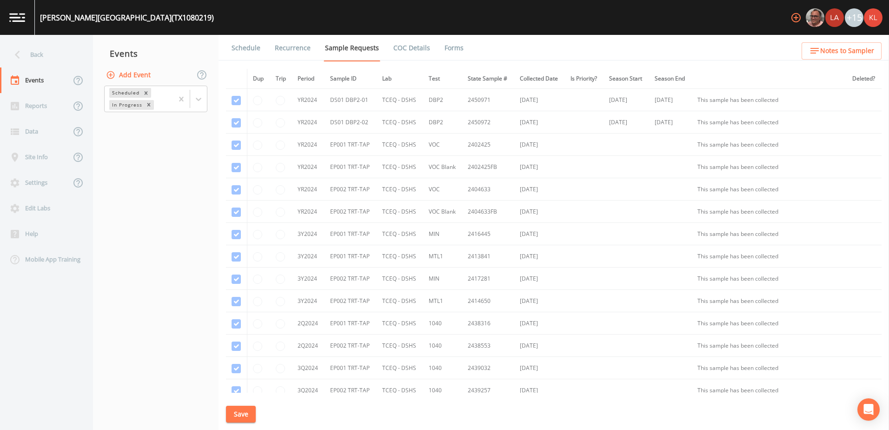
click at [22, 24] on link at bounding box center [17, 17] width 35 height 35
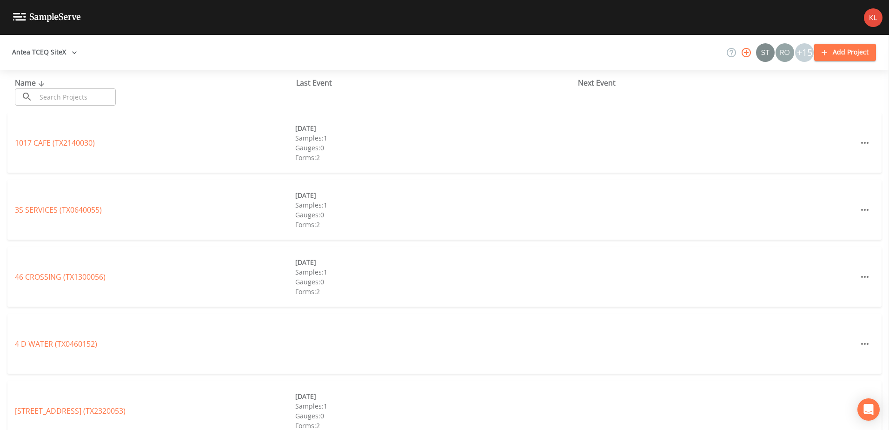
click at [54, 53] on button "Antea TCEQ SiteX" at bounding box center [44, 52] width 73 height 17
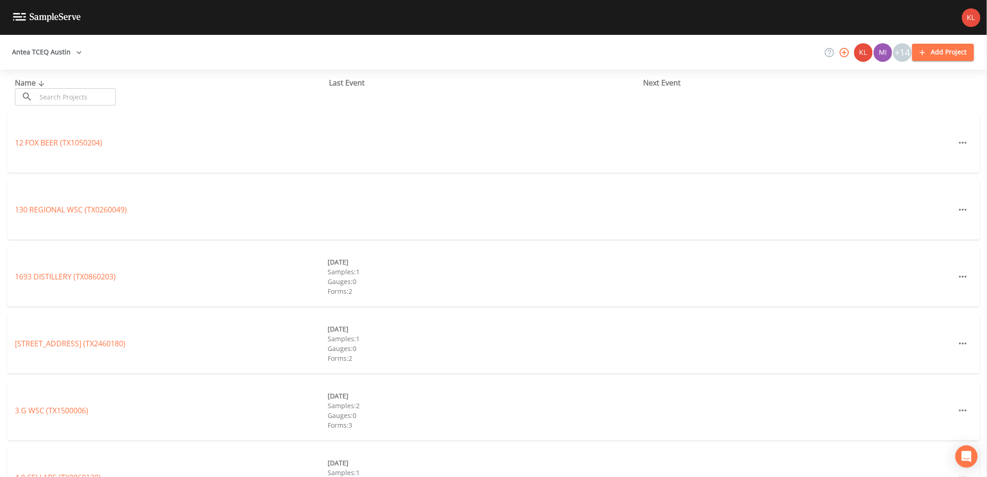
click at [85, 105] on input "text" at bounding box center [75, 96] width 79 height 17
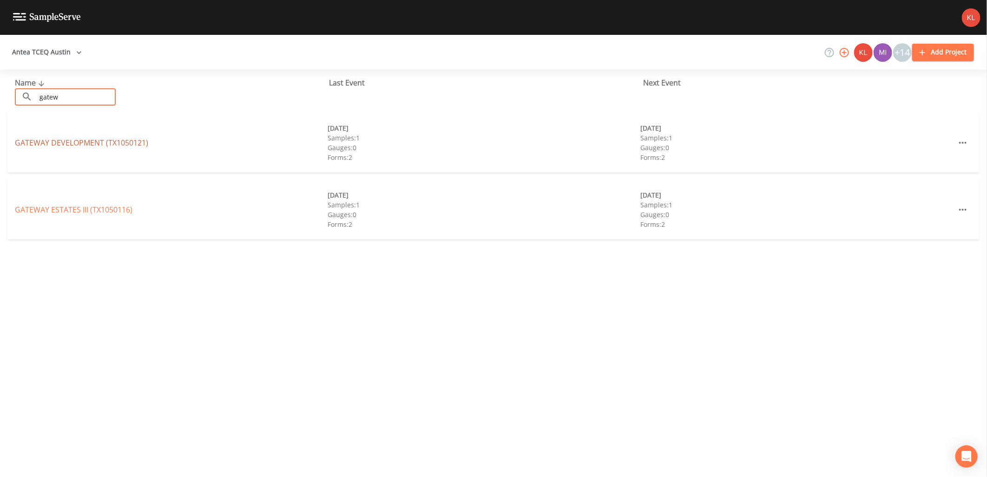
type input "gatew"
click at [117, 145] on link "GATEWAY DEVELOPMENT (TX1050121)" at bounding box center [81, 143] width 133 height 10
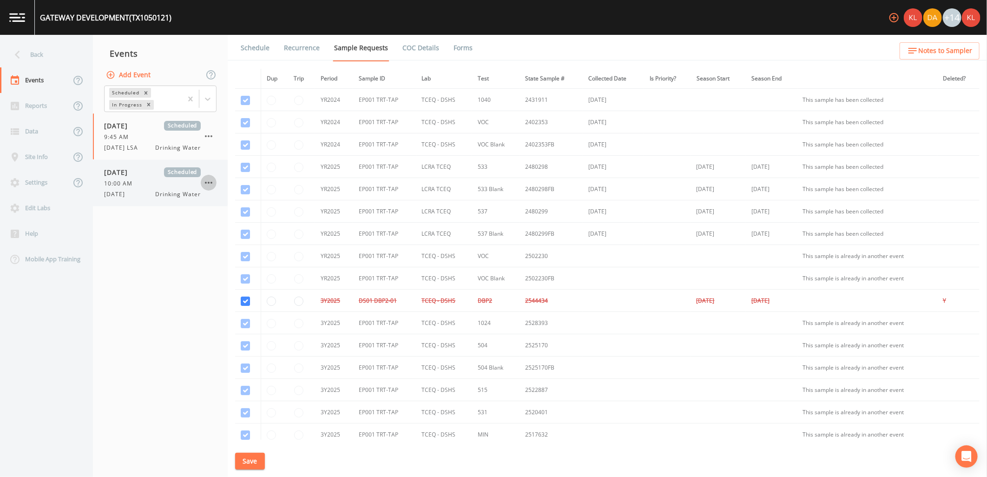
click at [208, 187] on icon "button" at bounding box center [208, 182] width 11 height 11
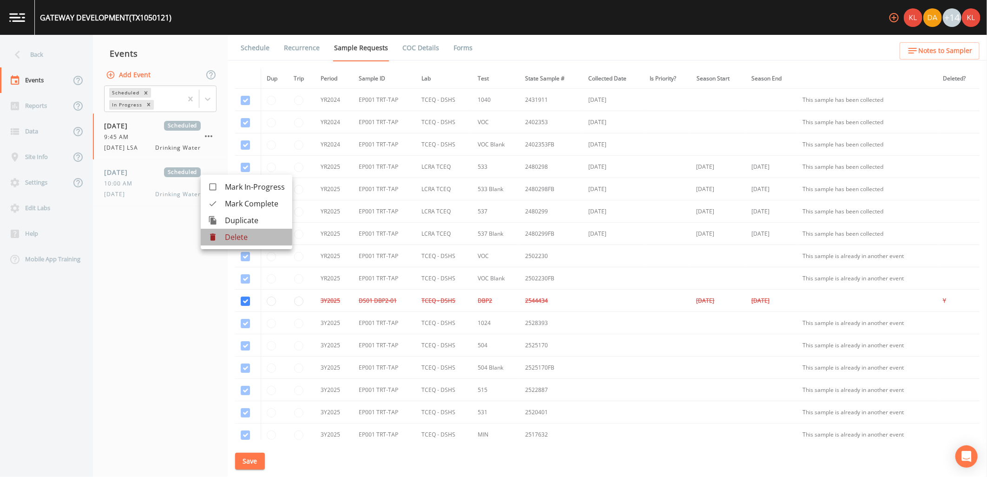
click at [215, 235] on icon at bounding box center [212, 236] width 9 height 9
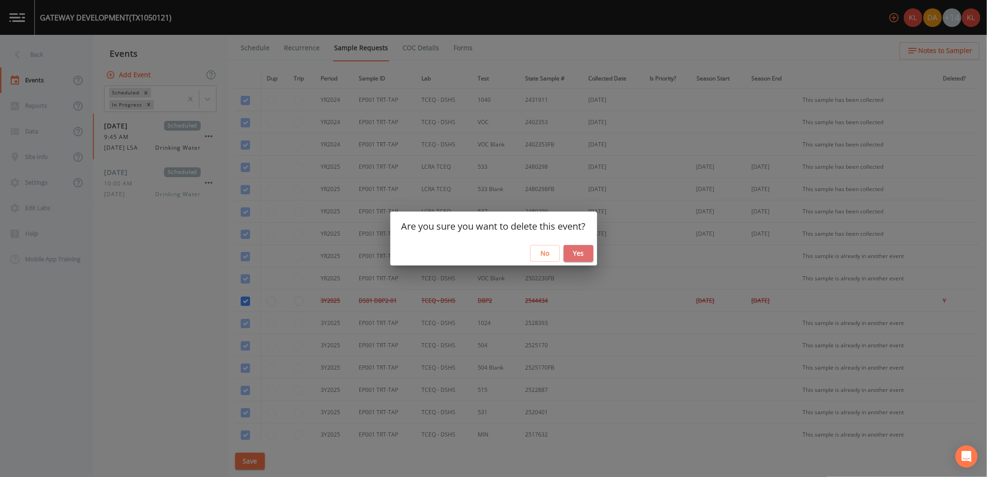
click at [584, 250] on button "Yes" at bounding box center [579, 253] width 30 height 17
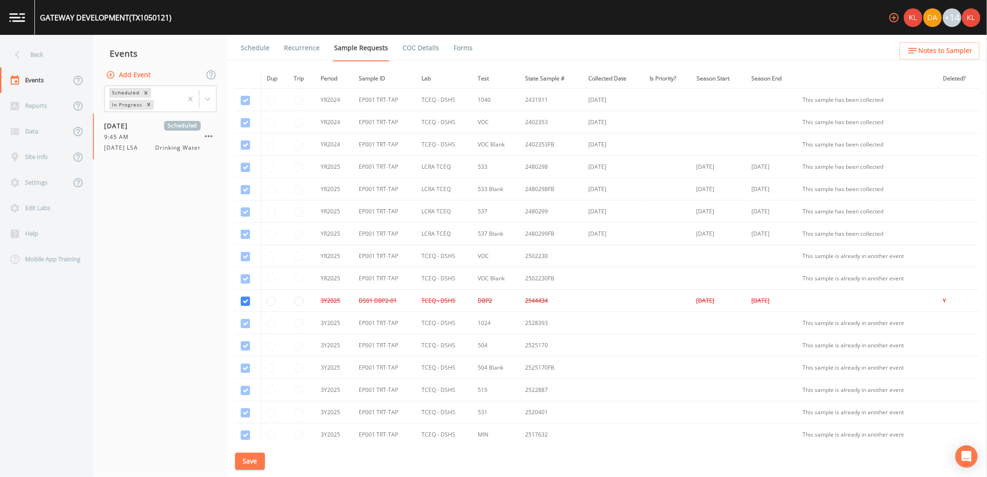
click at [4, 8] on link at bounding box center [17, 17] width 35 height 35
